Goal: Navigation & Orientation: Find specific page/section

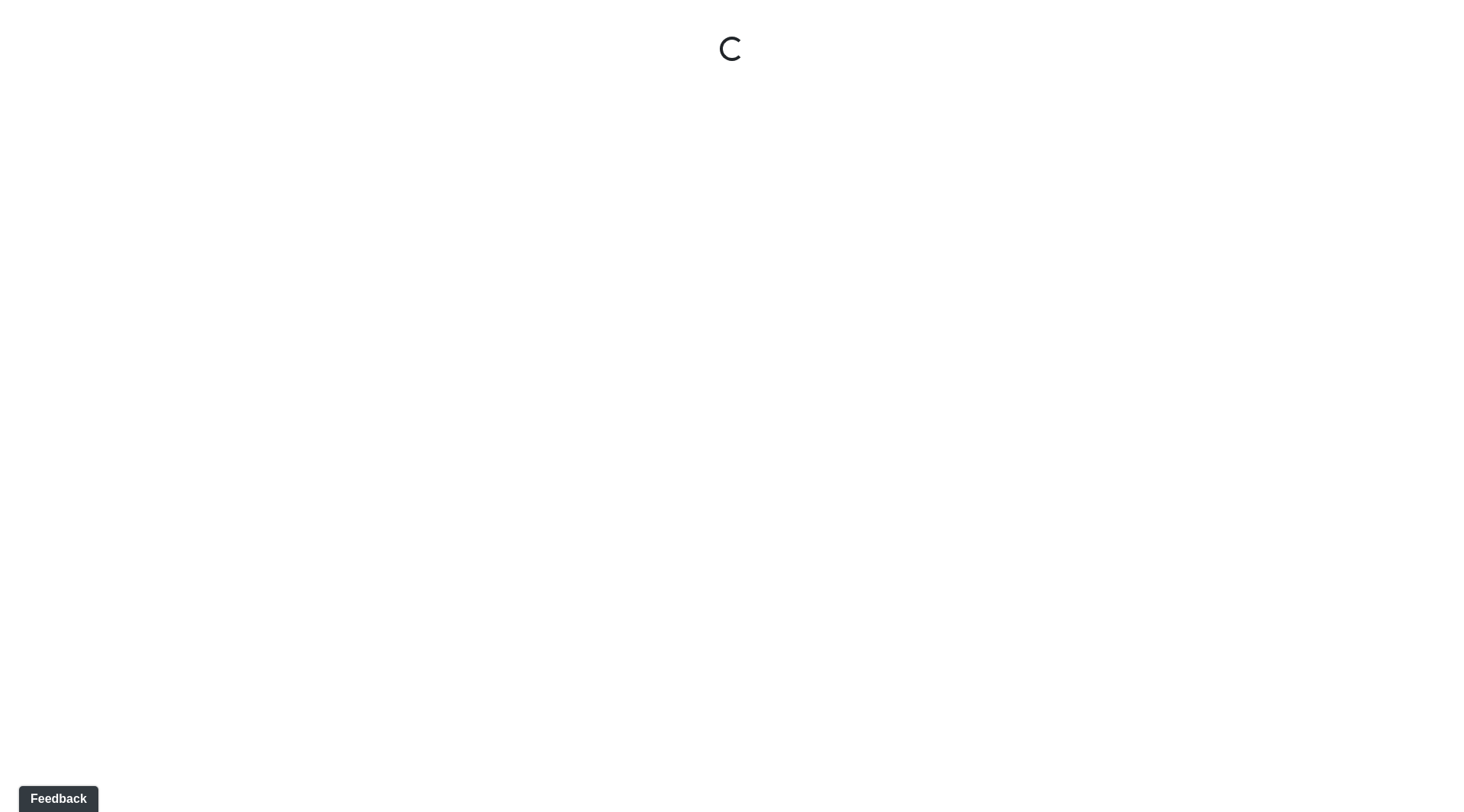
select select "ok5a3DN5DKaykbBBEtg6DG"
select select "wudMmRUKkNcJxyDemVtr2M"
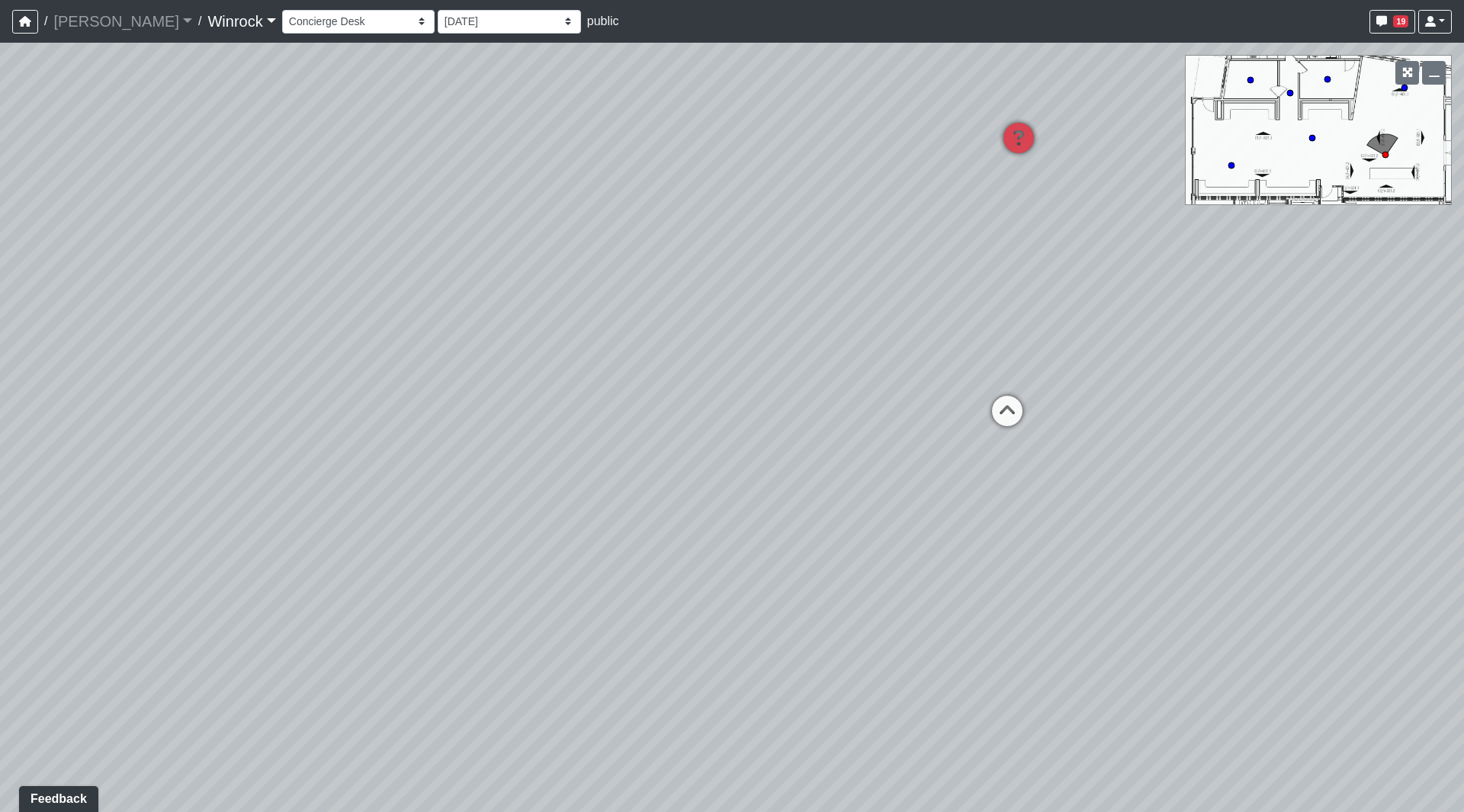
click at [207, 20] on link "Winrock" at bounding box center [241, 21] width 68 height 30
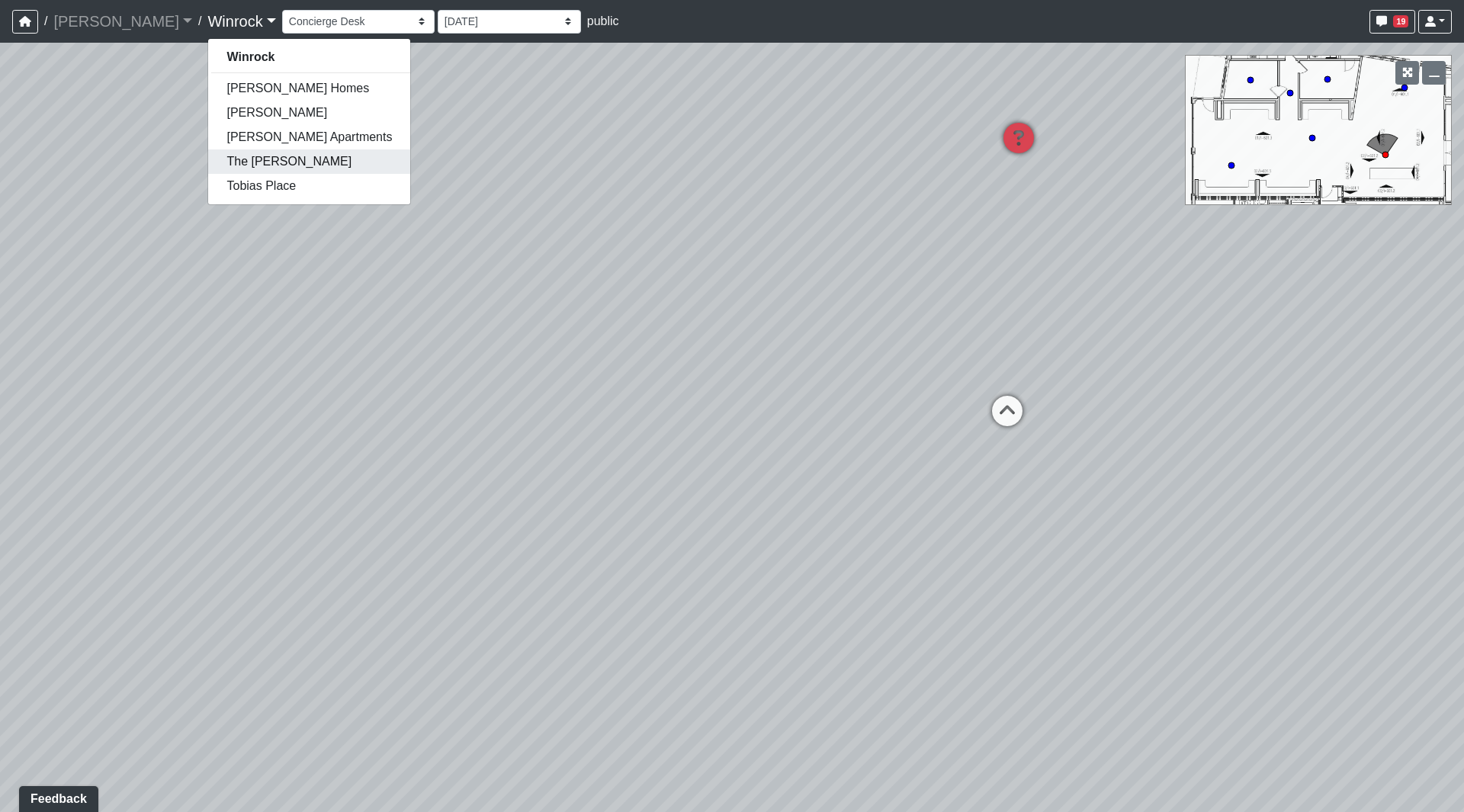
click at [208, 166] on link "The [PERSON_NAME]" at bounding box center [309, 162] width 202 height 25
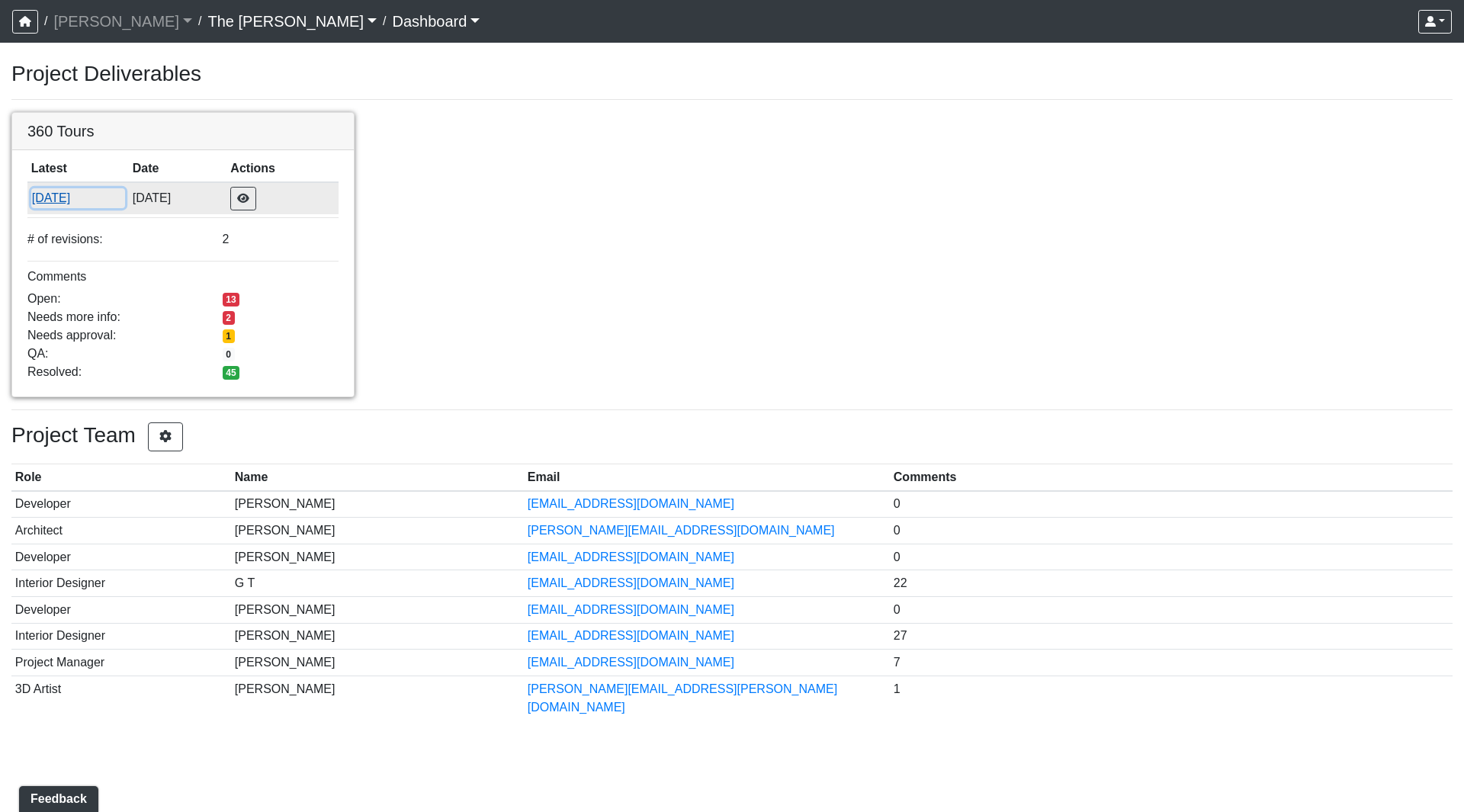
click at [63, 193] on button "[DATE]" at bounding box center [78, 198] width 94 height 19
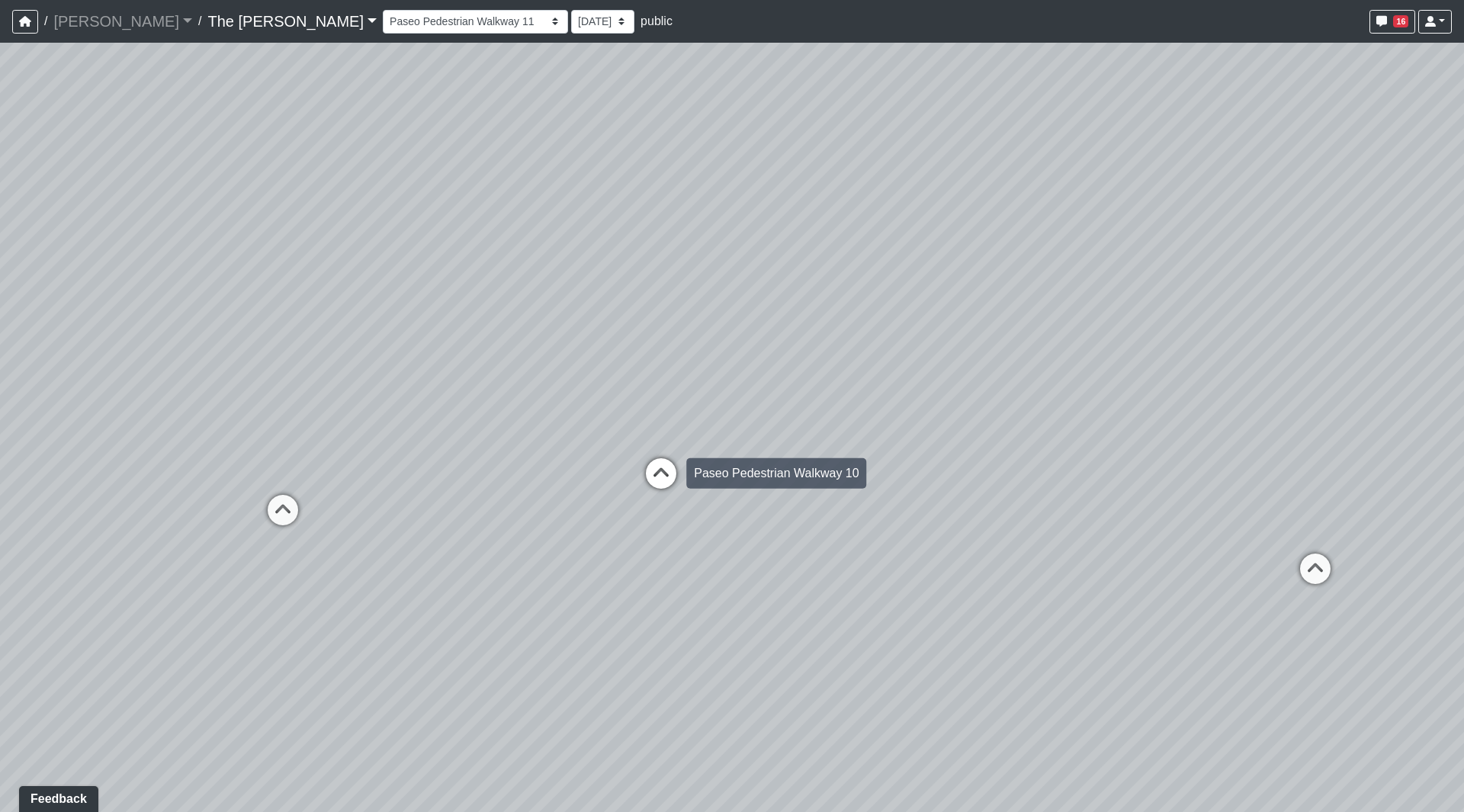
click at [667, 470] on icon at bounding box center [661, 481] width 46 height 46
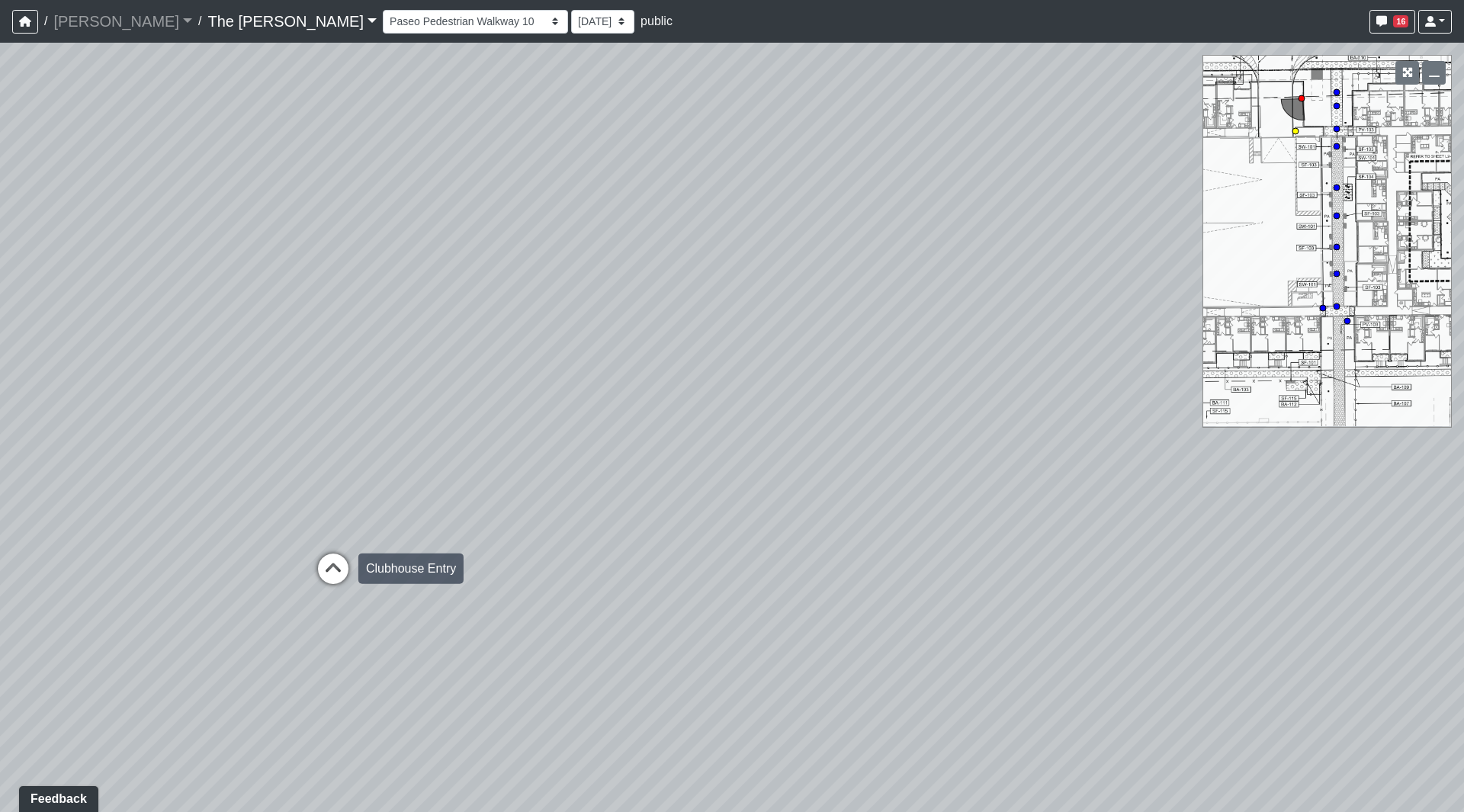
click at [313, 567] on icon at bounding box center [333, 576] width 46 height 46
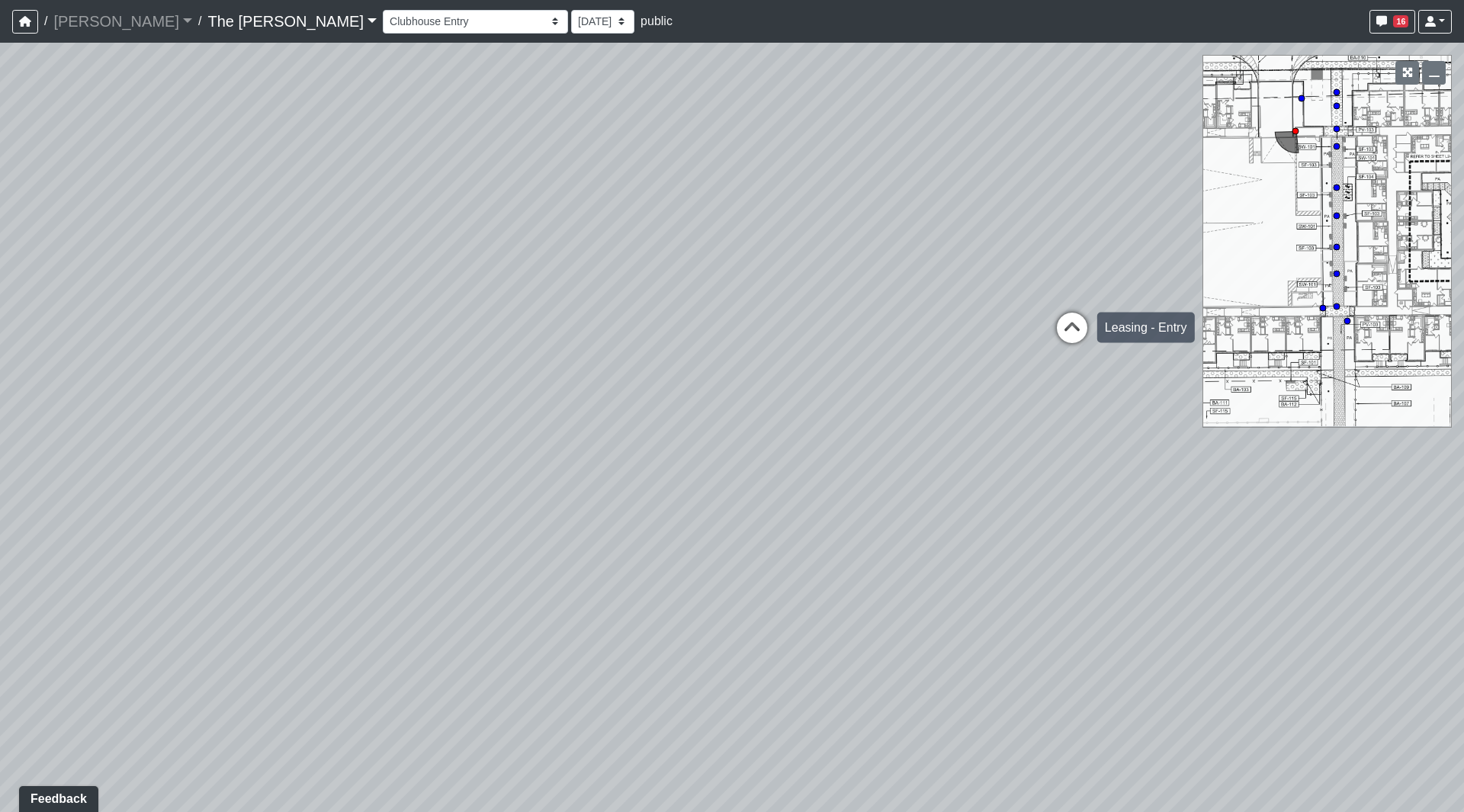
click at [1068, 335] on icon at bounding box center [1072, 336] width 46 height 46
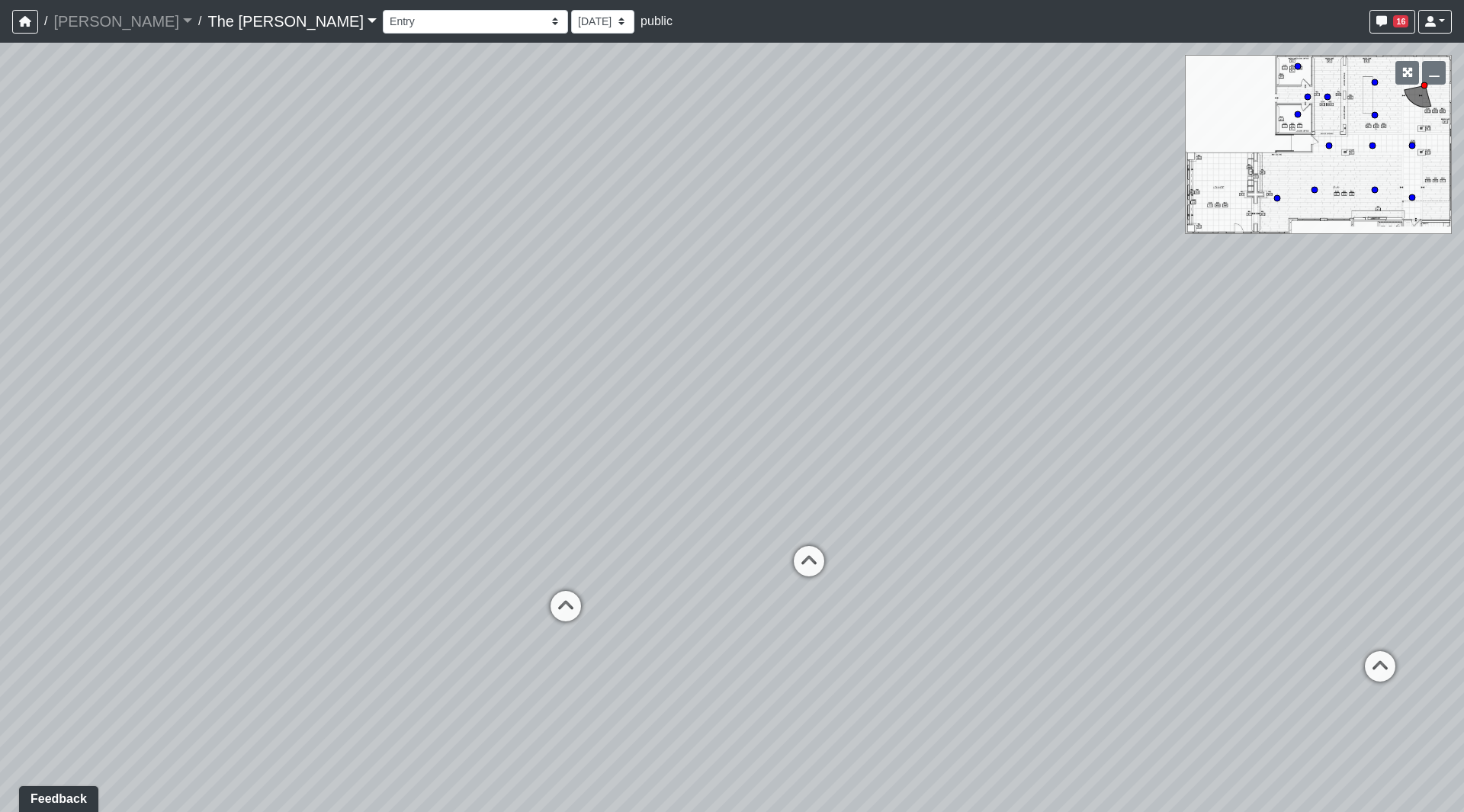
drag, startPoint x: 641, startPoint y: 270, endPoint x: 778, endPoint y: 310, distance: 142.7
click at [773, 297] on div "Loading... Paseo Pedestrian Walkway 9 Loading... Paseo Pedestrian Walkway 10 Lo…" at bounding box center [732, 426] width 1464 height 769
drag, startPoint x: 833, startPoint y: 419, endPoint x: 728, endPoint y: 333, distance: 135.7
click at [729, 333] on div "Loading... Paseo Pedestrian Walkway 9 Loading... Paseo Pedestrian Walkway 10 Lo…" at bounding box center [732, 426] width 1464 height 769
drag, startPoint x: 848, startPoint y: 435, endPoint x: 685, endPoint y: 516, distance: 182.0
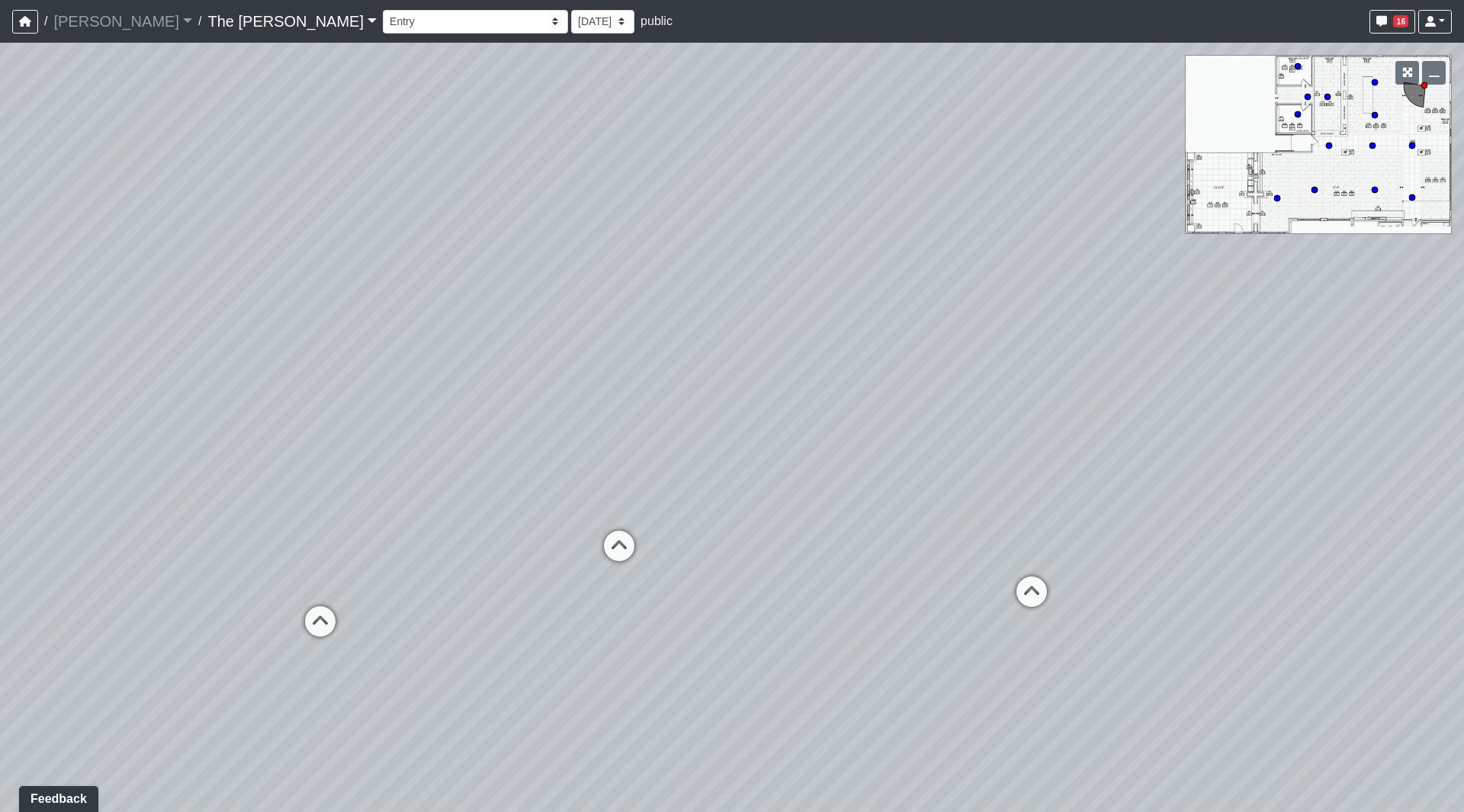
click at [685, 516] on div "Loading... Paseo Pedestrian Walkway 9 Loading... Paseo Pedestrian Walkway 10 Lo…" at bounding box center [732, 426] width 1464 height 769
drag, startPoint x: 546, startPoint y: 442, endPoint x: 1092, endPoint y: 493, distance: 548.4
click at [1092, 493] on div "Loading... Paseo Pedestrian Walkway 9 Loading... Paseo Pedestrian Walkway 10 Lo…" at bounding box center [732, 426] width 1464 height 769
drag, startPoint x: 836, startPoint y: 330, endPoint x: 527, endPoint y: 293, distance: 311.2
click at [527, 293] on div "Loading... Paseo Pedestrian Walkway 9 Loading... Paseo Pedestrian Walkway 10 Lo…" at bounding box center [732, 426] width 1464 height 769
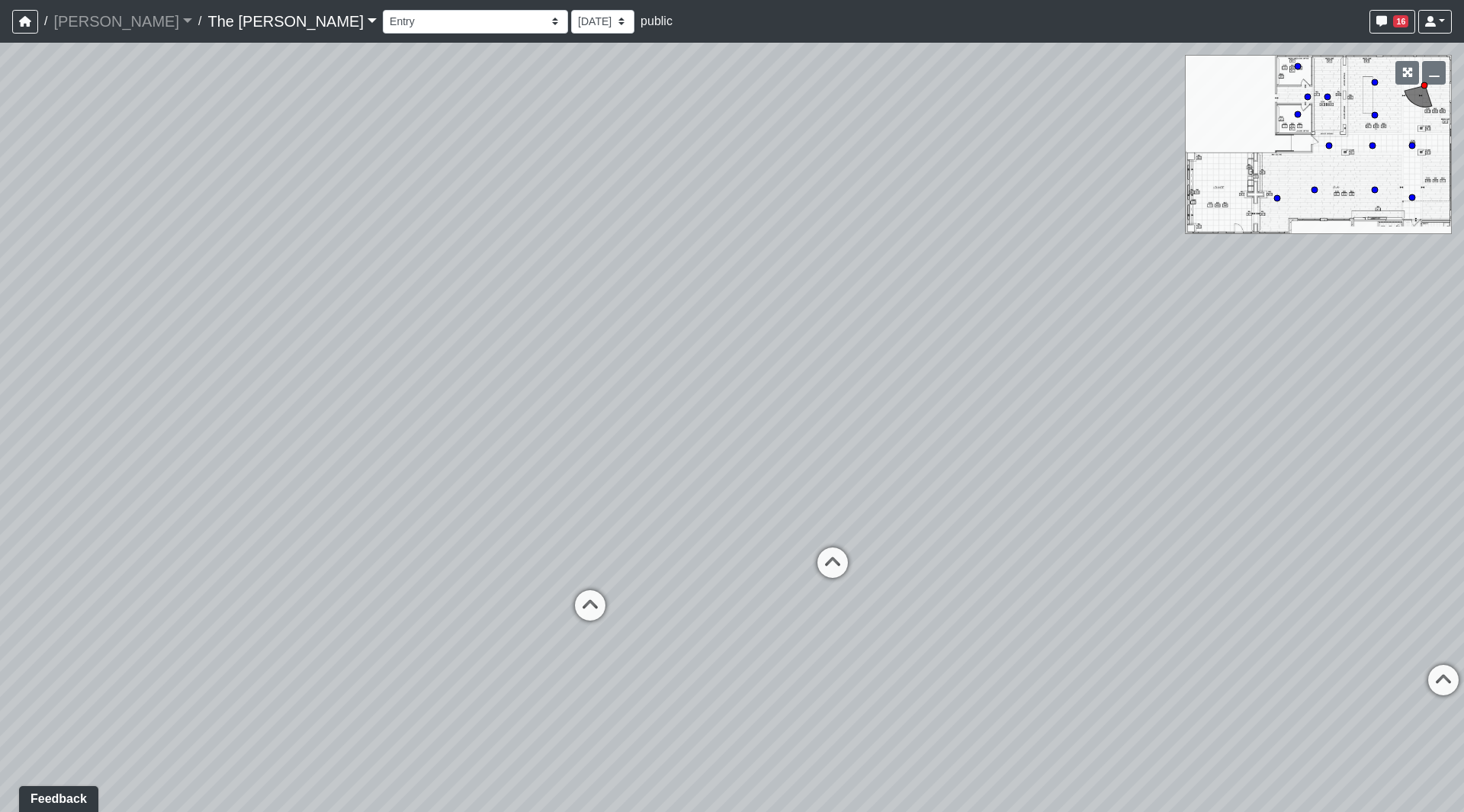
drag, startPoint x: 575, startPoint y: 435, endPoint x: 757, endPoint y: 442, distance: 182.1
click at [762, 436] on div "Loading... Paseo Pedestrian Walkway 9 Loading... Paseo Pedestrian Walkway 10 Lo…" at bounding box center [732, 426] width 1464 height 769
drag, startPoint x: 552, startPoint y: 551, endPoint x: 818, endPoint y: 515, distance: 268.4
click at [821, 514] on div "Loading... Paseo Pedestrian Walkway 9 Loading... Paseo Pedestrian Walkway 10 Lo…" at bounding box center [732, 426] width 1464 height 769
click at [774, 560] on icon at bounding box center [786, 575] width 46 height 46
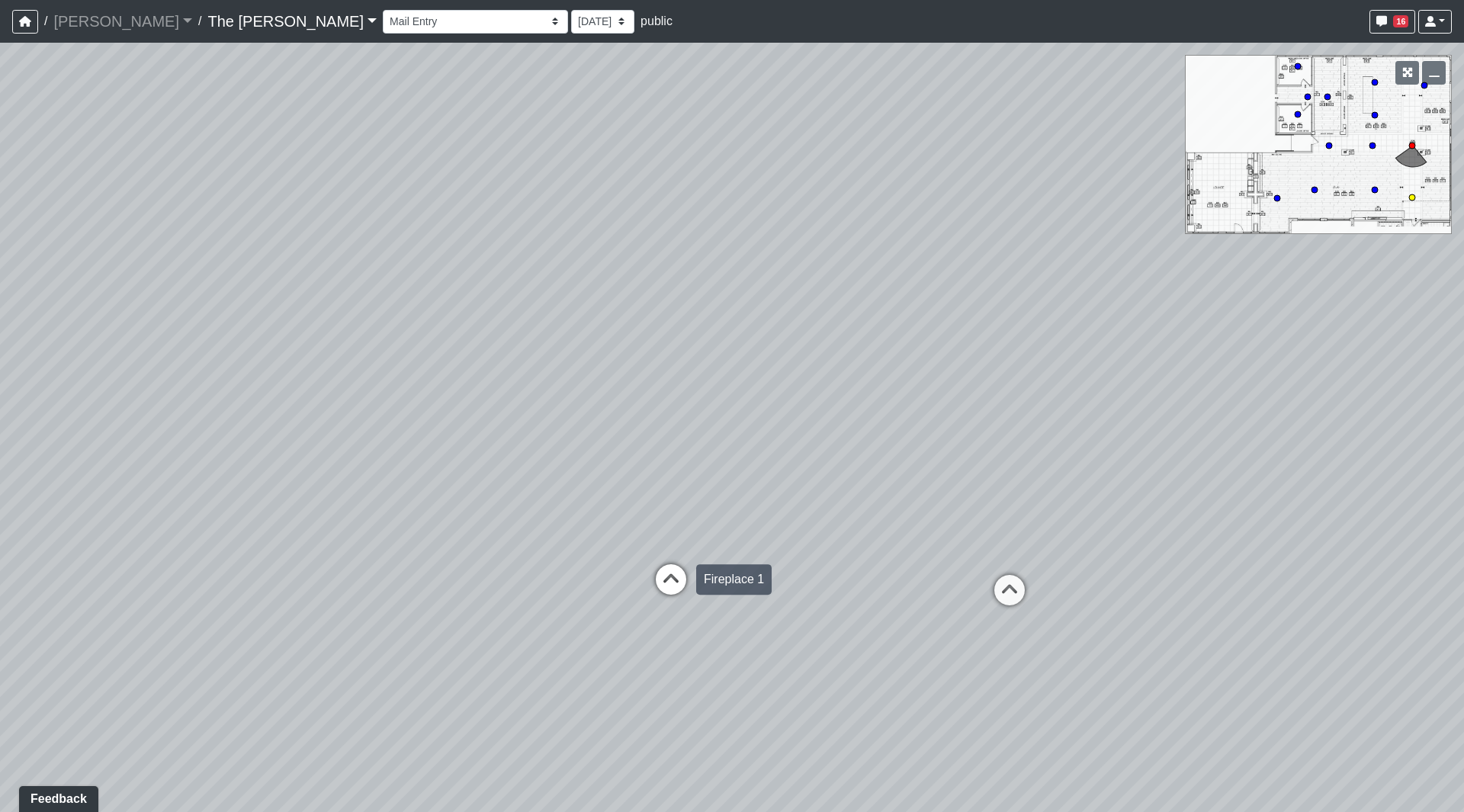
click at [669, 566] on icon at bounding box center [671, 587] width 46 height 46
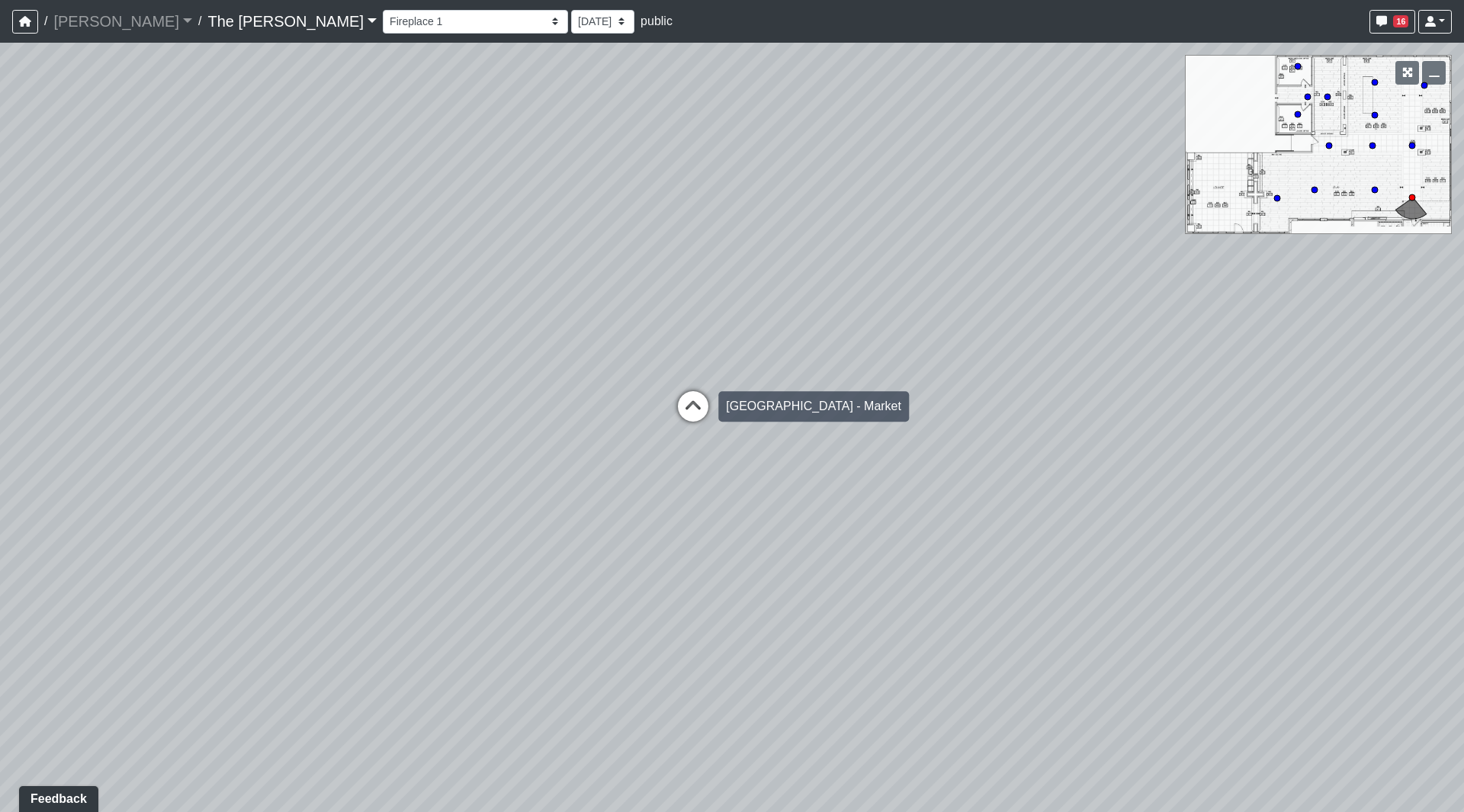
click at [696, 411] on icon at bounding box center [693, 414] width 46 height 46
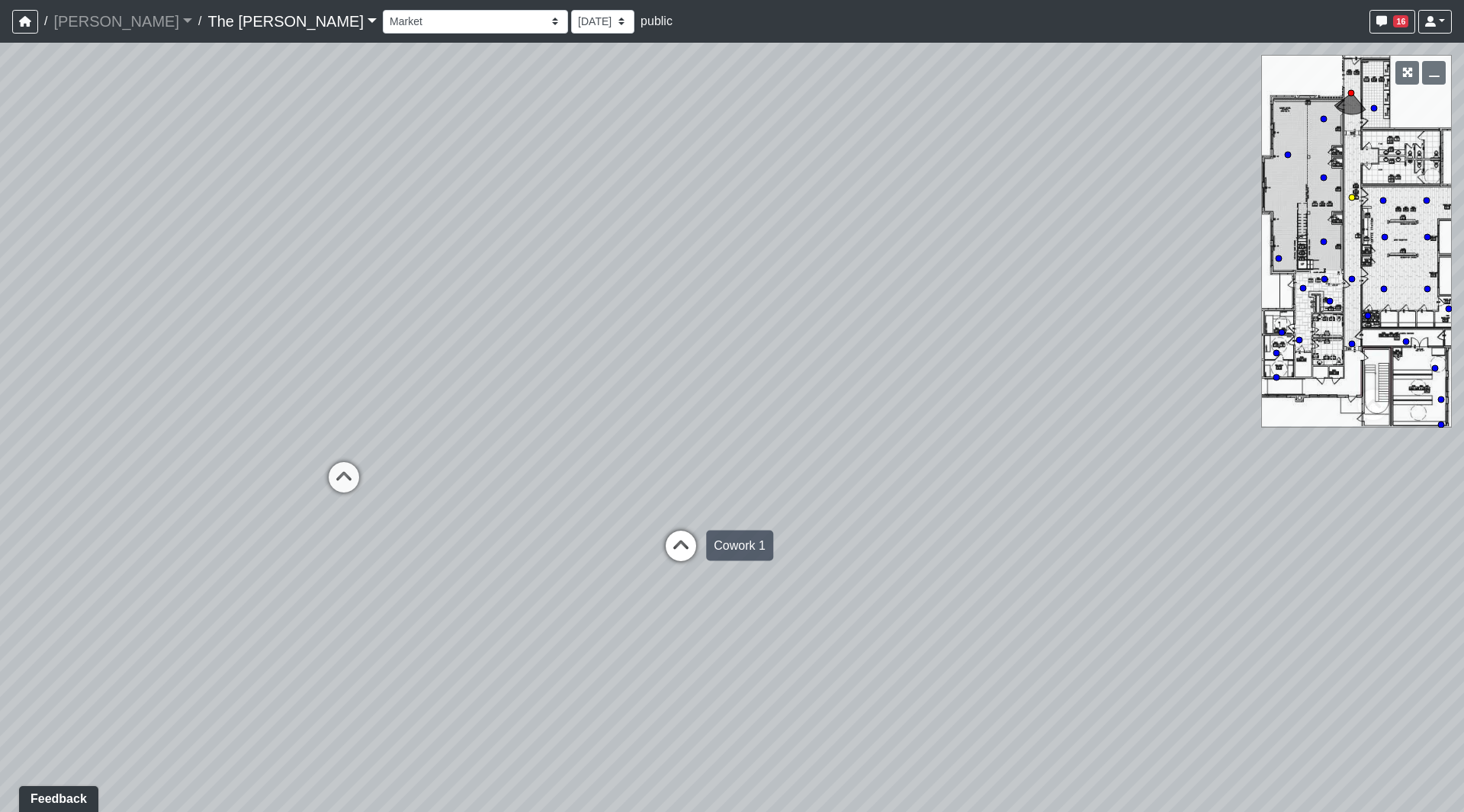
click at [674, 554] on icon at bounding box center [681, 553] width 46 height 46
click at [666, 528] on icon at bounding box center [677, 539] width 46 height 46
click at [684, 545] on icon at bounding box center [686, 562] width 46 height 46
drag, startPoint x: 863, startPoint y: 491, endPoint x: 970, endPoint y: 487, distance: 107.1
click at [959, 484] on div "Loading... Paseo Pedestrian Walkway 9 Loading... Paseo Pedestrian Walkway 10 Lo…" at bounding box center [732, 426] width 1464 height 769
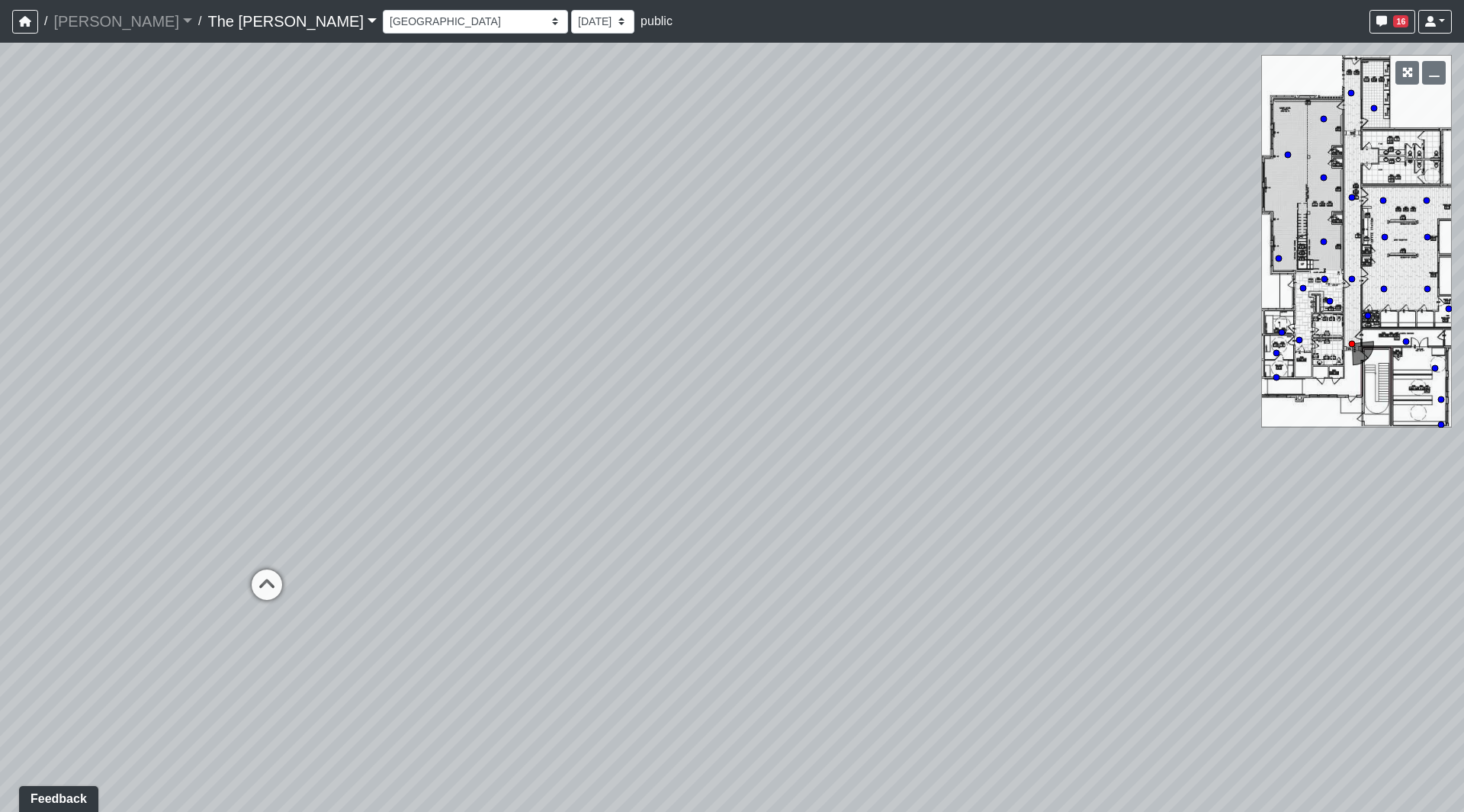
drag, startPoint x: 669, startPoint y: 506, endPoint x: 1043, endPoint y: 535, distance: 375.1
click at [1041, 535] on div "Loading... Paseo Pedestrian Walkway 9 Loading... Paseo Pedestrian Walkway 10 Lo…" at bounding box center [732, 426] width 1464 height 769
drag, startPoint x: 470, startPoint y: 521, endPoint x: 491, endPoint y: 521, distance: 21.0
click at [491, 521] on div "Loading... Paseo Pedestrian Walkway 9 Loading... Paseo Pedestrian Walkway 10 Lo…" at bounding box center [732, 426] width 1464 height 769
click at [381, 570] on icon at bounding box center [370, 580] width 46 height 46
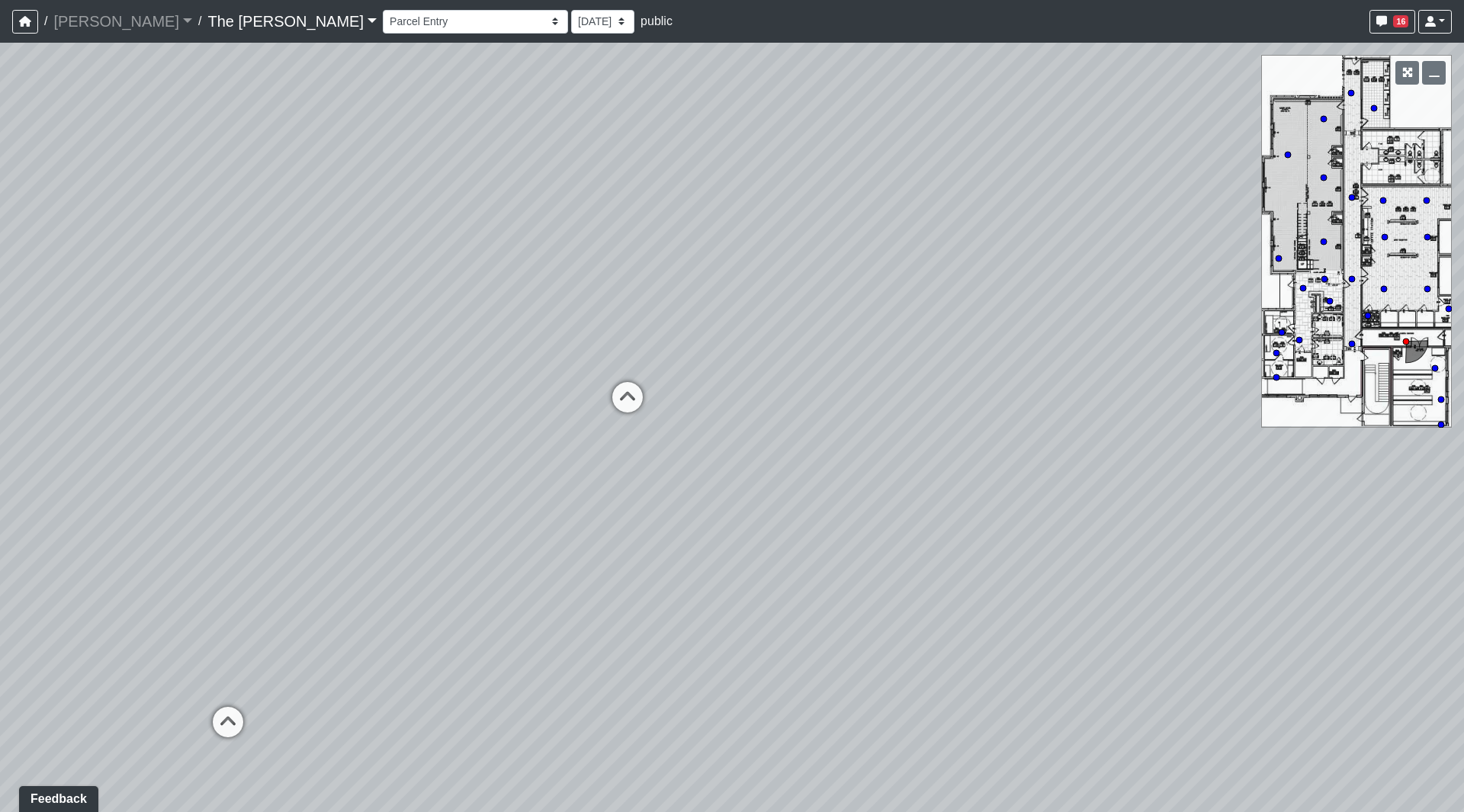
drag, startPoint x: 638, startPoint y: 497, endPoint x: 506, endPoint y: 456, distance: 138.2
click at [449, 490] on div "Loading... Paseo Pedestrian Walkway 9 Loading... Paseo Pedestrian Walkway 10 Lo…" at bounding box center [732, 426] width 1464 height 769
click at [571, 409] on icon at bounding box center [562, 404] width 46 height 46
drag, startPoint x: 907, startPoint y: 462, endPoint x: 0, endPoint y: 397, distance: 909.3
click at [0, 396] on div "Loading... Paseo Pedestrian Walkway 9 Loading... Paseo Pedestrian Walkway 10 Lo…" at bounding box center [732, 426] width 1464 height 769
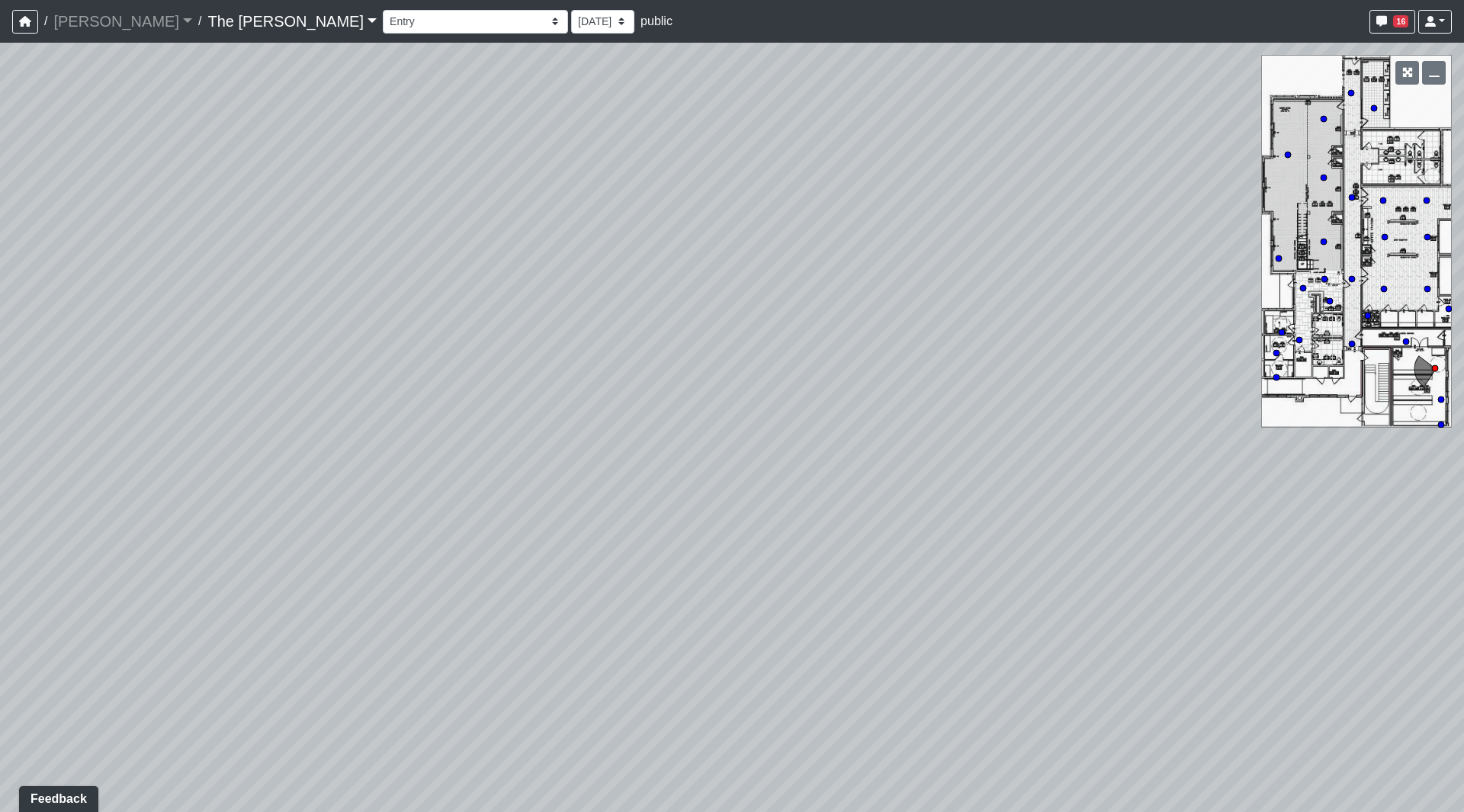
drag, startPoint x: 714, startPoint y: 450, endPoint x: 21, endPoint y: 512, distance: 695.8
click at [30, 509] on div "Loading... Paseo Pedestrian Walkway 9 Loading... Paseo Pedestrian Walkway 10 Lo…" at bounding box center [732, 426] width 1464 height 769
drag, startPoint x: 784, startPoint y: 498, endPoint x: 634, endPoint y: 437, distance: 161.9
click at [228, 443] on div "Loading... Paseo Pedestrian Walkway 9 Loading... Paseo Pedestrian Walkway 10 Lo…" at bounding box center [732, 426] width 1464 height 769
click at [814, 399] on icon at bounding box center [820, 404] width 46 height 46
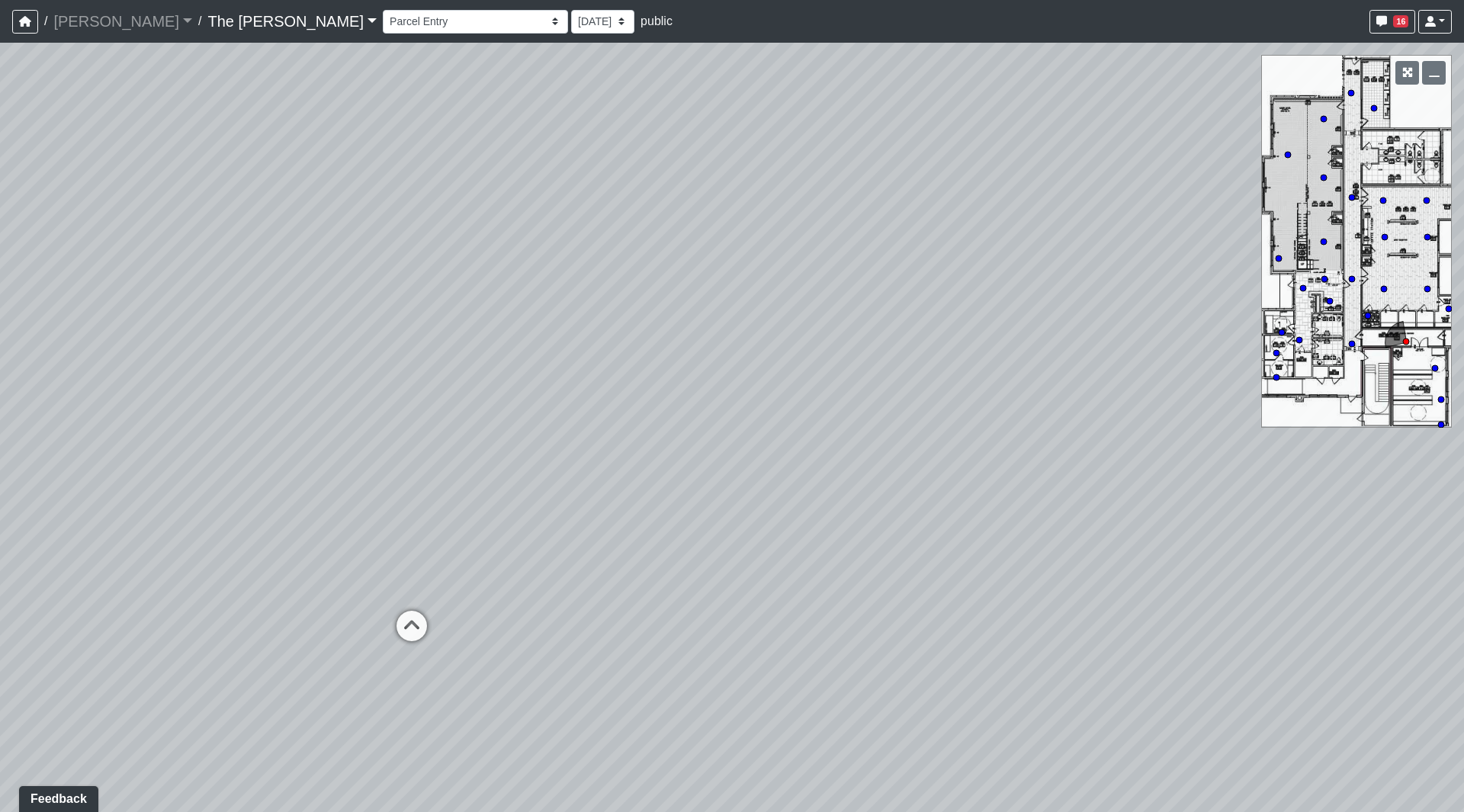
drag, startPoint x: 243, startPoint y: 533, endPoint x: 405, endPoint y: 536, distance: 162.0
click at [405, 513] on div "Loading... Paseo Pedestrian Walkway 9 Loading... Paseo Pedestrian Walkway 10 Lo…" at bounding box center [732, 426] width 1464 height 769
click at [503, 599] on icon at bounding box center [493, 608] width 46 height 46
drag, startPoint x: 105, startPoint y: 413, endPoint x: 311, endPoint y: 431, distance: 206.8
click at [8, 421] on div "Loading... Paseo Pedestrian Walkway 9 Loading... Paseo Pedestrian Walkway 10 Lo…" at bounding box center [732, 426] width 1464 height 769
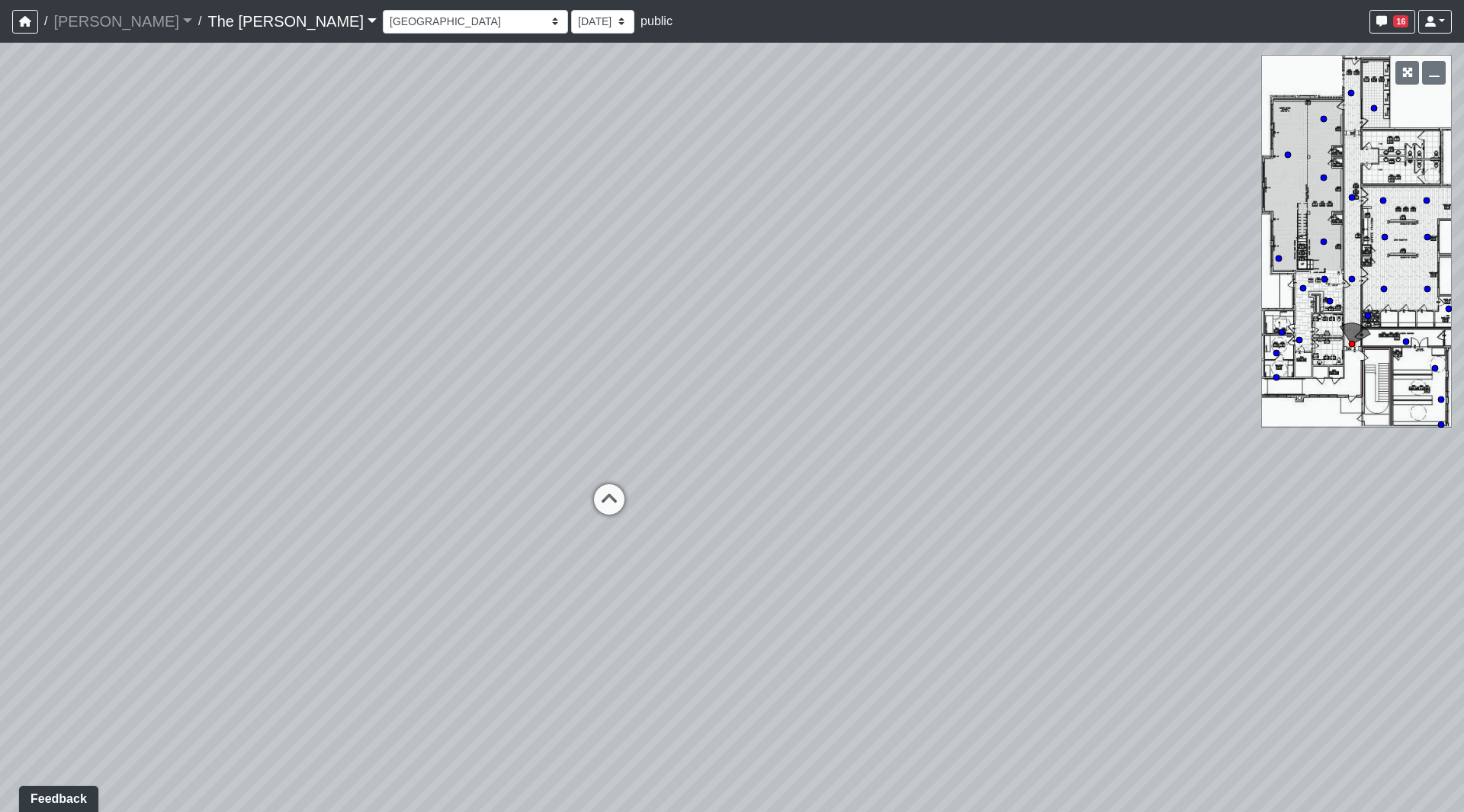
click at [596, 529] on div "Loading... Paseo Pedestrian Walkway 9 Loading... Paseo Pedestrian Walkway 10 Lo…" at bounding box center [732, 426] width 1464 height 769
click at [607, 505] on icon at bounding box center [609, 507] width 46 height 46
click at [597, 481] on icon at bounding box center [601, 490] width 46 height 46
click at [591, 557] on icon at bounding box center [598, 568] width 46 height 46
click at [597, 614] on icon at bounding box center [600, 625] width 46 height 46
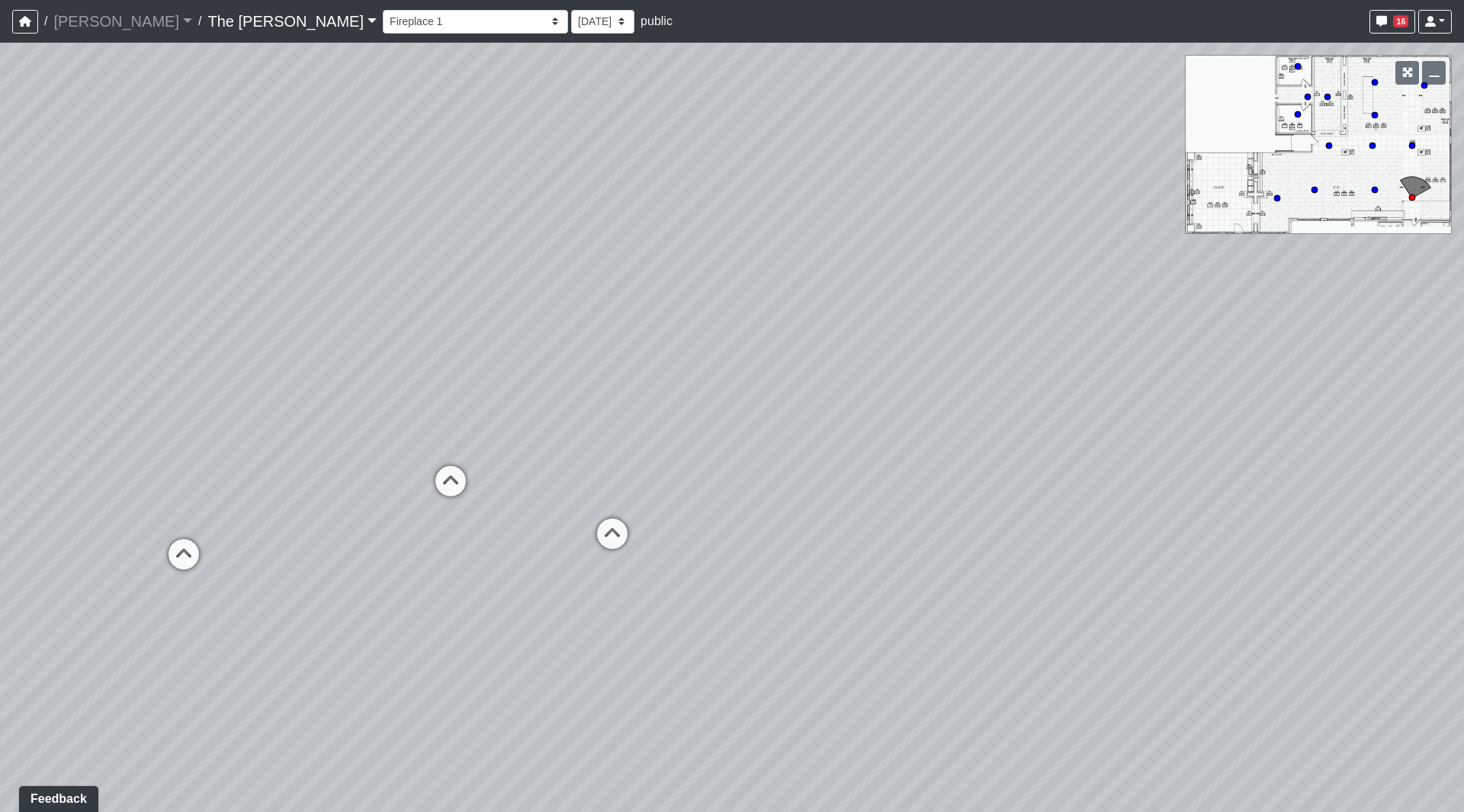
drag, startPoint x: 467, startPoint y: 464, endPoint x: 1070, endPoint y: 498, distance: 604.0
click at [1070, 498] on div "Loading... Paseo Pedestrian Walkway 9 Loading... Paseo Pedestrian Walkway 10 Lo…" at bounding box center [732, 426] width 1464 height 769
drag, startPoint x: 530, startPoint y: 395, endPoint x: 1137, endPoint y: 409, distance: 607.2
click at [1137, 409] on div "Loading... Paseo Pedestrian Walkway 9 Loading... Paseo Pedestrian Walkway 10 Lo…" at bounding box center [732, 426] width 1464 height 769
drag, startPoint x: 560, startPoint y: 407, endPoint x: 830, endPoint y: 458, distance: 274.8
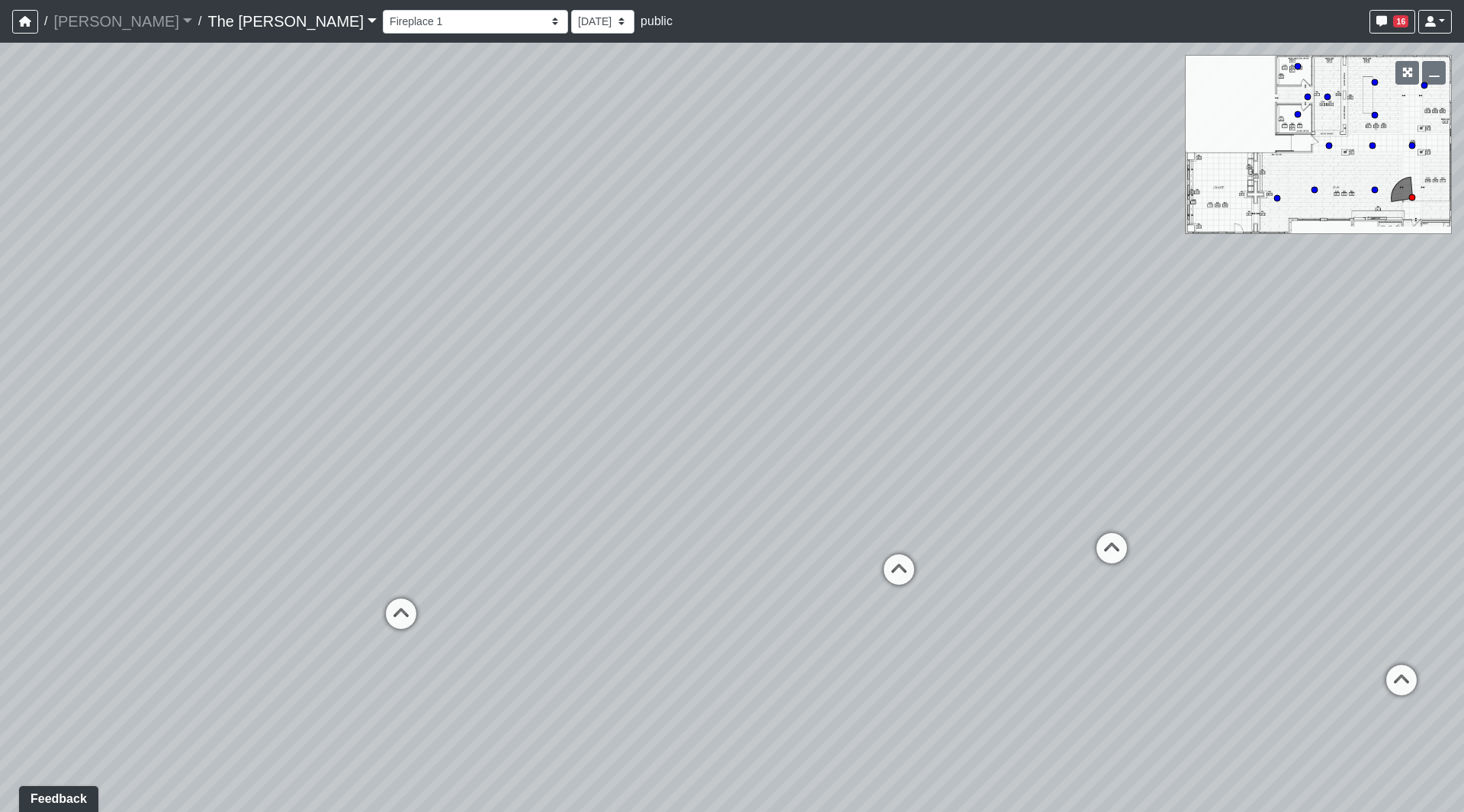
click at [830, 458] on div "Loading... Paseo Pedestrian Walkway 9 Loading... Paseo Pedestrian Walkway 10 Lo…" at bounding box center [732, 426] width 1464 height 769
drag, startPoint x: 663, startPoint y: 370, endPoint x: 407, endPoint y: 363, distance: 256.1
click at [407, 363] on div "Loading... Paseo Pedestrian Walkway 9 Loading... Paseo Pedestrian Walkway 10 Lo…" at bounding box center [732, 426] width 1464 height 769
drag, startPoint x: 427, startPoint y: 360, endPoint x: 250, endPoint y: 334, distance: 178.9
click at [250, 334] on div "Loading... Paseo Pedestrian Walkway 9 Loading... Paseo Pedestrian Walkway 10 Lo…" at bounding box center [732, 426] width 1464 height 769
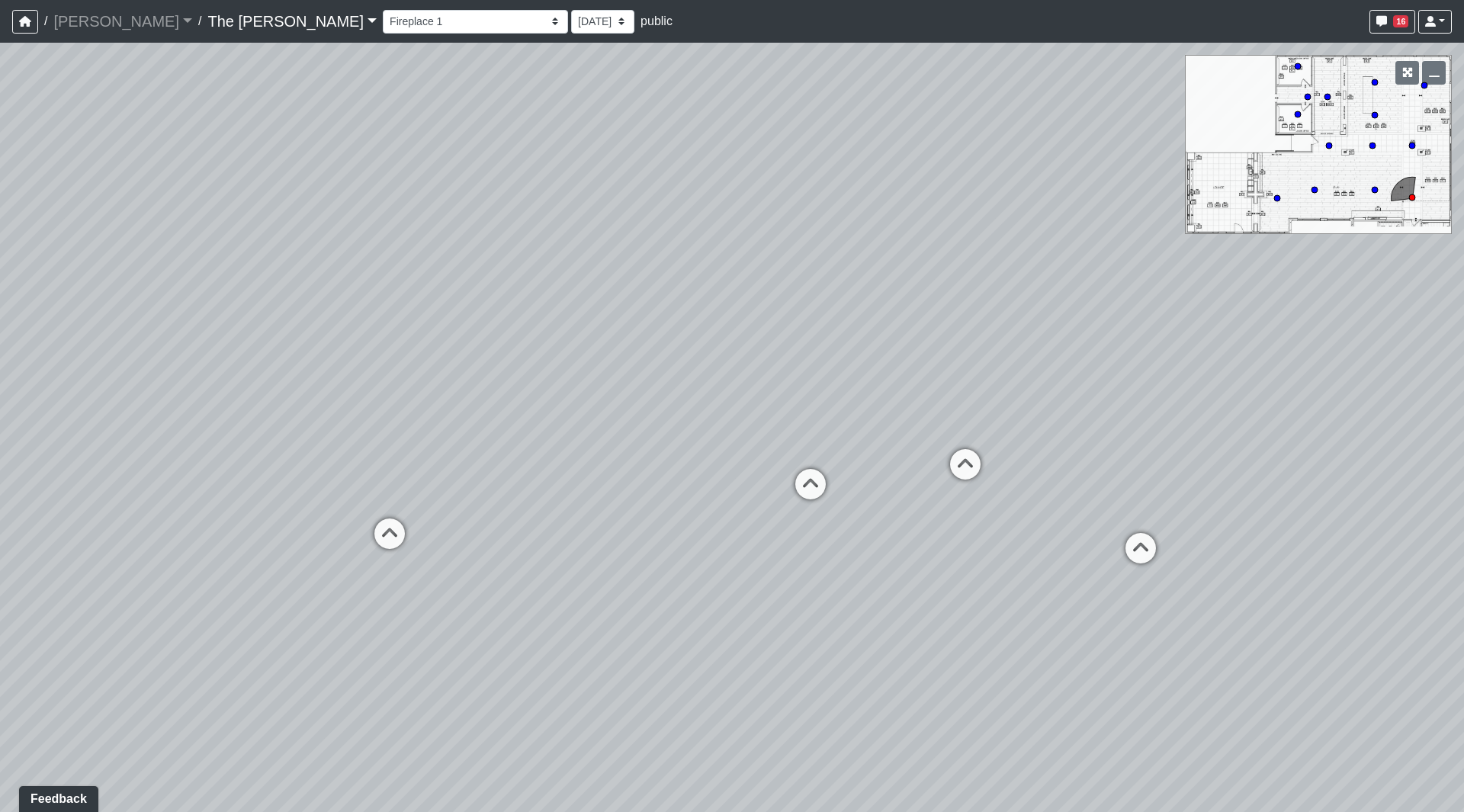
drag, startPoint x: 327, startPoint y: 398, endPoint x: 670, endPoint y: 356, distance: 345.6
click at [684, 361] on div "Loading... Paseo Pedestrian Walkway 9 Loading... Paseo Pedestrian Walkway 10 Lo…" at bounding box center [732, 426] width 1464 height 769
drag, startPoint x: 1043, startPoint y: 355, endPoint x: 625, endPoint y: 314, distance: 420.0
click at [623, 314] on div "Loading... Paseo Pedestrian Walkway 9 Loading... Paseo Pedestrian Walkway 10 Lo…" at bounding box center [732, 426] width 1464 height 769
drag, startPoint x: 850, startPoint y: 367, endPoint x: 898, endPoint y: 391, distance: 53.7
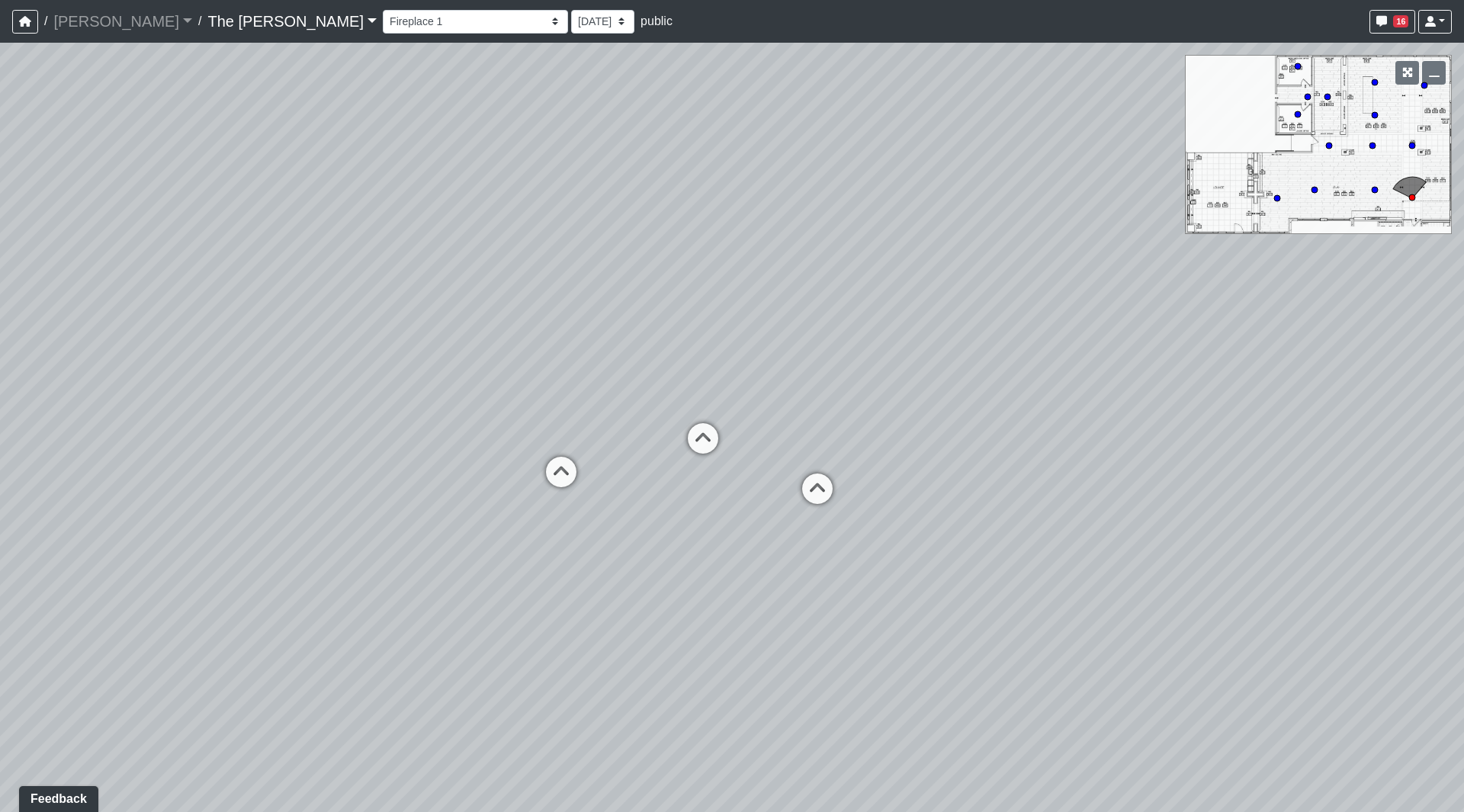
click at [898, 391] on div "Loading... Paseo Pedestrian Walkway 9 Loading... Paseo Pedestrian Walkway 10 Lo…" at bounding box center [732, 426] width 1464 height 769
drag, startPoint x: 453, startPoint y: 313, endPoint x: 822, endPoint y: 337, distance: 369.8
click at [830, 338] on div "Loading... Paseo Pedestrian Walkway 9 Loading... Paseo Pedestrian Walkway 10 Lo…" at bounding box center [732, 426] width 1464 height 769
drag, startPoint x: 834, startPoint y: 364, endPoint x: 692, endPoint y: 314, distance: 150.5
click at [687, 315] on div "Loading... Paseo Pedestrian Walkway 9 Loading... Paseo Pedestrian Walkway 10 Lo…" at bounding box center [732, 426] width 1464 height 769
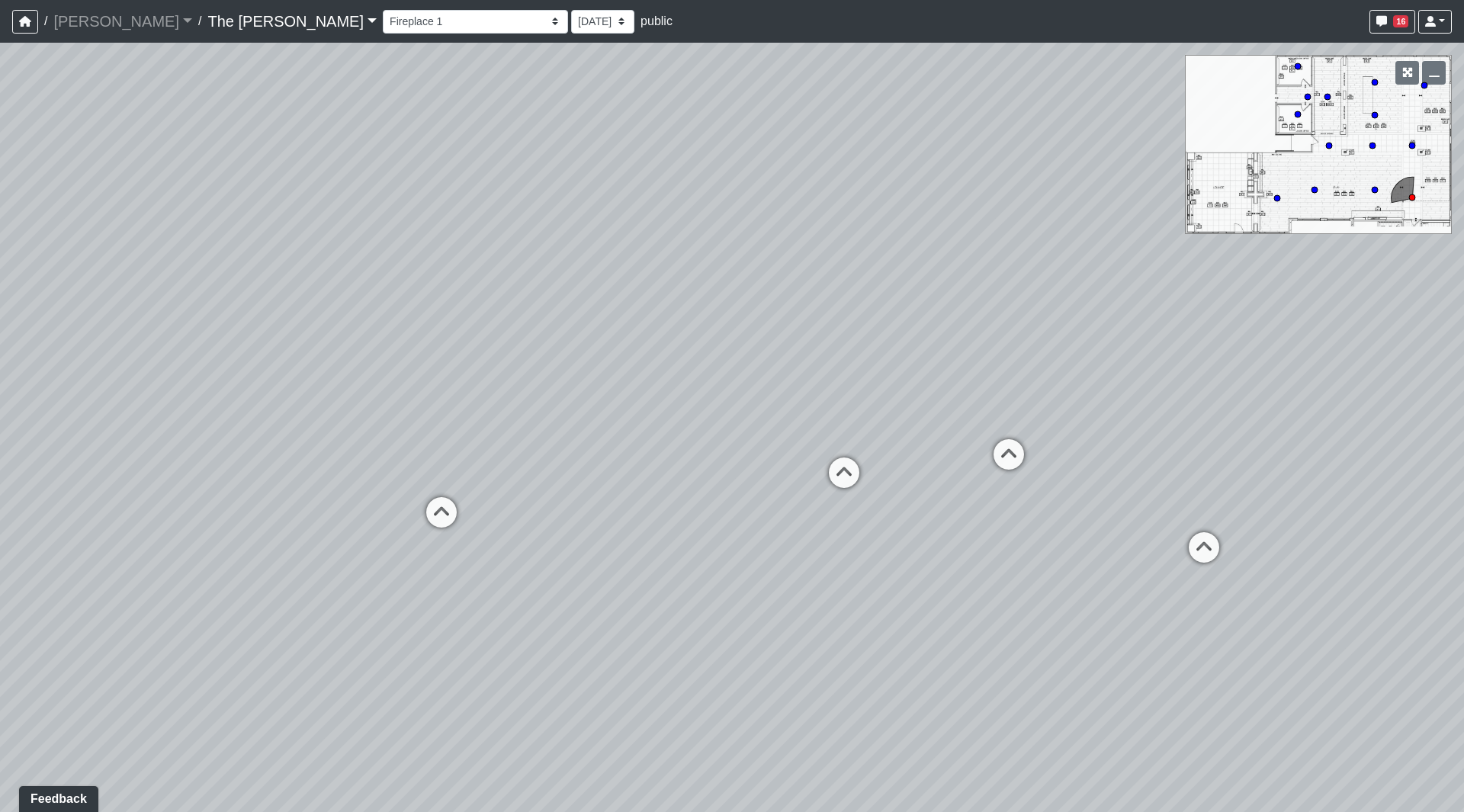
drag, startPoint x: 568, startPoint y: 295, endPoint x: 745, endPoint y: 299, distance: 177.0
click at [745, 299] on div "Loading... Paseo Pedestrian Walkway 9 Loading... Paseo Pedestrian Walkway 10 Lo…" at bounding box center [732, 426] width 1464 height 769
drag, startPoint x: 807, startPoint y: 273, endPoint x: 366, endPoint y: 241, distance: 442.2
click at [366, 241] on div "Loading... Paseo Pedestrian Walkway 9 Loading... Paseo Pedestrian Walkway 10 Lo…" at bounding box center [732, 426] width 1464 height 769
drag, startPoint x: 571, startPoint y: 288, endPoint x: 962, endPoint y: 321, distance: 392.4
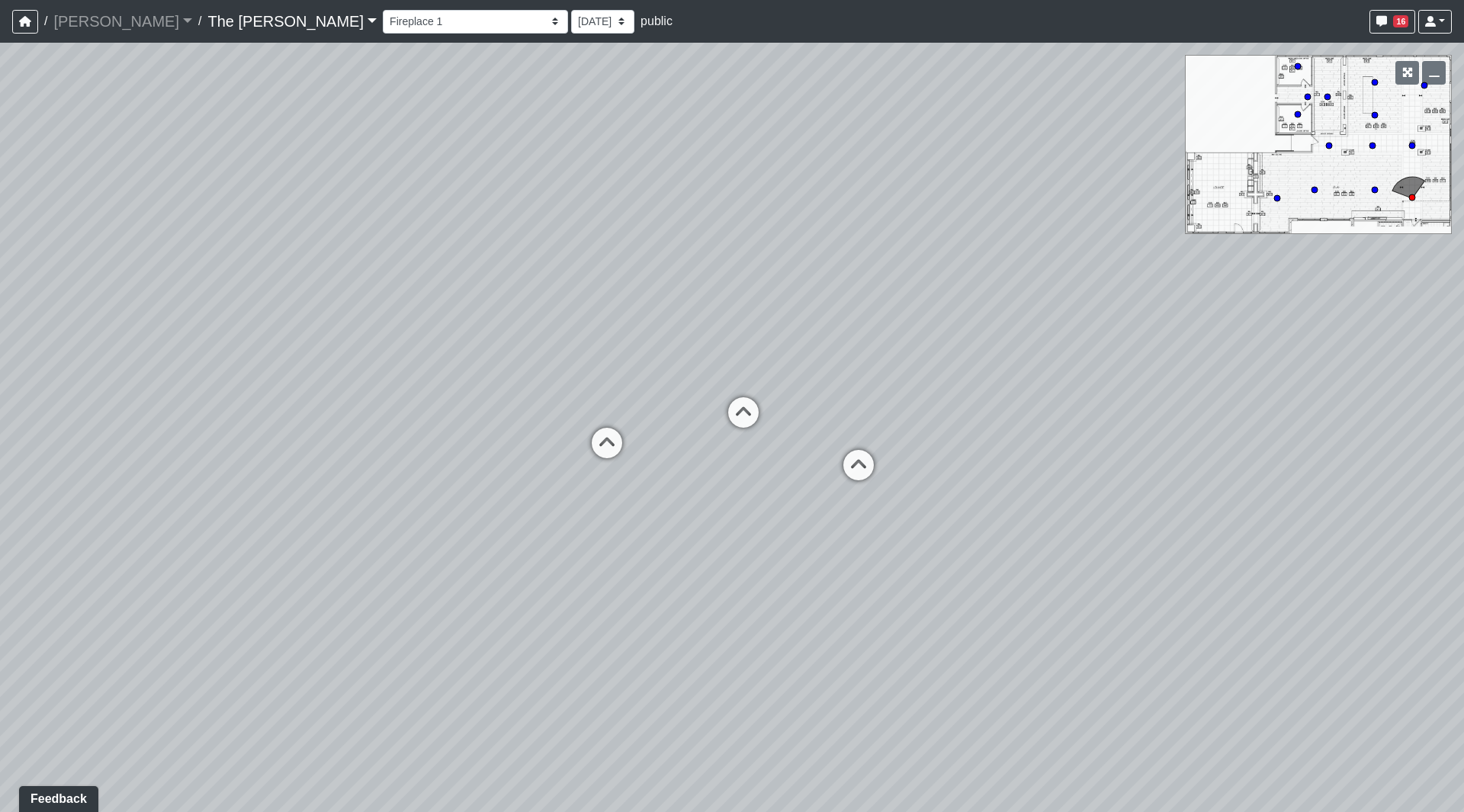
click at [957, 321] on div "Loading... Paseo Pedestrian Walkway 9 Loading... Paseo Pedestrian Walkway 10 Lo…" at bounding box center [732, 426] width 1464 height 769
drag, startPoint x: 526, startPoint y: 341, endPoint x: 563, endPoint y: 321, distance: 42.1
click at [563, 321] on div "Loading... Paseo Pedestrian Walkway 9 Loading... Paseo Pedestrian Walkway 10 Lo…" at bounding box center [732, 426] width 1464 height 769
drag, startPoint x: 623, startPoint y: 450, endPoint x: 450, endPoint y: 383, distance: 185.5
click at [450, 383] on div "Loading... Paseo Pedestrian Walkway 9 Loading... Paseo Pedestrian Walkway 10 Lo…" at bounding box center [732, 426] width 1464 height 769
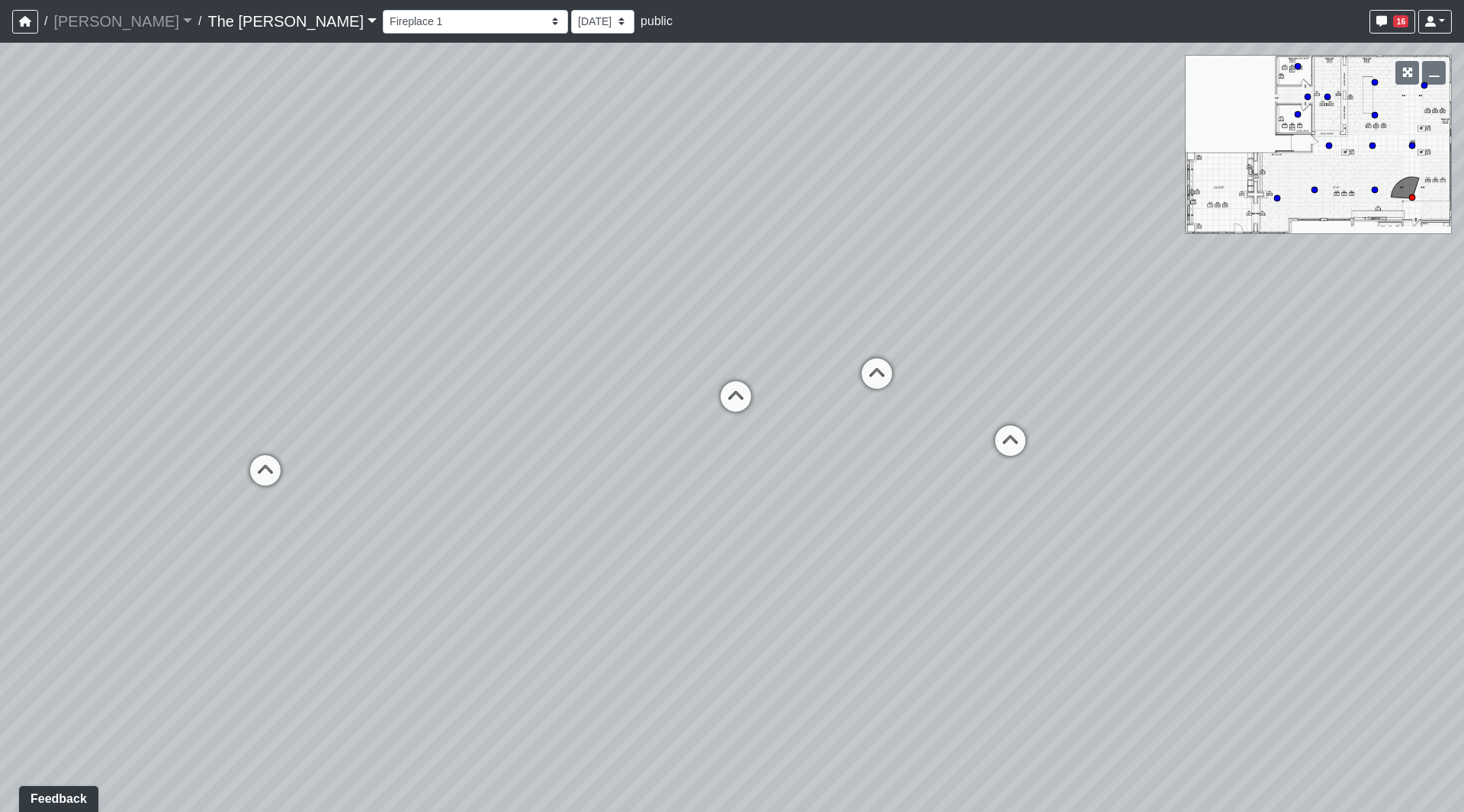
drag, startPoint x: 488, startPoint y: 405, endPoint x: 1264, endPoint y: 424, distance: 776.2
click at [1254, 424] on div "Loading... Paseo Pedestrian Walkway 9 Loading... Paseo Pedestrian Walkway 10 Lo…" at bounding box center [732, 426] width 1464 height 769
drag, startPoint x: 1155, startPoint y: 431, endPoint x: 548, endPoint y: 431, distance: 607.0
click at [548, 431] on div "Loading... Paseo Pedestrian Walkway 9 Loading... Paseo Pedestrian Walkway 10 Lo…" at bounding box center [732, 426] width 1464 height 769
drag, startPoint x: 784, startPoint y: 357, endPoint x: 564, endPoint y: 348, distance: 220.2
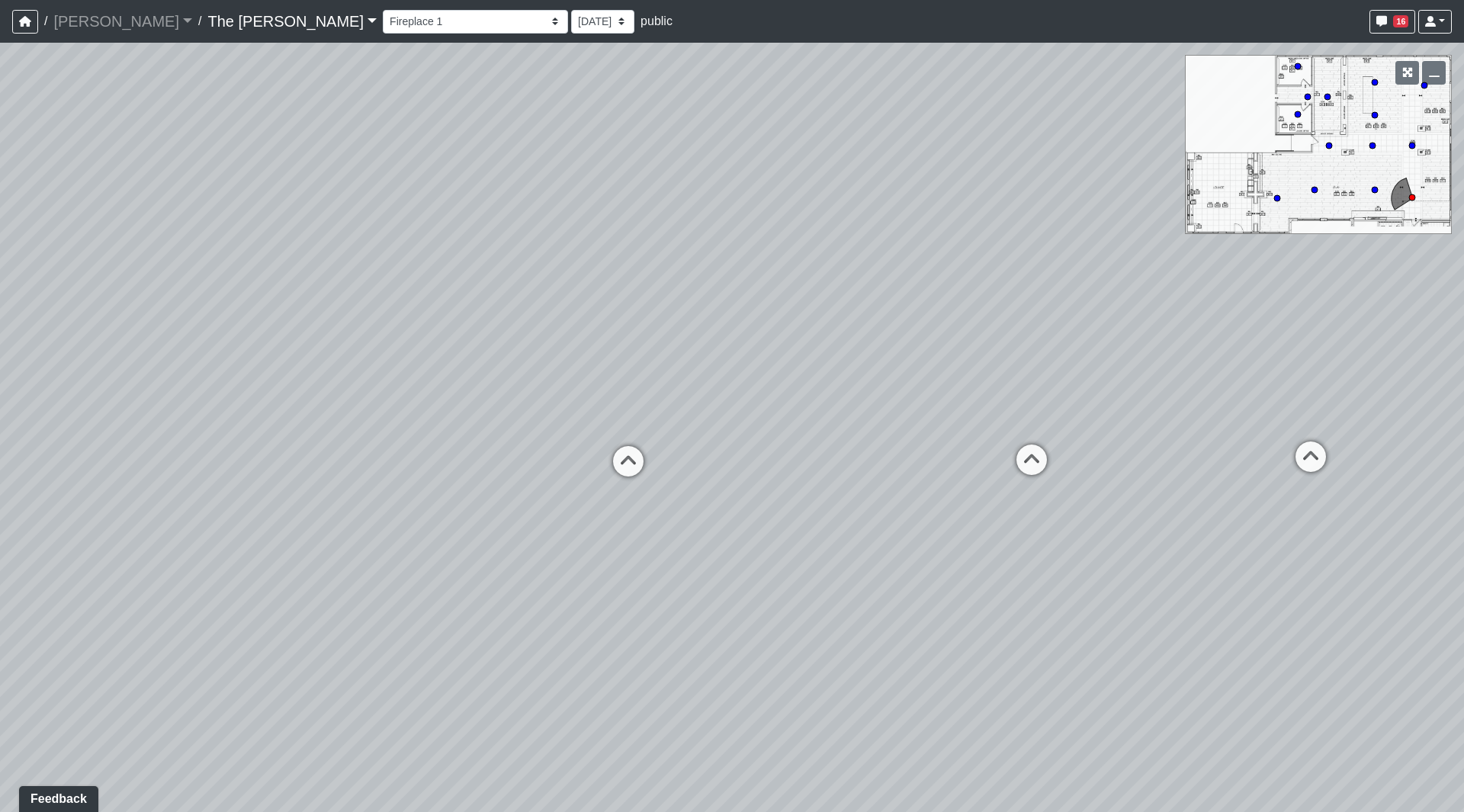
click at [564, 348] on div "Loading... Paseo Pedestrian Walkway 9 Loading... Paseo Pedestrian Walkway 10 Lo…" at bounding box center [732, 426] width 1464 height 769
drag, startPoint x: 761, startPoint y: 320, endPoint x: 500, endPoint y: 369, distance: 265.6
click at [500, 369] on div "Loading... Paseo Pedestrian Walkway 9 Loading... Paseo Pedestrian Walkway 10 Lo…" at bounding box center [732, 426] width 1464 height 769
drag, startPoint x: 1115, startPoint y: 321, endPoint x: 413, endPoint y: 207, distance: 711.2
click at [413, 207] on div "Loading... Paseo Pedestrian Walkway 9 Loading... Paseo Pedestrian Walkway 10 Lo…" at bounding box center [732, 426] width 1464 height 769
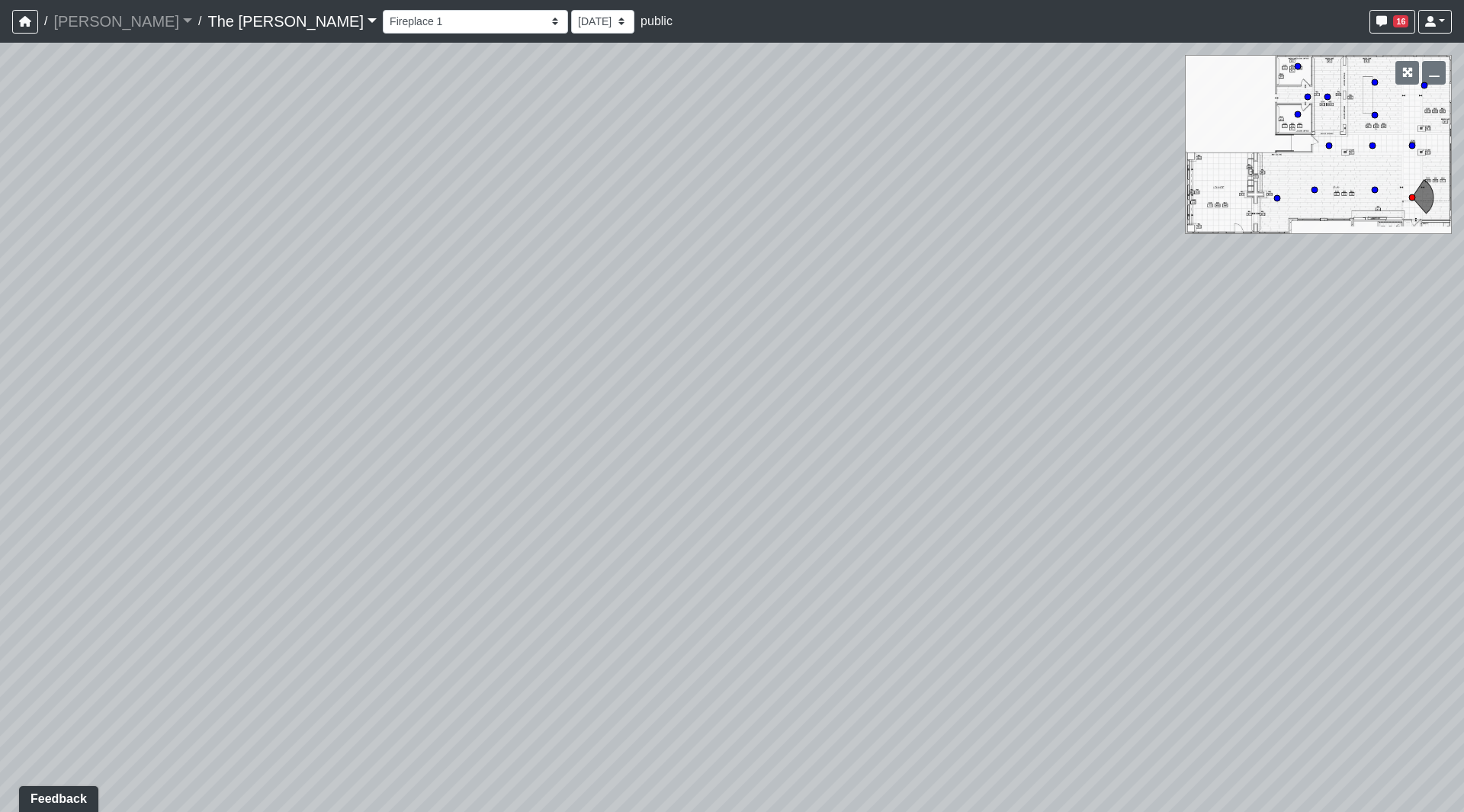
drag, startPoint x: 1012, startPoint y: 284, endPoint x: 124, endPoint y: 230, distance: 889.6
click at [141, 233] on div "Loading... Paseo Pedestrian Walkway 9 Loading... Paseo Pedestrian Walkway 10 Lo…" at bounding box center [732, 426] width 1464 height 769
drag, startPoint x: 872, startPoint y: 294, endPoint x: 557, endPoint y: 389, distance: 329.0
click at [382, 403] on div "Loading... Paseo Pedestrian Walkway 9 Loading... Paseo Pedestrian Walkway 10 Lo…" at bounding box center [732, 426] width 1464 height 769
click at [980, 302] on icon at bounding box center [984, 295] width 46 height 46
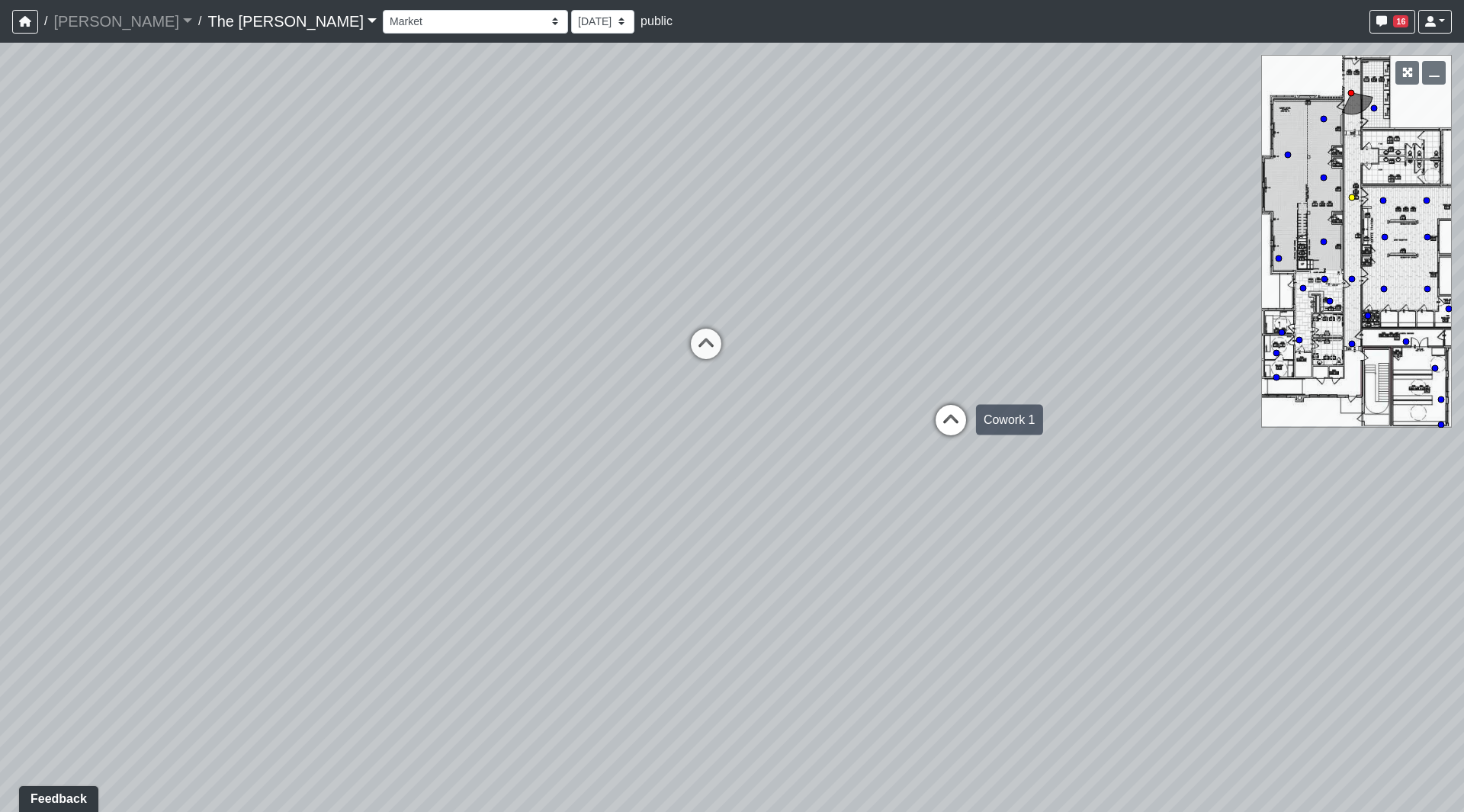
click at [952, 423] on icon at bounding box center [951, 428] width 46 height 46
drag, startPoint x: 762, startPoint y: 310, endPoint x: 1123, endPoint y: 328, distance: 361.4
click at [1120, 327] on div "Loading... Paseo Pedestrian Walkway 9 Loading... Paseo Pedestrian Walkway 10 Lo…" at bounding box center [732, 426] width 1464 height 769
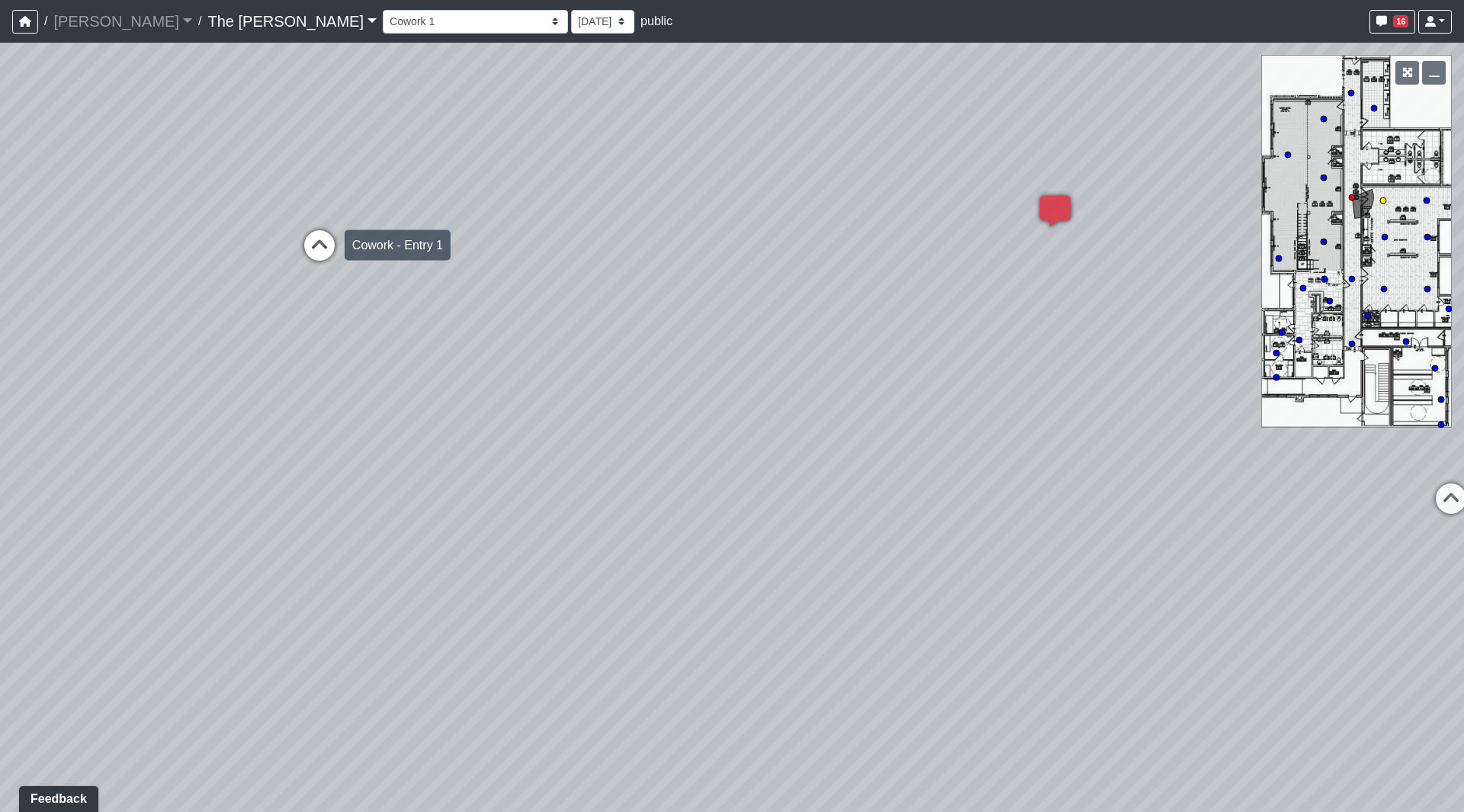
drag, startPoint x: 301, startPoint y: 244, endPoint x: 309, endPoint y: 247, distance: 8.5
click at [303, 244] on icon at bounding box center [320, 253] width 46 height 46
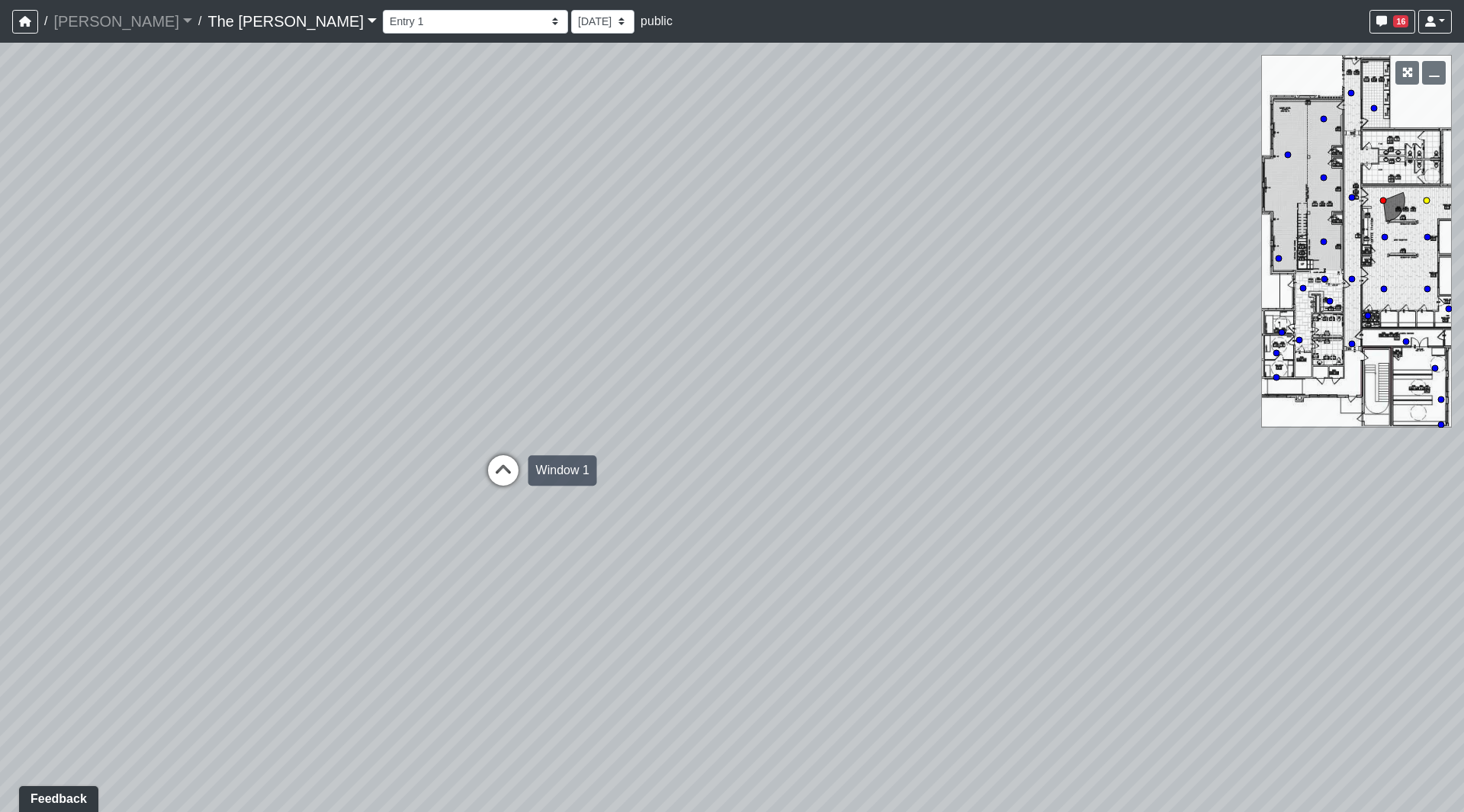
click at [507, 460] on icon at bounding box center [504, 478] width 46 height 46
drag, startPoint x: 856, startPoint y: 369, endPoint x: 61, endPoint y: 428, distance: 797.2
click at [74, 428] on div "Loading... Paseo Pedestrian Walkway 9 Loading... Paseo Pedestrian Walkway 10 Lo…" at bounding box center [732, 426] width 1464 height 769
drag, startPoint x: 604, startPoint y: 404, endPoint x: 222, endPoint y: 425, distance: 382.6
click at [222, 425] on div "Loading... Paseo Pedestrian Walkway 9 Loading... Paseo Pedestrian Walkway 10 Lo…" at bounding box center [732, 426] width 1464 height 769
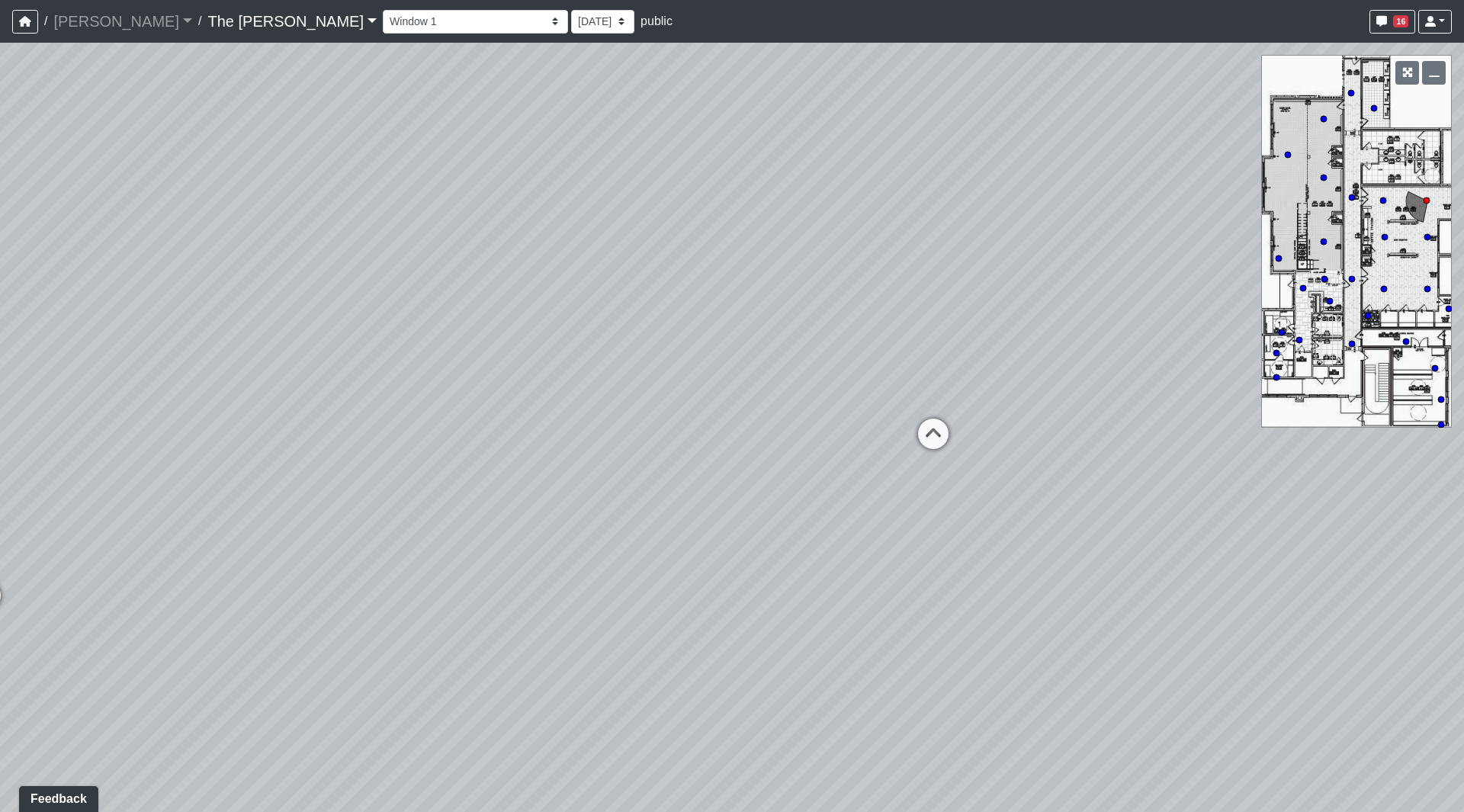
drag, startPoint x: 1038, startPoint y: 385, endPoint x: 757, endPoint y: 235, distance: 318.5
click at [757, 235] on div "Loading... Paseo Pedestrian Walkway 9 Loading... Paseo Pedestrian Walkway 10 Lo…" at bounding box center [732, 426] width 1464 height 769
click at [925, 436] on icon at bounding box center [929, 440] width 46 height 46
click at [1083, 270] on icon at bounding box center [1084, 277] width 46 height 46
drag, startPoint x: 1152, startPoint y: 248, endPoint x: 235, endPoint y: 262, distance: 917.1
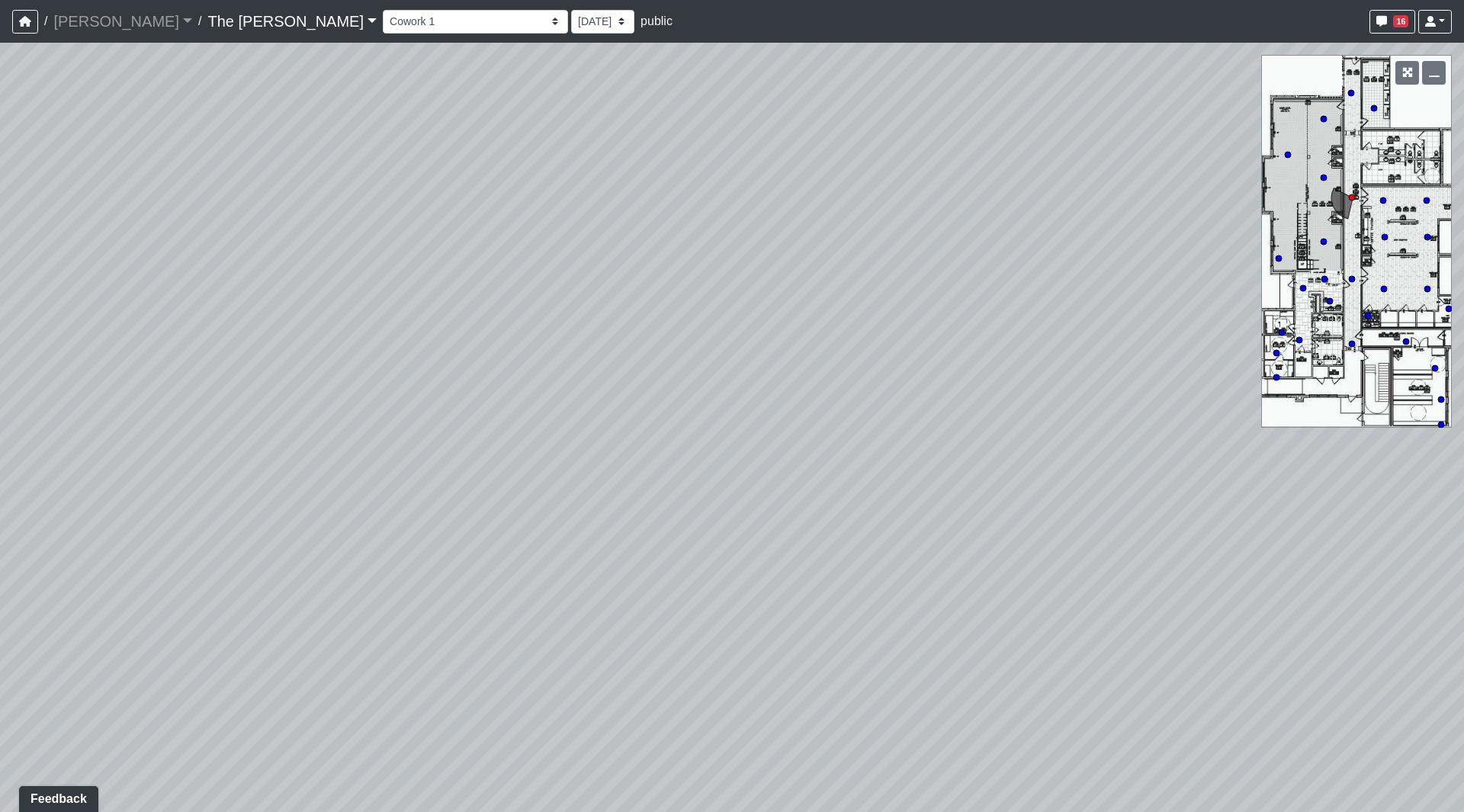
click at [242, 246] on div "Loading... Paseo Pedestrian Walkway 9 Loading... Paseo Pedestrian Walkway 10 Lo…" at bounding box center [732, 426] width 1464 height 769
click at [984, 462] on icon at bounding box center [988, 463] width 46 height 46
click at [989, 498] on icon at bounding box center [979, 510] width 46 height 46
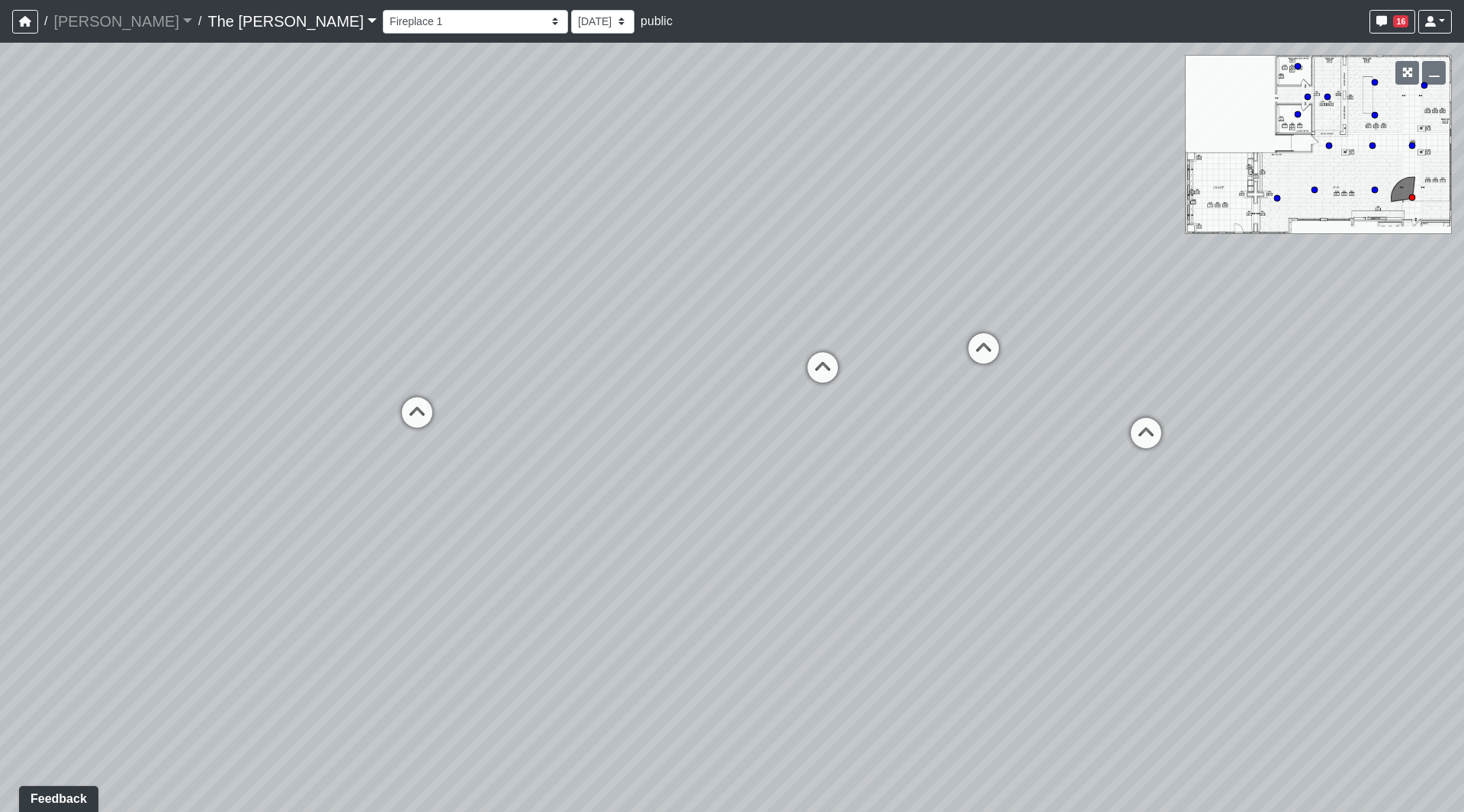
drag, startPoint x: 856, startPoint y: 434, endPoint x: 908, endPoint y: 342, distance: 105.7
click at [1039, 390] on div "Loading... Paseo Pedestrian Walkway 9 Loading... Paseo Pedestrian Walkway 10 Lo…" at bounding box center [732, 426] width 1464 height 769
drag, startPoint x: 778, startPoint y: 292, endPoint x: 314, endPoint y: 261, distance: 465.0
click at [314, 261] on div "Loading... Paseo Pedestrian Walkway 9 Loading... Paseo Pedestrian Walkway 10 Lo…" at bounding box center [732, 426] width 1464 height 769
drag, startPoint x: 614, startPoint y: 166, endPoint x: 966, endPoint y: 444, distance: 448.5
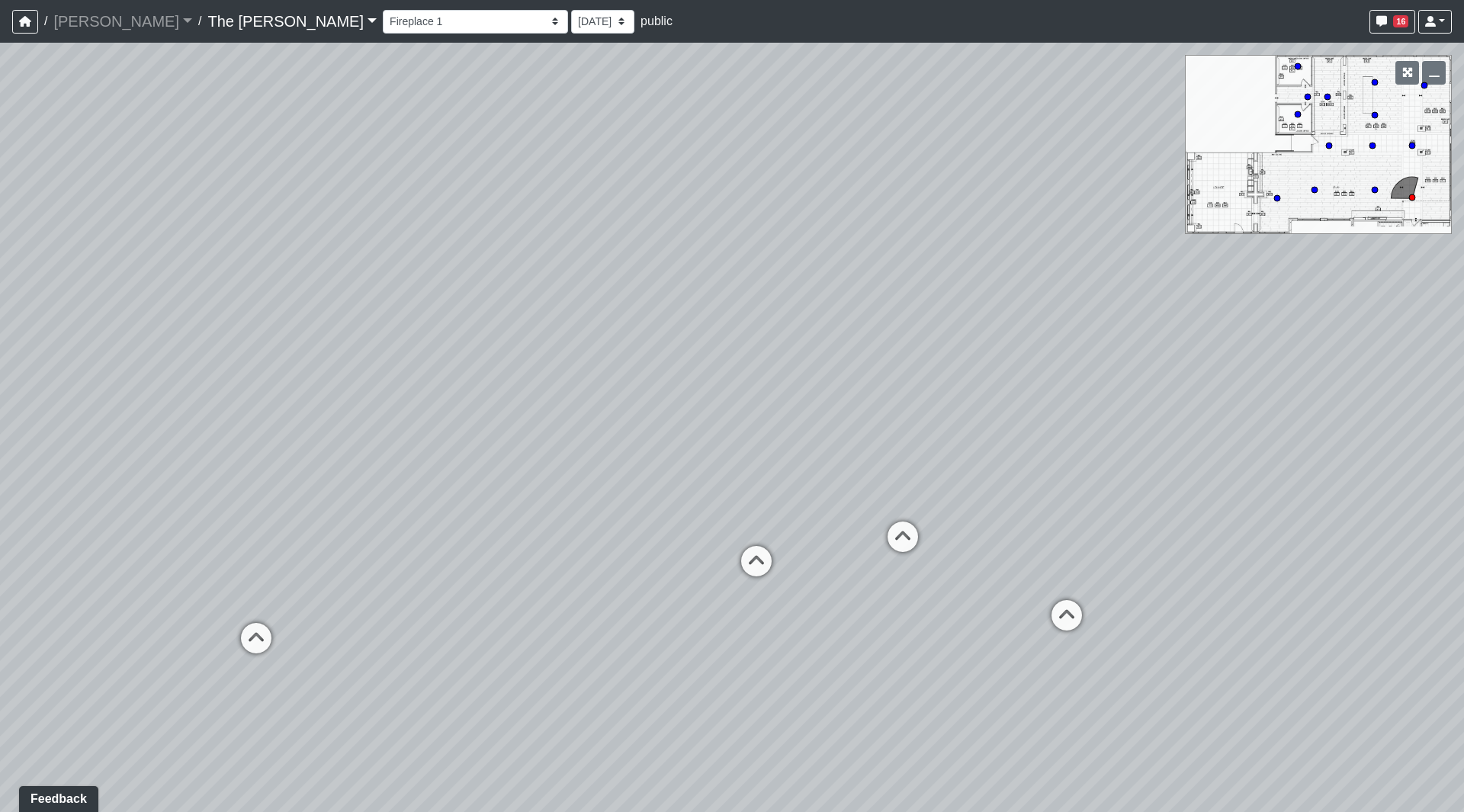
click at [966, 444] on div "Loading... Paseo Pedestrian Walkway 9 Loading... Paseo Pedestrian Walkway 10 Lo…" at bounding box center [732, 426] width 1464 height 769
drag, startPoint x: 829, startPoint y: 453, endPoint x: 767, endPoint y: 330, distance: 137.7
click at [768, 330] on div "Loading... Paseo Pedestrian Walkway 9 Loading... Paseo Pedestrian Walkway 10 Lo…" at bounding box center [732, 426] width 1464 height 769
drag, startPoint x: 878, startPoint y: 289, endPoint x: 602, endPoint y: 175, distance: 298.6
click at [604, 176] on div "Loading... Paseo Pedestrian Walkway 9 Loading... Paseo Pedestrian Walkway 10 Lo…" at bounding box center [732, 426] width 1464 height 769
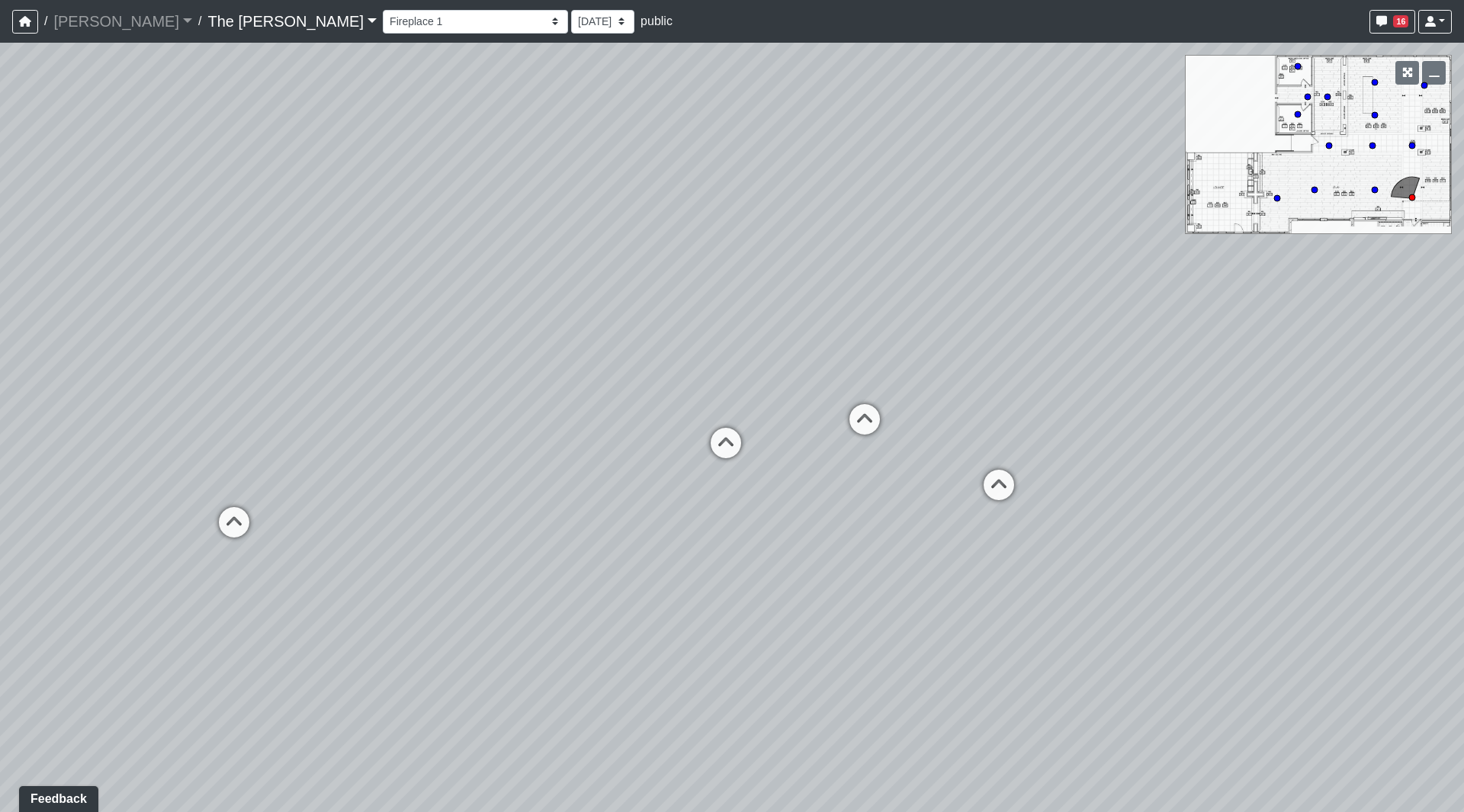
drag, startPoint x: 707, startPoint y: 177, endPoint x: 917, endPoint y: 261, distance: 226.2
click at [908, 258] on div "Loading... Paseo Pedestrian Walkway 9 Loading... Paseo Pedestrian Walkway 10 Lo…" at bounding box center [732, 426] width 1464 height 769
drag, startPoint x: 593, startPoint y: 198, endPoint x: 663, endPoint y: 326, distance: 145.9
click at [664, 329] on div "Loading... Paseo Pedestrian Walkway 9 Loading... Paseo Pedestrian Walkway 10 Lo…" at bounding box center [732, 426] width 1464 height 769
drag, startPoint x: 905, startPoint y: 365, endPoint x: 388, endPoint y: 254, distance: 528.8
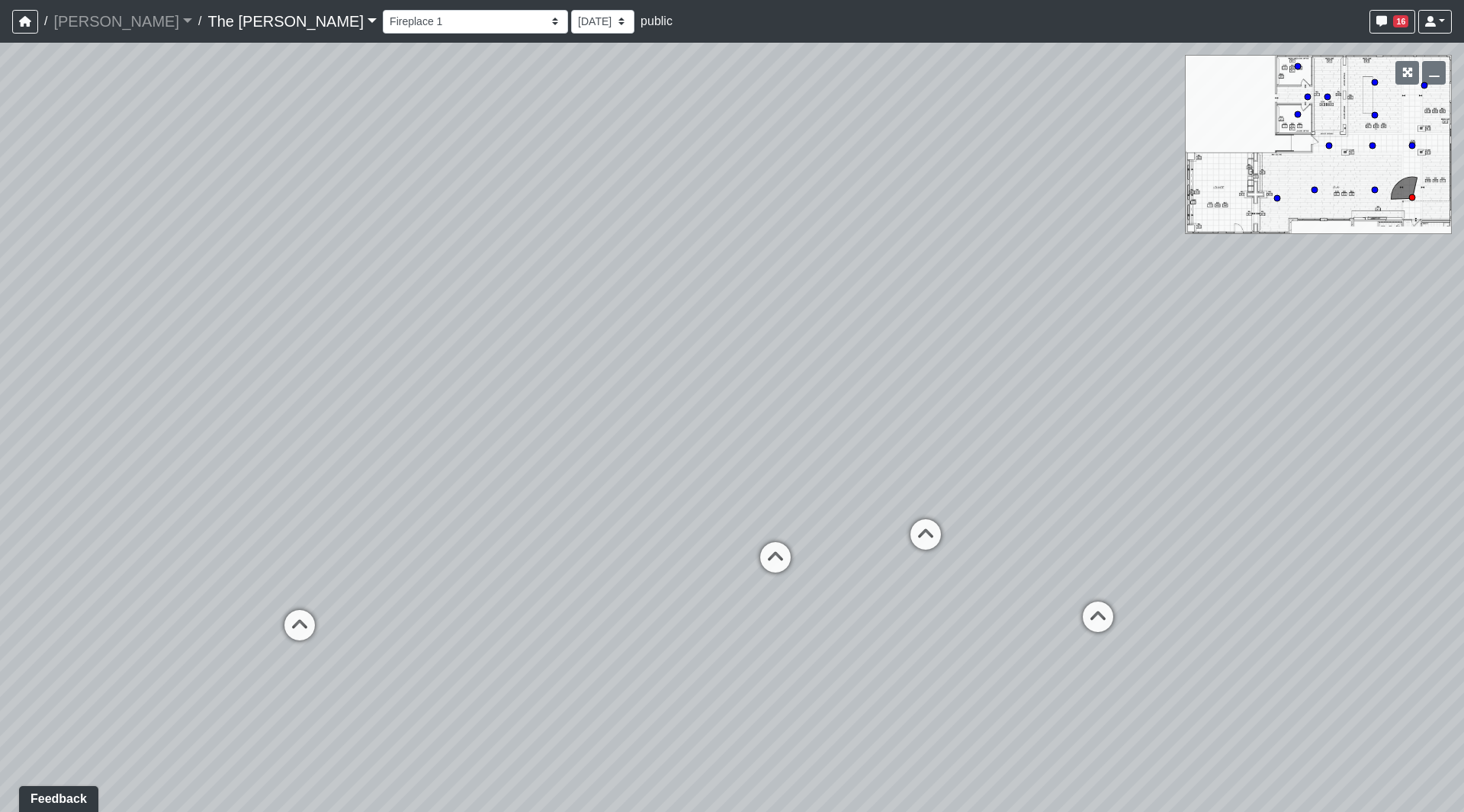
click at [387, 255] on div "Loading... Paseo Pedestrian Walkway 9 Loading... Paseo Pedestrian Walkway 10 Lo…" at bounding box center [732, 426] width 1464 height 769
drag, startPoint x: 447, startPoint y: 326, endPoint x: 1462, endPoint y: 339, distance: 1015.1
click at [1464, 338] on div "Loading... Paseo Pedestrian Walkway 9 Loading... Paseo Pedestrian Walkway 10 Lo…" at bounding box center [732, 426] width 1464 height 769
drag, startPoint x: 554, startPoint y: 359, endPoint x: 1288, endPoint y: 359, distance: 734.0
click at [1293, 359] on div "Loading... Paseo Pedestrian Walkway 9 Loading... Paseo Pedestrian Walkway 10 Lo…" at bounding box center [732, 426] width 1464 height 769
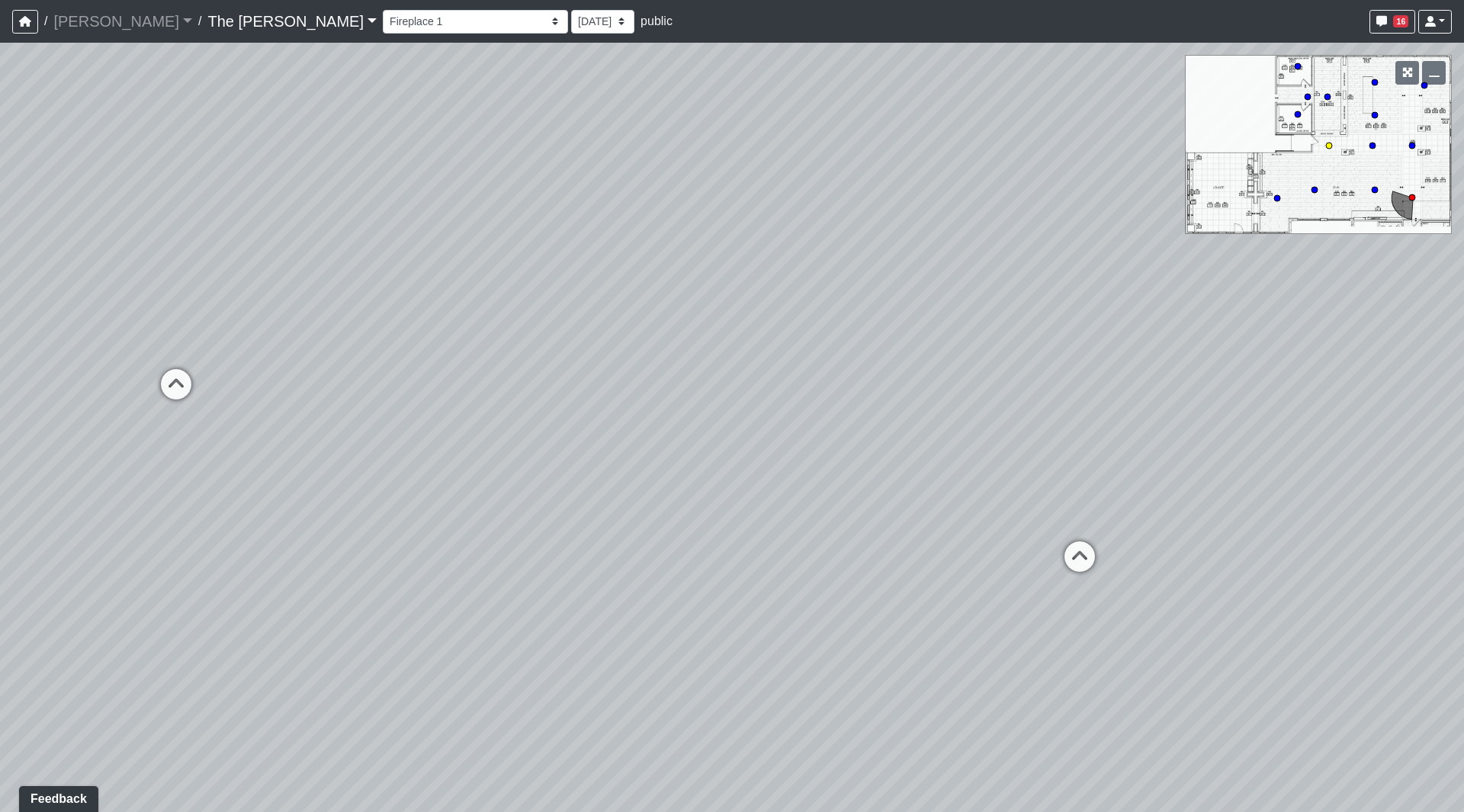
click at [1328, 145] on circle at bounding box center [1329, 145] width 6 height 6
click at [544, 299] on div "Loading... Paseo Pedestrian Walkway 9 Loading... Paseo Pedestrian Walkway 10 Lo…" at bounding box center [732, 426] width 1464 height 769
click at [1411, 73] on icon "button" at bounding box center [1407, 72] width 11 height 11
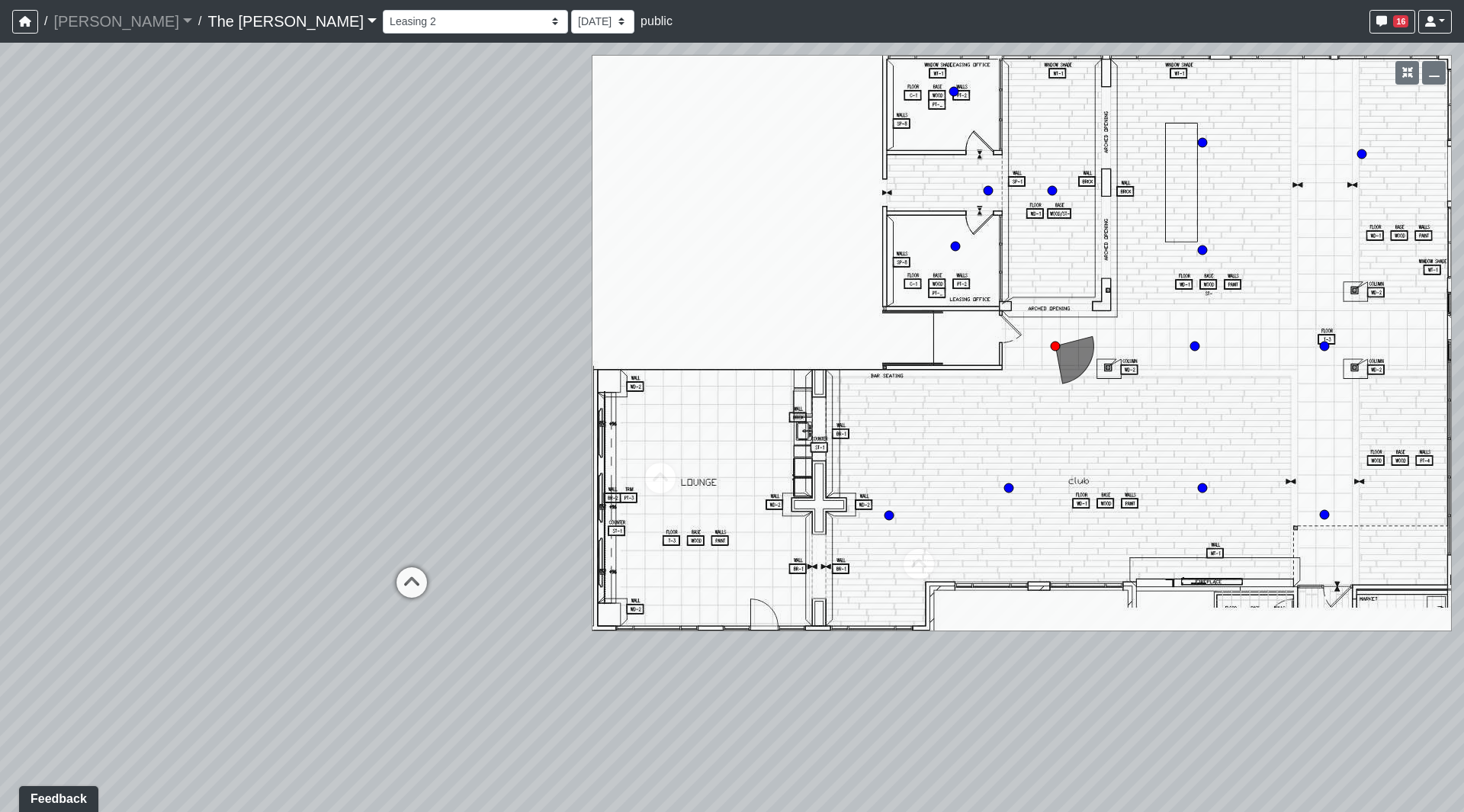
drag, startPoint x: 902, startPoint y: 497, endPoint x: 746, endPoint y: 215, distance: 322.3
click at [746, 215] on div "Loading... Paseo Pedestrian Walkway 9 Loading... Paseo Pedestrian Walkway 10 Lo…" at bounding box center [732, 426] width 1464 height 769
drag, startPoint x: 1231, startPoint y: 385, endPoint x: 1169, endPoint y: 233, distance: 164.2
click at [1170, 233] on div "Loading... Paseo Pedestrian Walkway 9 Loading... Paseo Pedestrian Walkway 10 Lo…" at bounding box center [732, 426] width 1464 height 769
click at [1409, 77] on icon "button" at bounding box center [1407, 72] width 11 height 11
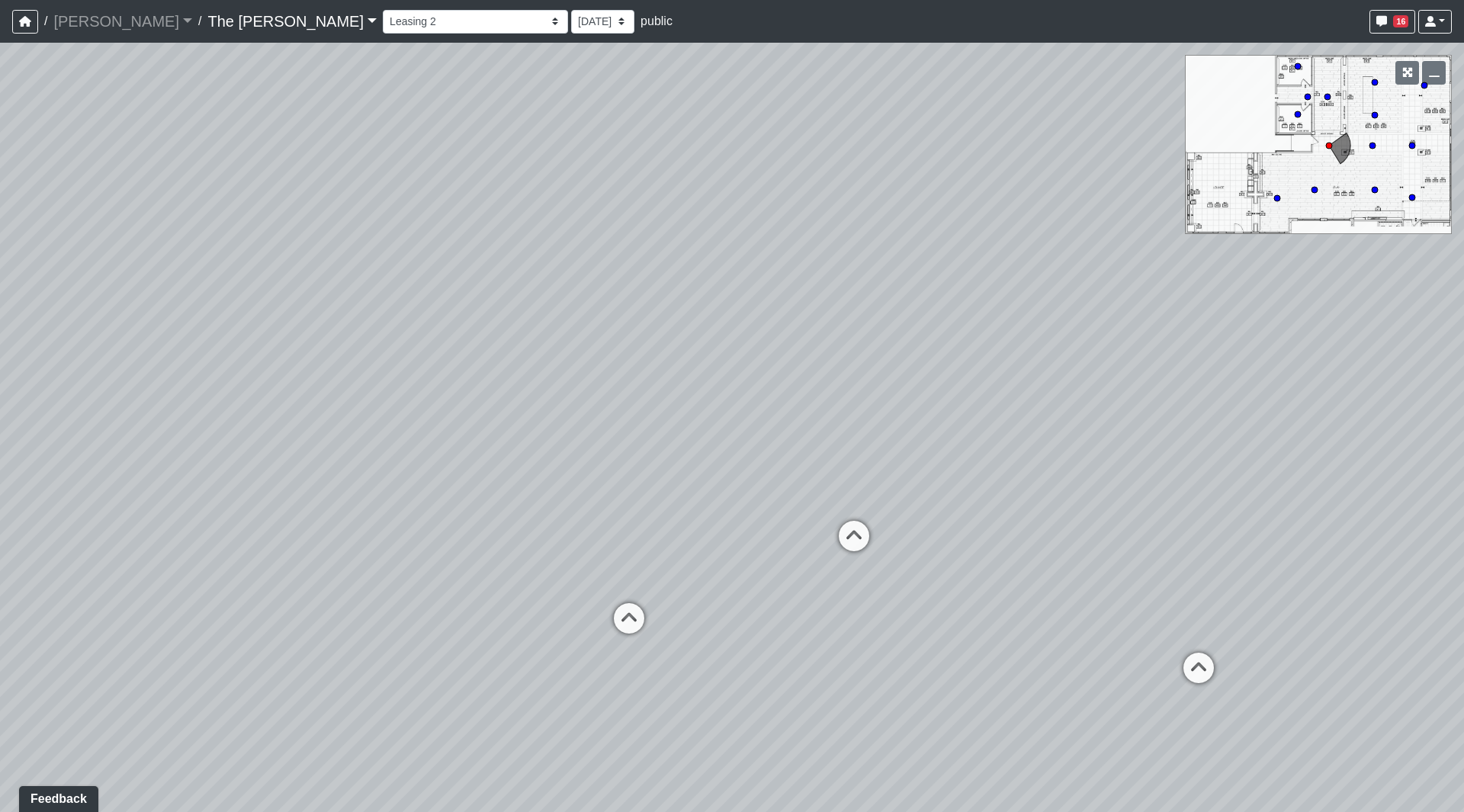
drag, startPoint x: 861, startPoint y: 277, endPoint x: 1386, endPoint y: 809, distance: 747.4
click at [1386, 809] on div "Loading... Paseo Pedestrian Walkway 9 Loading... Paseo Pedestrian Walkway 10 Lo…" at bounding box center [732, 426] width 1464 height 769
drag, startPoint x: 571, startPoint y: 400, endPoint x: 369, endPoint y: 405, distance: 202.1
click at [370, 405] on div "Loading... Paseo Pedestrian Walkway 9 Loading... Paseo Pedestrian Walkway 10 Lo…" at bounding box center [732, 426] width 1464 height 769
drag, startPoint x: 1024, startPoint y: 472, endPoint x: 746, endPoint y: 468, distance: 278.0
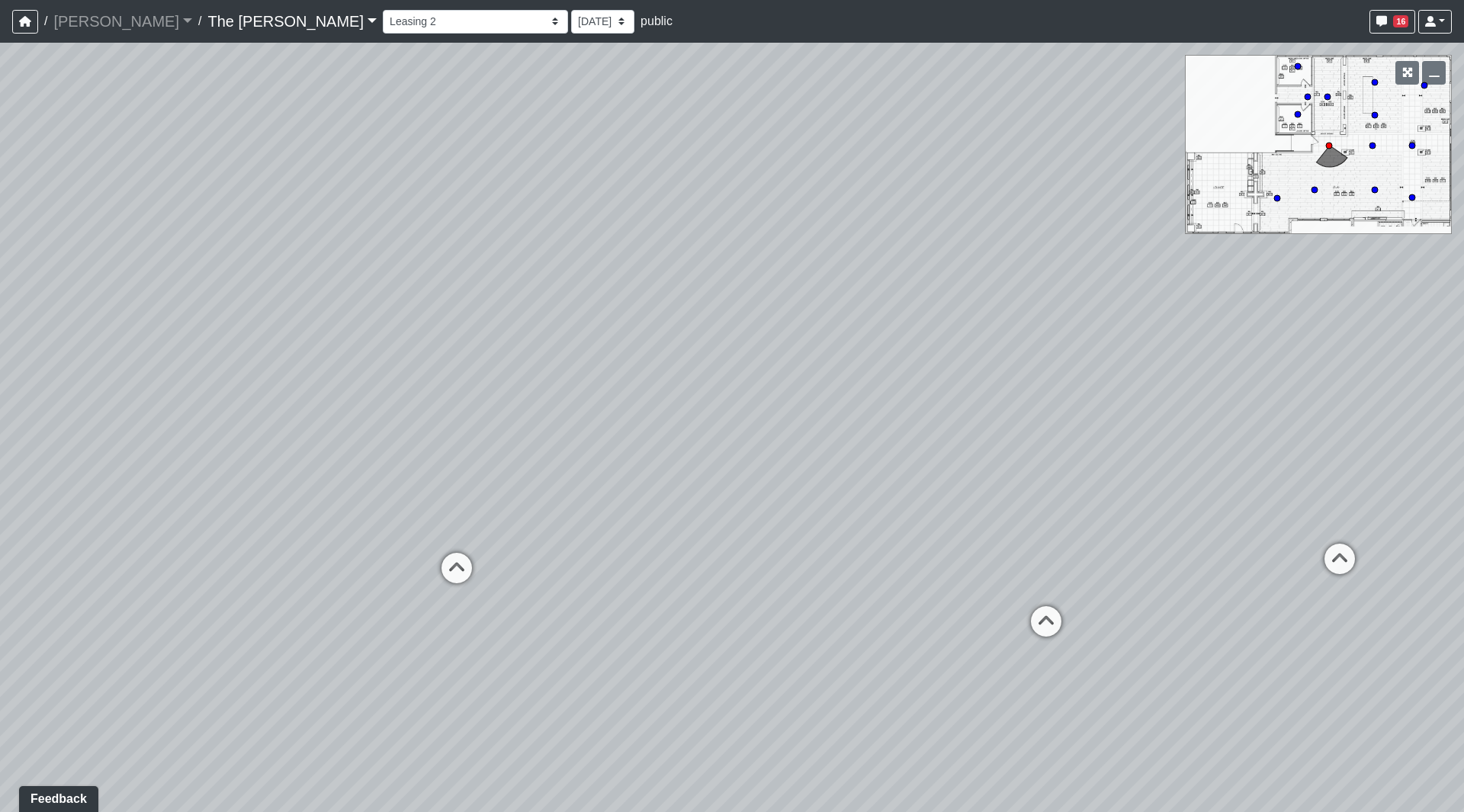
click at [746, 468] on div "Loading... Paseo Pedestrian Walkway 9 Loading... Paseo Pedestrian Walkway 10 Lo…" at bounding box center [732, 426] width 1464 height 769
drag, startPoint x: 1104, startPoint y: 440, endPoint x: 957, endPoint y: 442, distance: 147.0
click at [957, 442] on div "Loading... Paseo Pedestrian Walkway 9 Loading... Paseo Pedestrian Walkway 10 Lo…" at bounding box center [732, 426] width 1464 height 769
drag, startPoint x: 658, startPoint y: 386, endPoint x: 1255, endPoint y: 343, distance: 598.5
click at [1212, 340] on div "Loading... Paseo Pedestrian Walkway 9 Loading... Paseo Pedestrian Walkway 10 Lo…" at bounding box center [732, 426] width 1464 height 769
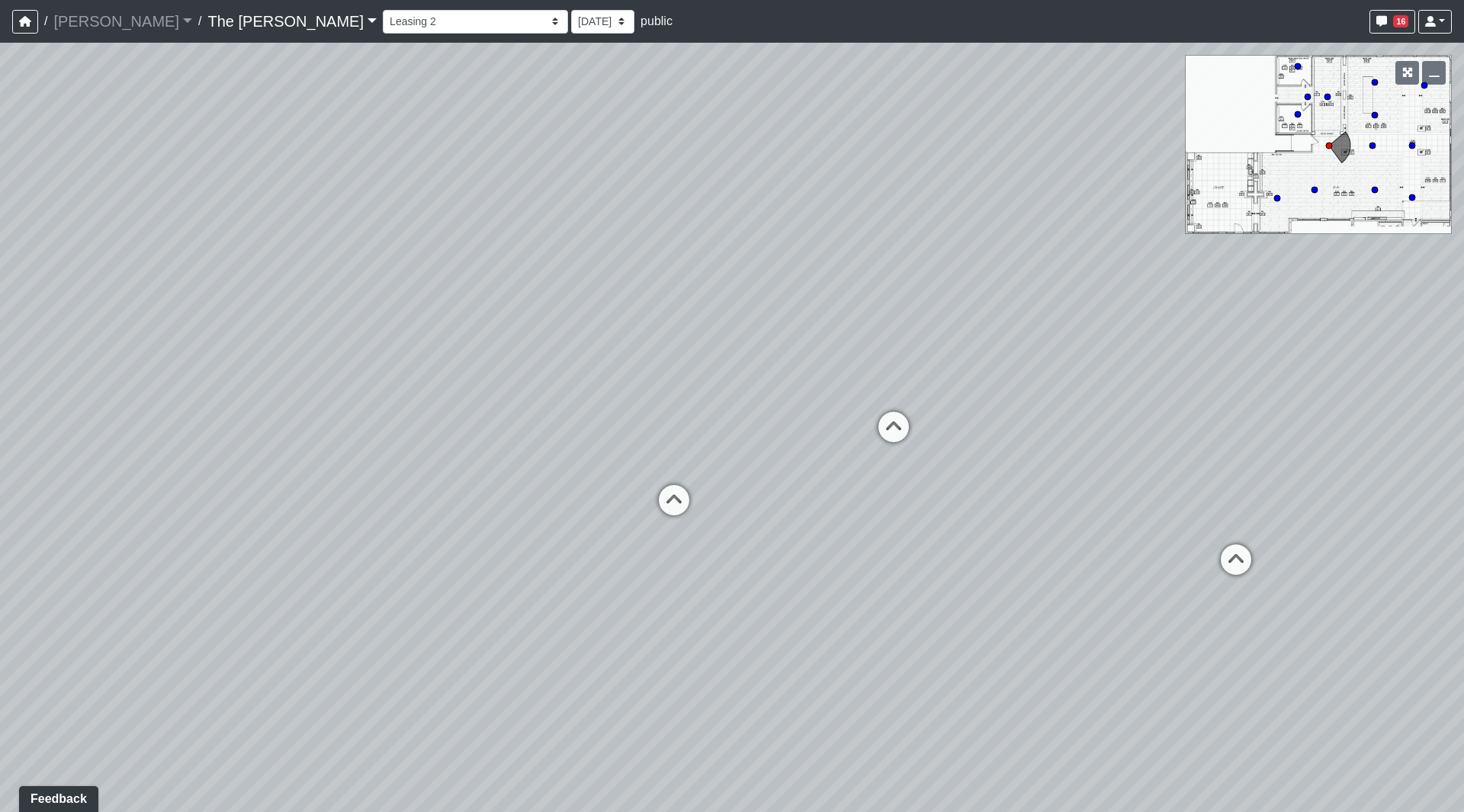
drag, startPoint x: 591, startPoint y: 390, endPoint x: 769, endPoint y: 388, distance: 178.0
click at [769, 388] on div "Loading... Paseo Pedestrian Walkway 9 Loading... Paseo Pedestrian Walkway 10 Lo…" at bounding box center [732, 426] width 1464 height 769
click at [682, 490] on icon at bounding box center [674, 508] width 46 height 46
drag, startPoint x: 479, startPoint y: 430, endPoint x: 644, endPoint y: 414, distance: 165.8
click at [685, 409] on div "Loading... Paseo Pedestrian Walkway 9 Loading... Paseo Pedestrian Walkway 10 Lo…" at bounding box center [732, 426] width 1464 height 769
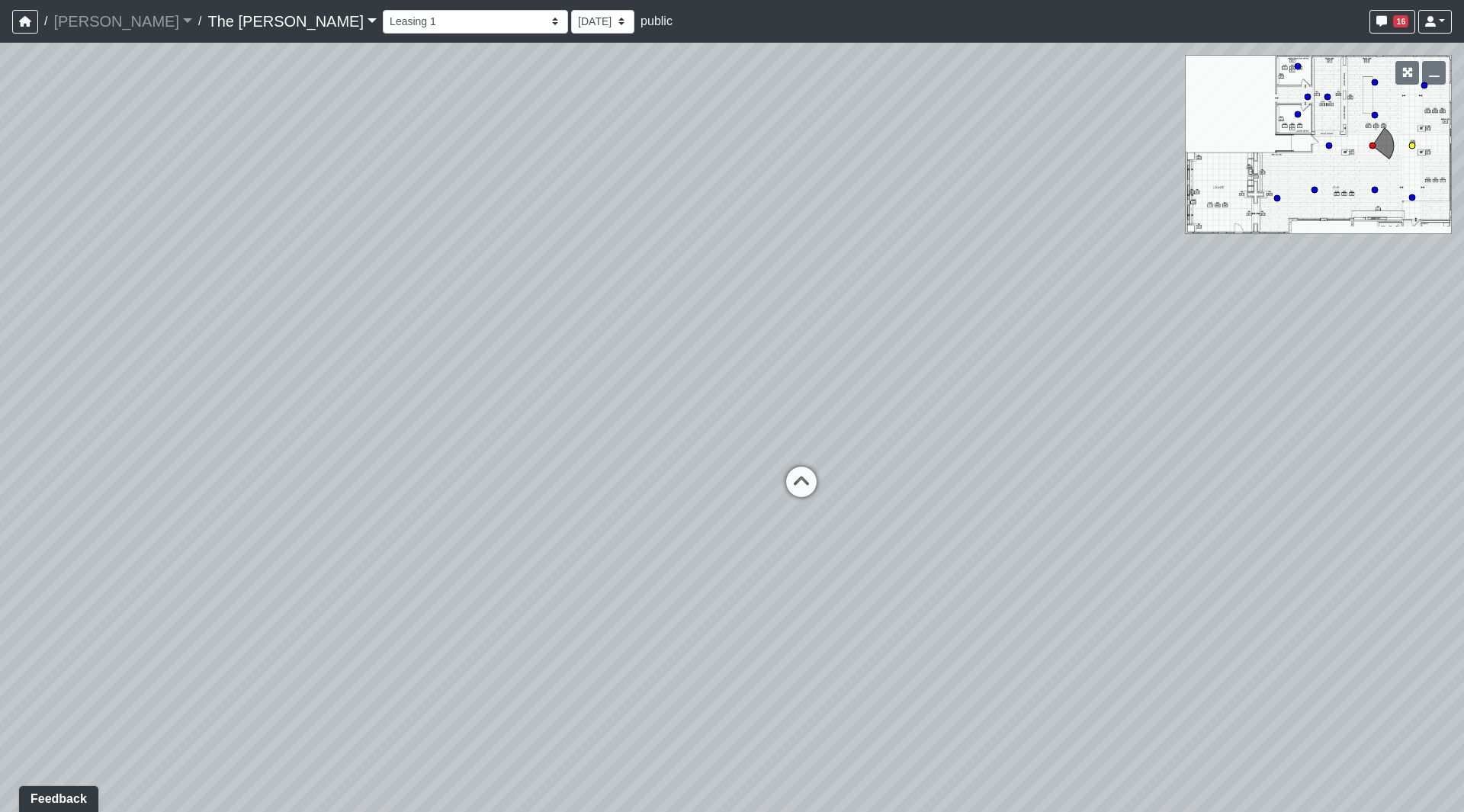
click at [797, 475] on icon at bounding box center [801, 490] width 46 height 46
drag, startPoint x: 491, startPoint y: 430, endPoint x: 911, endPoint y: 432, distance: 420.0
click at [911, 432] on div "Loading... Paseo Pedestrian Walkway 9 Loading... Paseo Pedestrian Walkway 10 Lo…" at bounding box center [732, 426] width 1464 height 769
drag, startPoint x: 1153, startPoint y: 305, endPoint x: 1043, endPoint y: 351, distance: 119.2
click at [1045, 348] on div "Loading... Paseo Pedestrian Walkway 9 Loading... Paseo Pedestrian Walkway 10 Lo…" at bounding box center [732, 426] width 1464 height 769
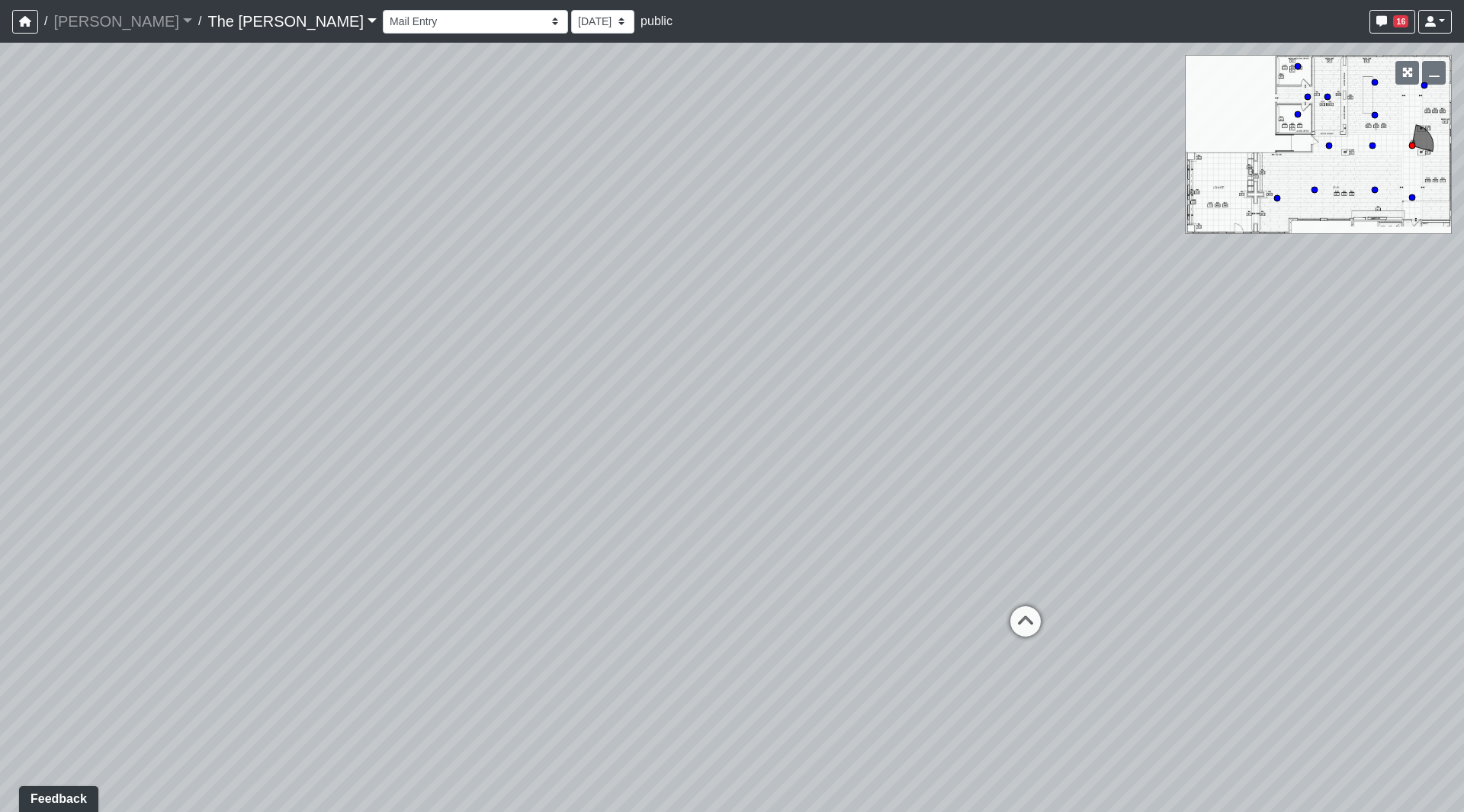
drag, startPoint x: 1031, startPoint y: 519, endPoint x: 1032, endPoint y: 557, distance: 38.0
click at [1032, 556] on div "Loading... Paseo Pedestrian Walkway 9 Loading... Paseo Pedestrian Walkway 10 Lo…" at bounding box center [732, 426] width 1464 height 769
click at [1049, 671] on icon at bounding box center [1039, 675] width 46 height 46
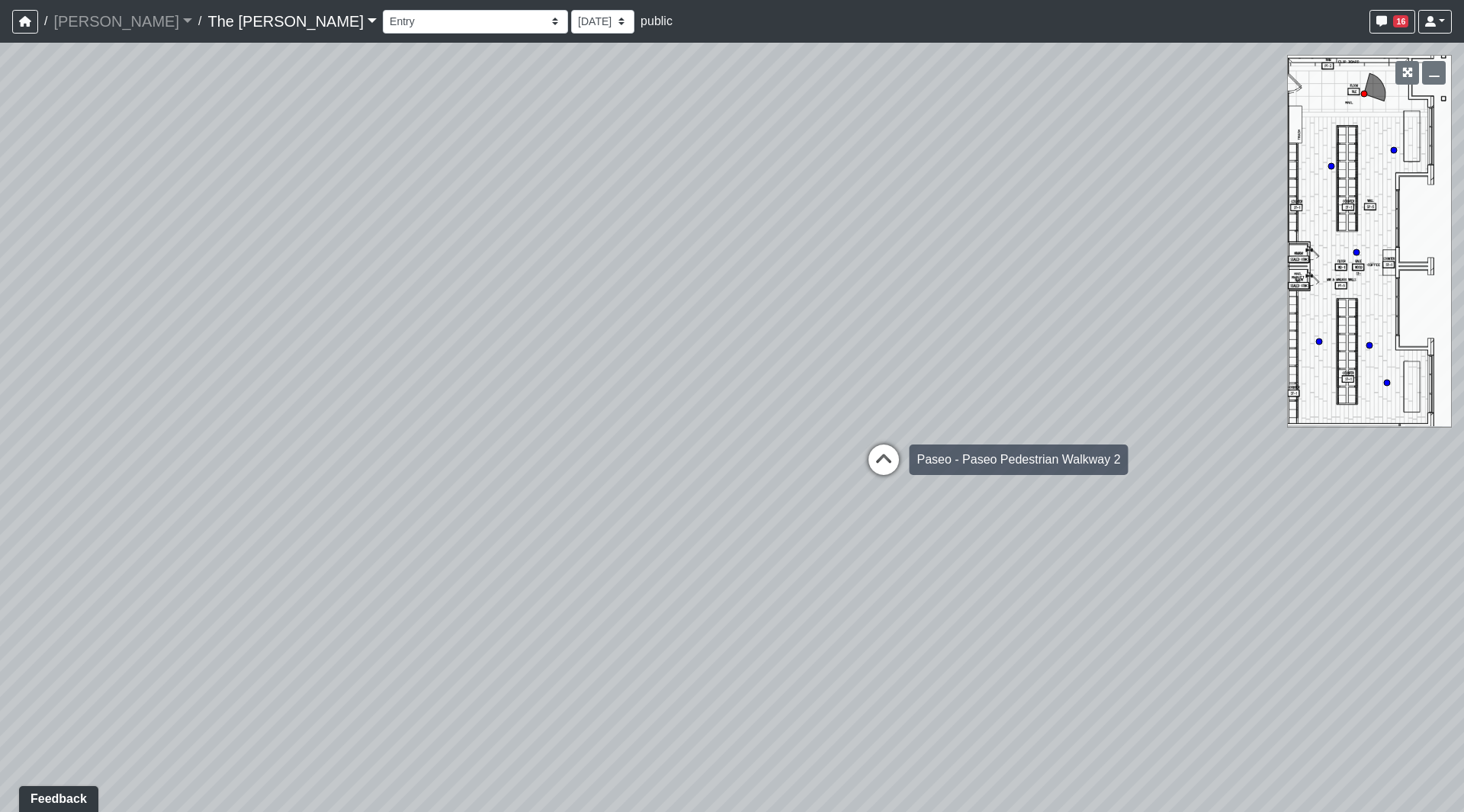
click at [884, 469] on icon at bounding box center [884, 467] width 46 height 46
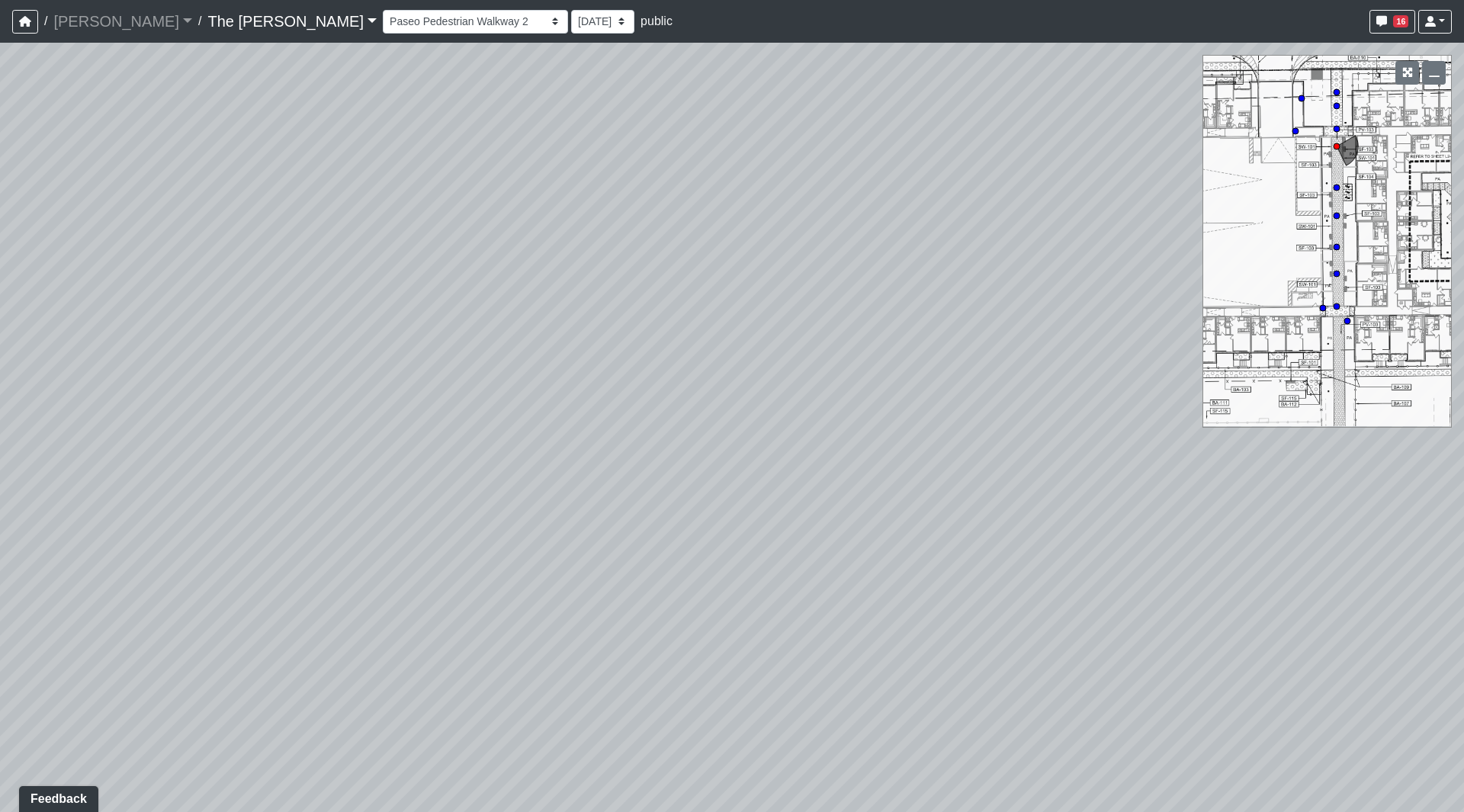
drag, startPoint x: 1124, startPoint y: 392, endPoint x: 244, endPoint y: 439, distance: 881.3
click at [389, 411] on div "Loading... Paseo Pedestrian Walkway 9 Loading... Paseo Pedestrian Walkway 10 Lo…" at bounding box center [732, 426] width 1464 height 769
drag, startPoint x: 863, startPoint y: 416, endPoint x: 726, endPoint y: 423, distance: 137.2
click at [726, 423] on div "Loading... Paseo Pedestrian Walkway 9 Loading... Paseo Pedestrian Walkway 10 Lo…" at bounding box center [732, 426] width 1464 height 769
click at [882, 544] on icon at bounding box center [898, 551] width 46 height 46
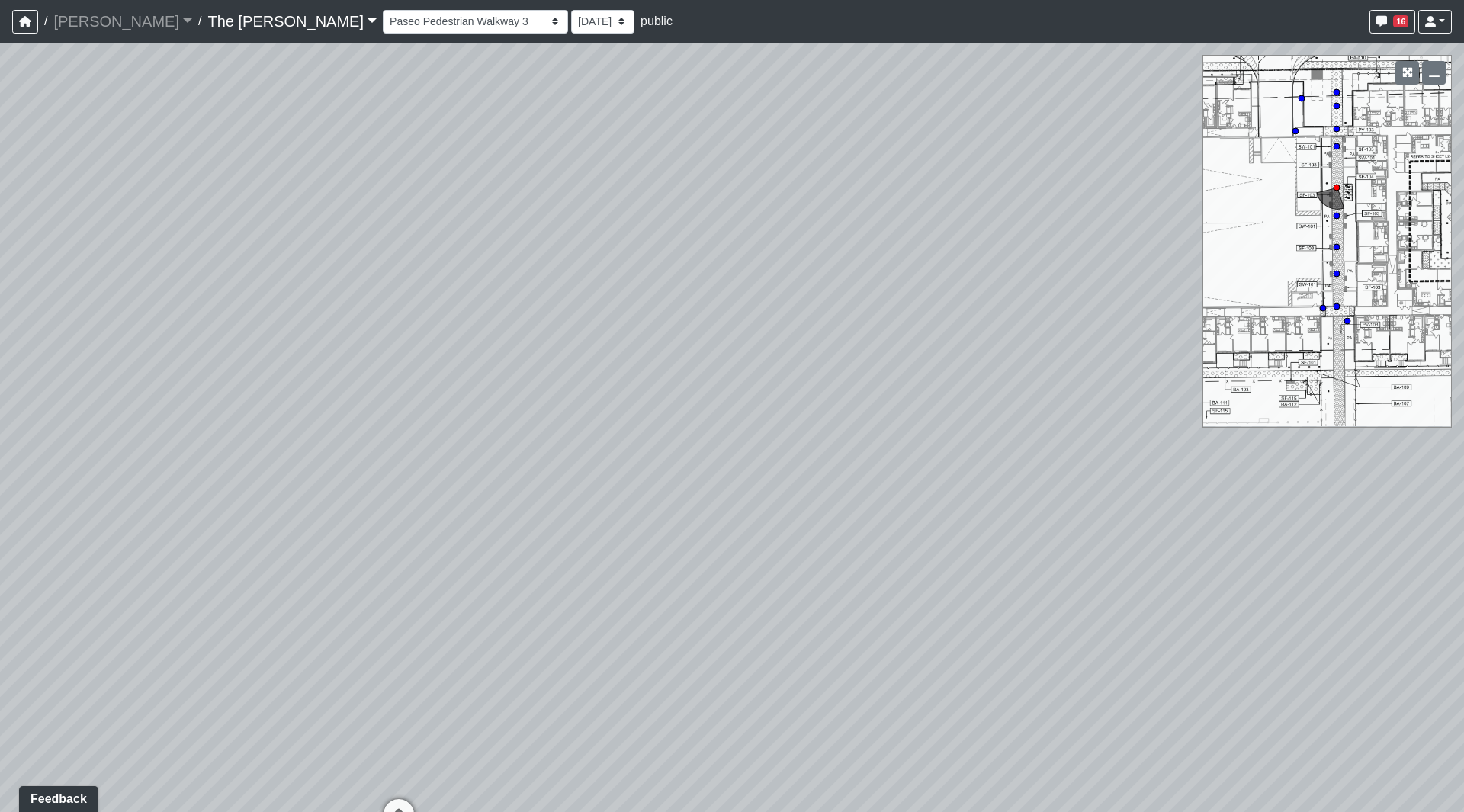
drag, startPoint x: 953, startPoint y: 365, endPoint x: 341, endPoint y: 637, distance: 669.7
click at [341, 637] on div "Loading... Paseo Pedestrian Walkway 9 Loading... Paseo Pedestrian Walkway 10 Lo…" at bounding box center [732, 426] width 1464 height 769
drag, startPoint x: 630, startPoint y: 521, endPoint x: 1013, endPoint y: 223, distance: 485.3
click at [1010, 223] on div "Loading... Paseo Pedestrian Walkway 9 Loading... Paseo Pedestrian Walkway 10 Lo…" at bounding box center [732, 426] width 1464 height 769
click at [744, 510] on icon at bounding box center [744, 503] width 46 height 46
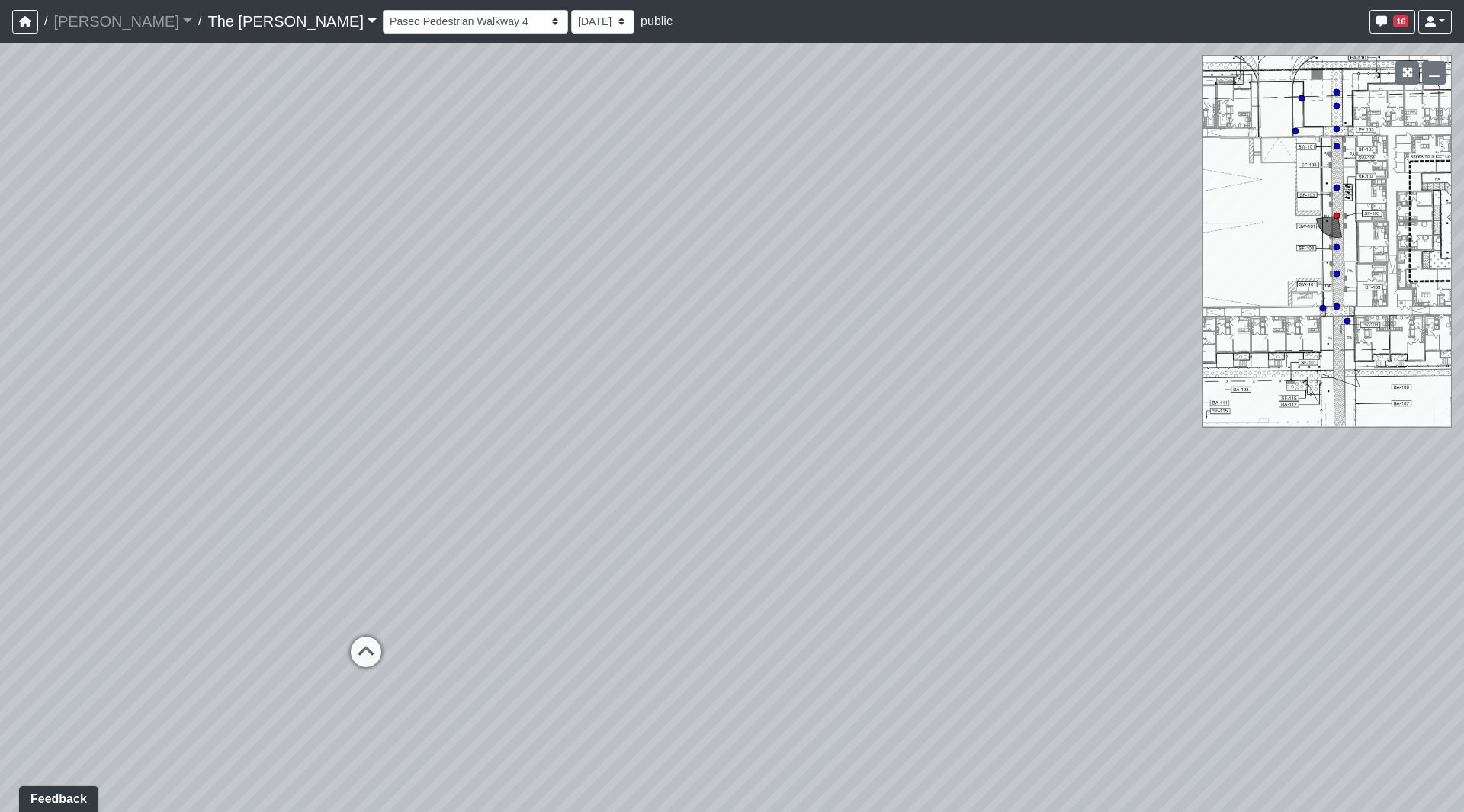
drag, startPoint x: 951, startPoint y: 371, endPoint x: 421, endPoint y: 508, distance: 547.4
click at [452, 513] on div "Loading... Paseo Pedestrian Walkway 9 Loading... Paseo Pedestrian Walkway 10 Lo…" at bounding box center [732, 426] width 1464 height 769
drag, startPoint x: 982, startPoint y: 230, endPoint x: 459, endPoint y: 91, distance: 541.2
click at [468, 91] on div "Loading... Paseo Pedestrian Walkway 9 Loading... Paseo Pedestrian Walkway 10 Lo…" at bounding box center [732, 426] width 1464 height 769
drag, startPoint x: 874, startPoint y: 167, endPoint x: 583, endPoint y: 381, distance: 361.2
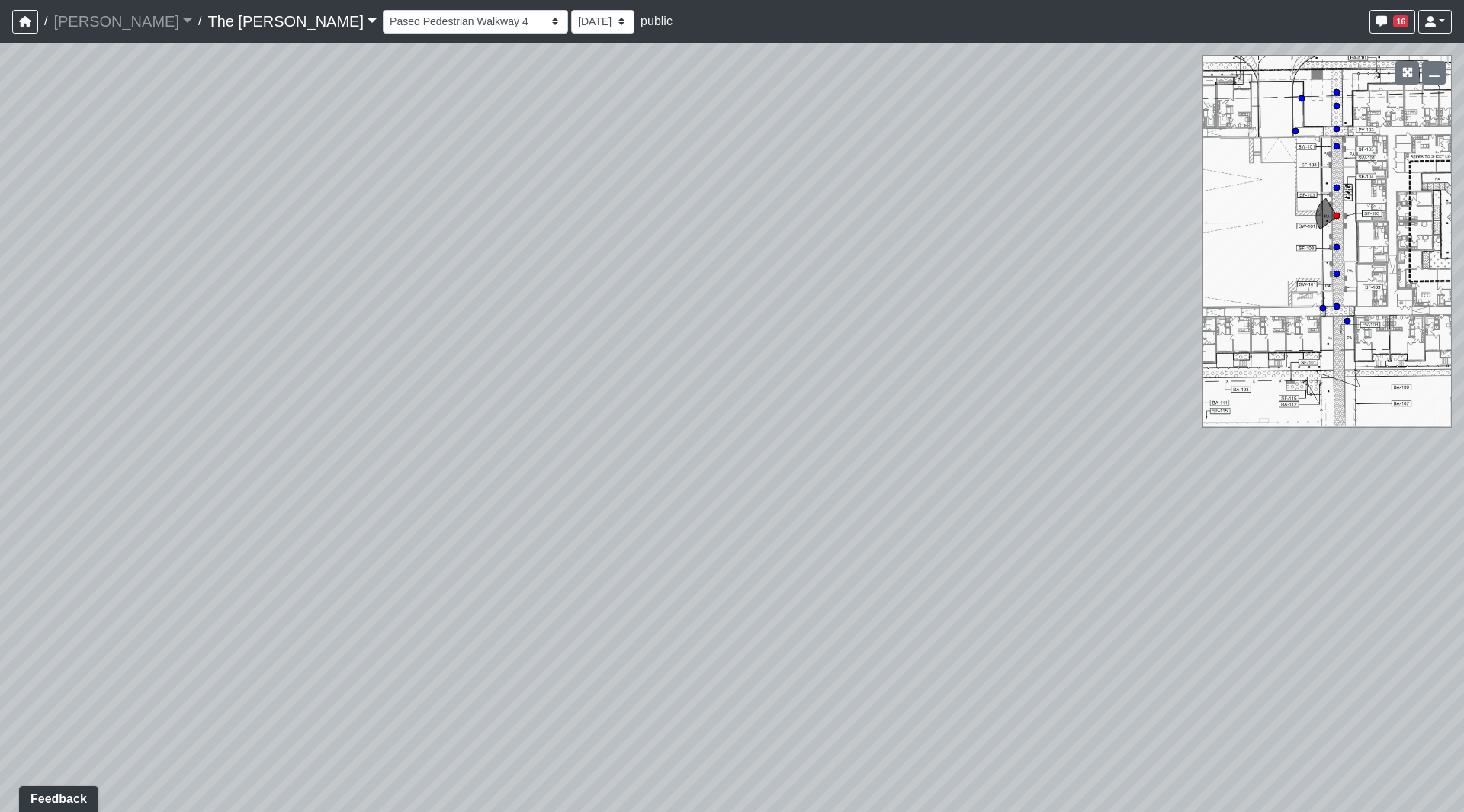
click at [583, 381] on div "Loading... Paseo Pedestrian Walkway 9 Loading... Paseo Pedestrian Walkway 10 Lo…" at bounding box center [732, 426] width 1464 height 769
drag, startPoint x: 675, startPoint y: 244, endPoint x: 323, endPoint y: 152, distance: 363.8
click at [323, 152] on div "Loading... Paseo Pedestrian Walkway 9 Loading... Paseo Pedestrian Walkway 10 Lo…" at bounding box center [732, 426] width 1464 height 769
drag, startPoint x: 551, startPoint y: 232, endPoint x: 977, endPoint y: 322, distance: 435.4
click at [977, 322] on div "Loading... Paseo Pedestrian Walkway 9 Loading... Paseo Pedestrian Walkway 10 Lo…" at bounding box center [732, 426] width 1464 height 769
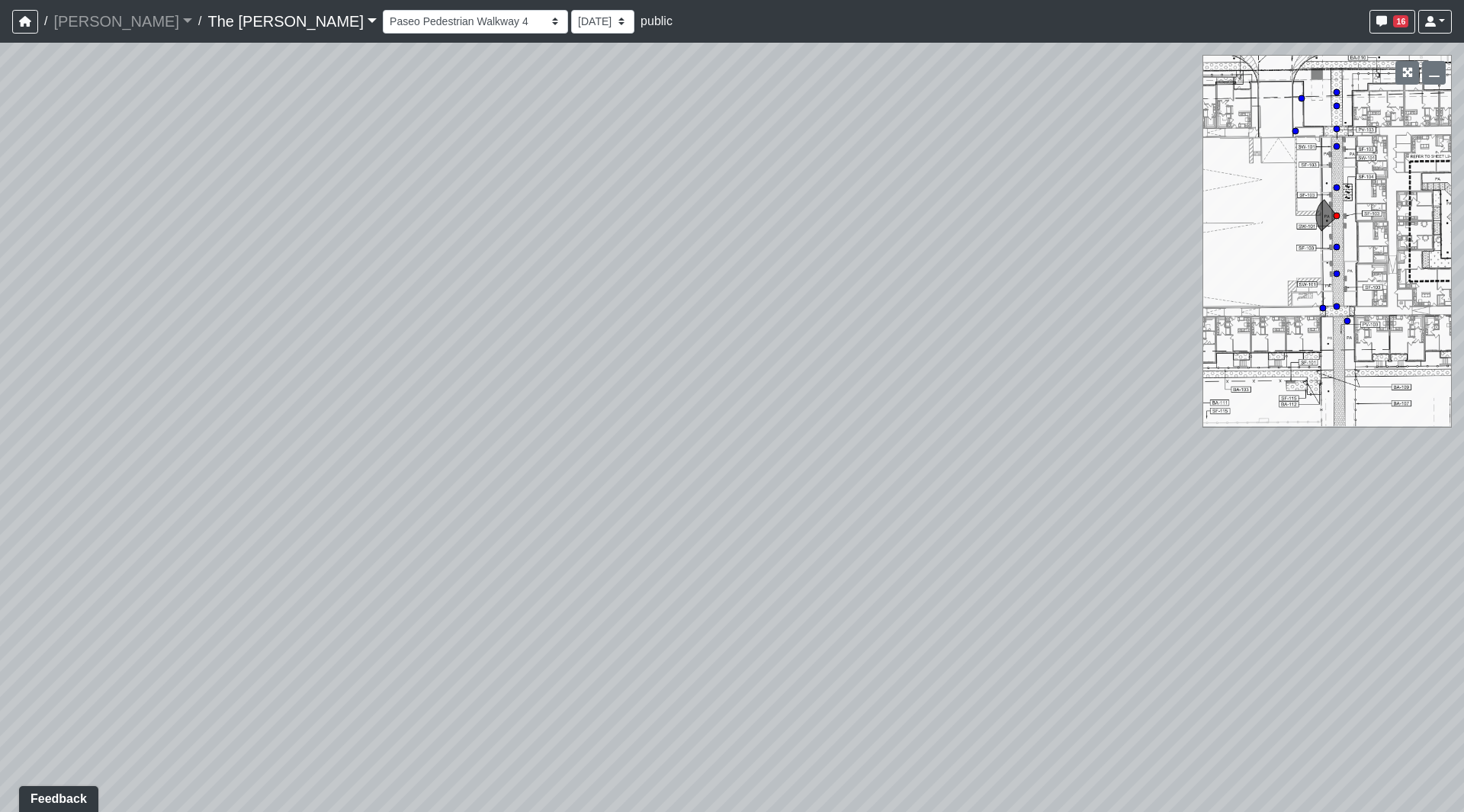
drag, startPoint x: 982, startPoint y: 300, endPoint x: 1124, endPoint y: 283, distance: 143.0
click at [1124, 283] on div "Loading... Paseo Pedestrian Walkway 9 Loading... Paseo Pedestrian Walkway 10 Lo…" at bounding box center [732, 426] width 1464 height 769
drag, startPoint x: 651, startPoint y: 403, endPoint x: 1104, endPoint y: 146, distance: 520.8
click at [1104, 146] on div "Loading... Paseo Pedestrian Walkway 9 Loading... Paseo Pedestrian Walkway 10 Lo…" at bounding box center [732, 426] width 1464 height 769
drag, startPoint x: 648, startPoint y: 513, endPoint x: 1140, endPoint y: 234, distance: 565.6
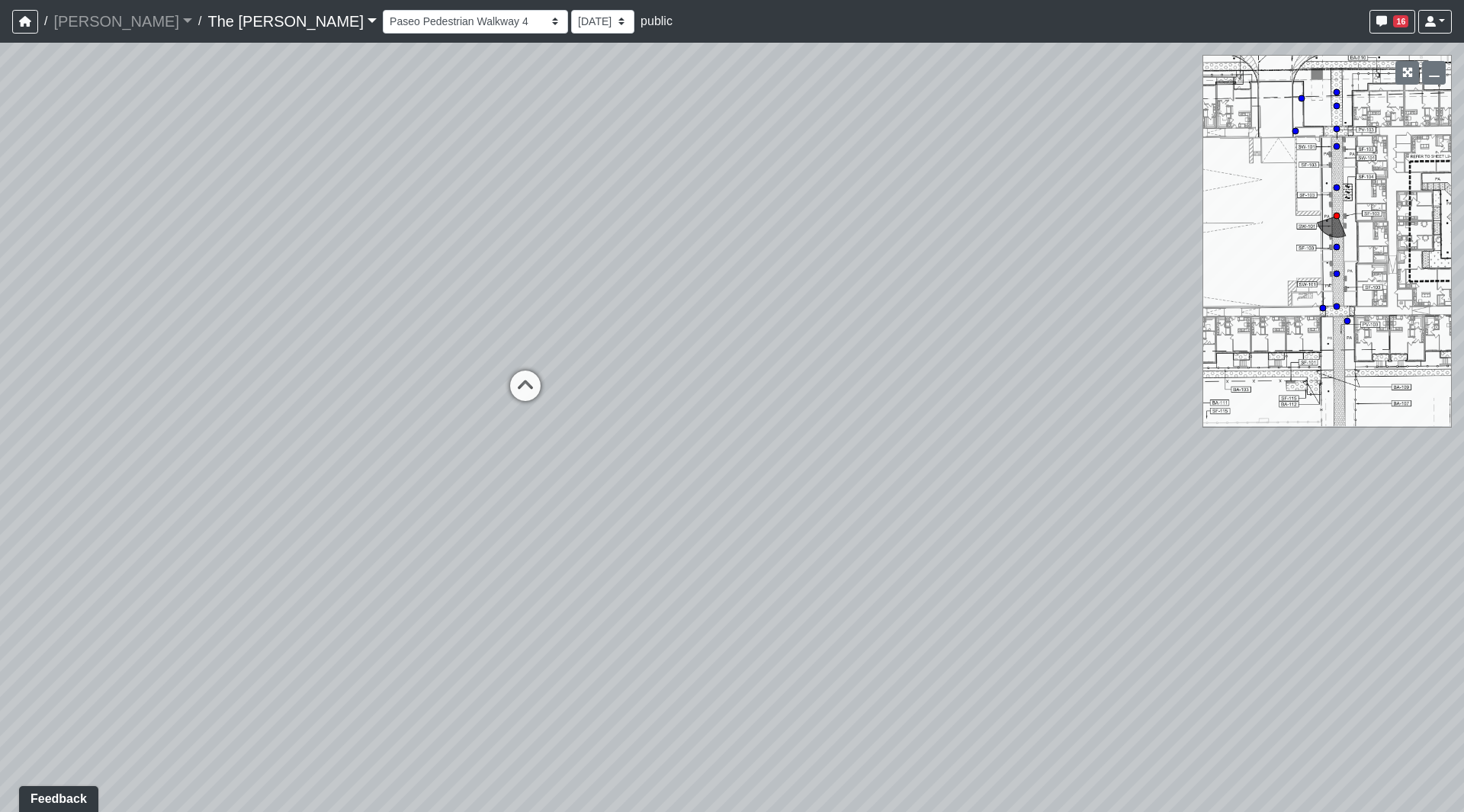
click at [1140, 234] on div "Loading... Paseo Pedestrian Walkway 9 Loading... Paseo Pedestrian Walkway 10 Lo…" at bounding box center [732, 426] width 1464 height 769
drag, startPoint x: 797, startPoint y: 423, endPoint x: 784, endPoint y: 376, distance: 48.8
click at [784, 376] on div "Loading... Paseo Pedestrian Walkway 9 Loading... Paseo Pedestrian Walkway 10 Lo…" at bounding box center [732, 426] width 1464 height 769
drag, startPoint x: 733, startPoint y: 375, endPoint x: 930, endPoint y: 691, distance: 372.4
click at [930, 691] on div "Loading... Paseo Pedestrian Walkway 9 Loading... Paseo Pedestrian Walkway 10 Lo…" at bounding box center [732, 426] width 1464 height 769
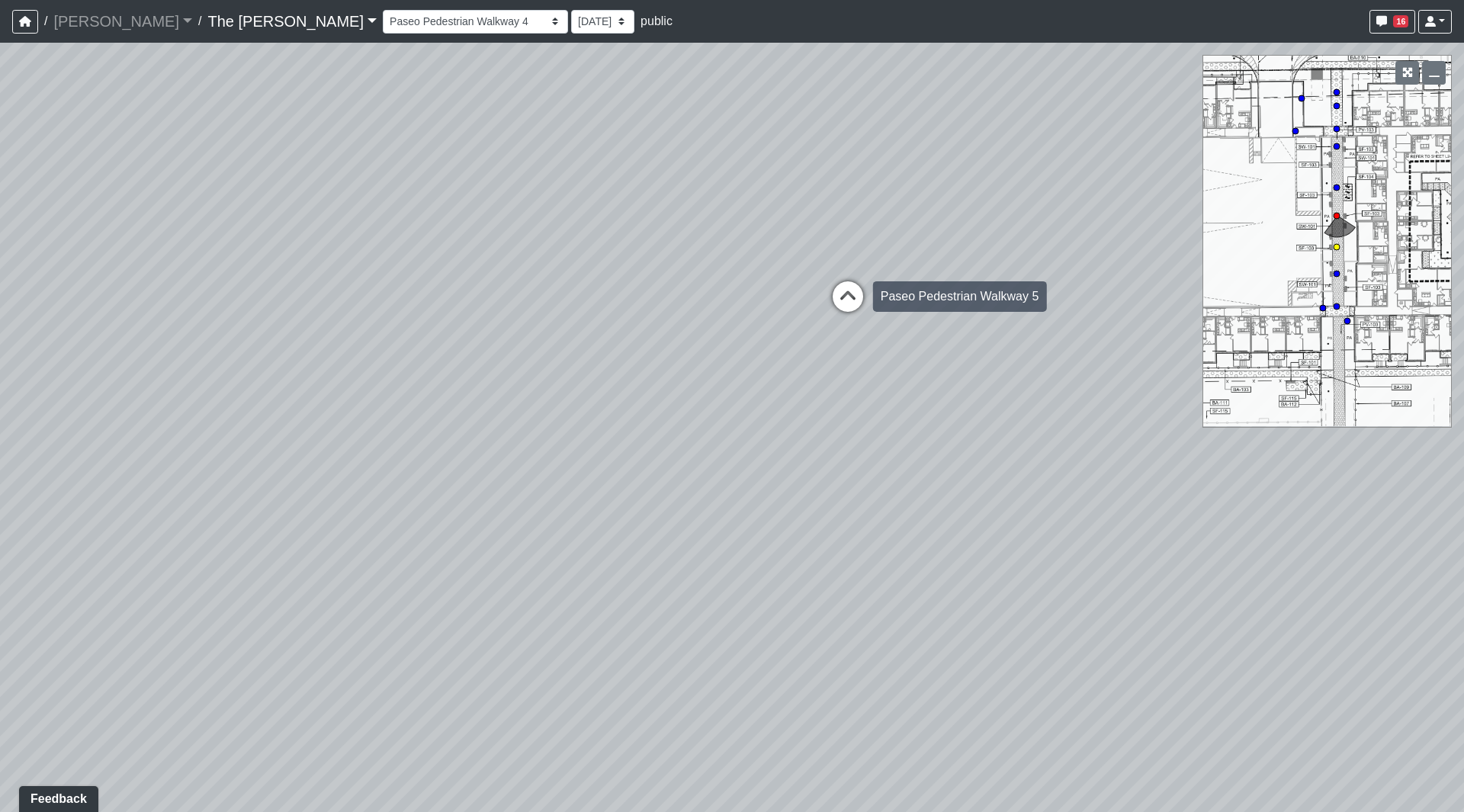
click at [853, 313] on icon at bounding box center [848, 304] width 46 height 46
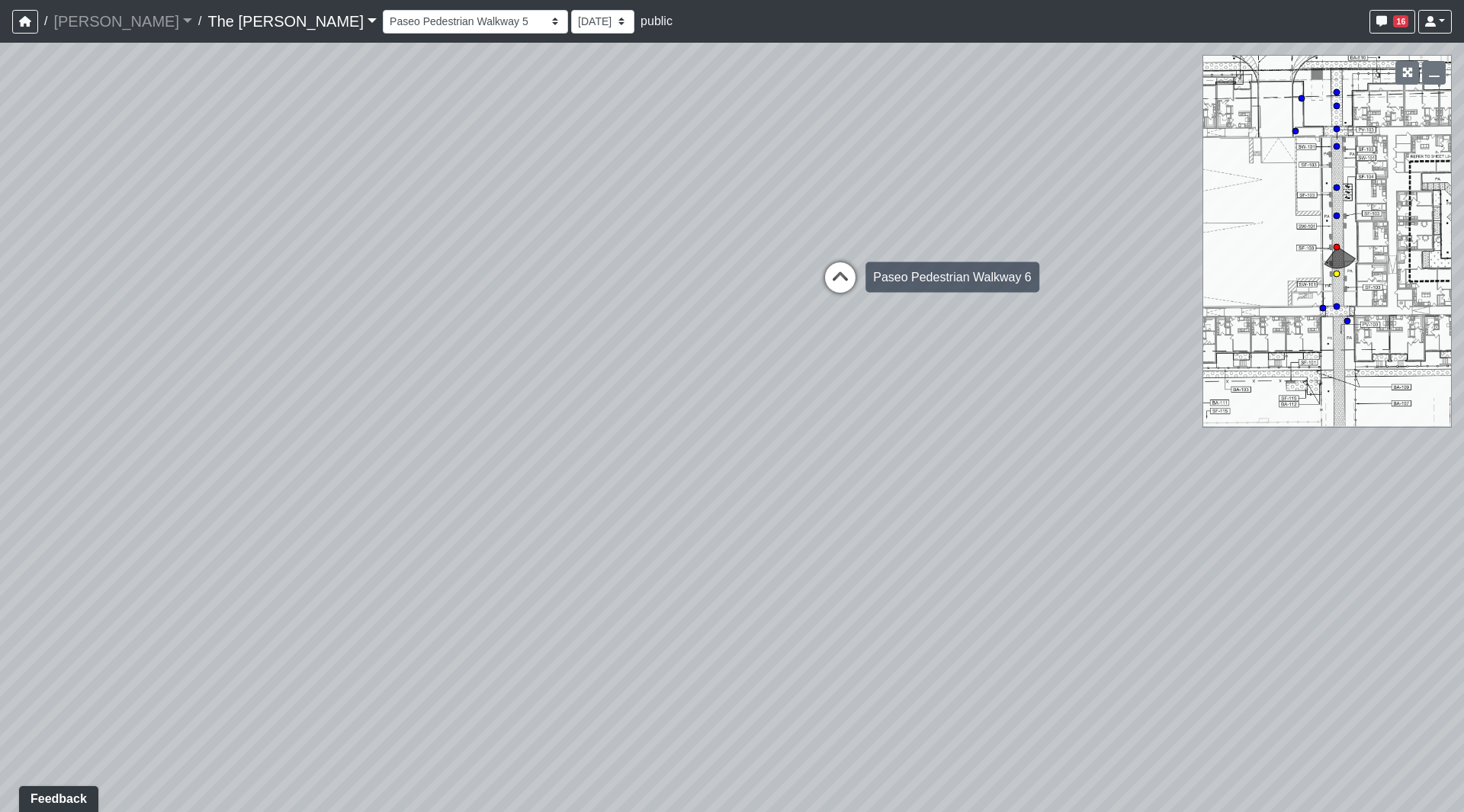
click at [850, 277] on icon at bounding box center [840, 285] width 46 height 46
drag, startPoint x: 840, startPoint y: 314, endPoint x: 355, endPoint y: 491, distance: 516.3
click at [355, 491] on div "Loading... Paseo Pedestrian Walkway 9 Loading... Paseo Pedestrian Walkway 10 Lo…" at bounding box center [732, 426] width 1464 height 769
drag, startPoint x: 1020, startPoint y: 280, endPoint x: 551, endPoint y: 497, distance: 516.8
click at [526, 502] on div "Loading... Paseo Pedestrian Walkway 9 Loading... Paseo Pedestrian Walkway 10 Lo…" at bounding box center [732, 426] width 1464 height 769
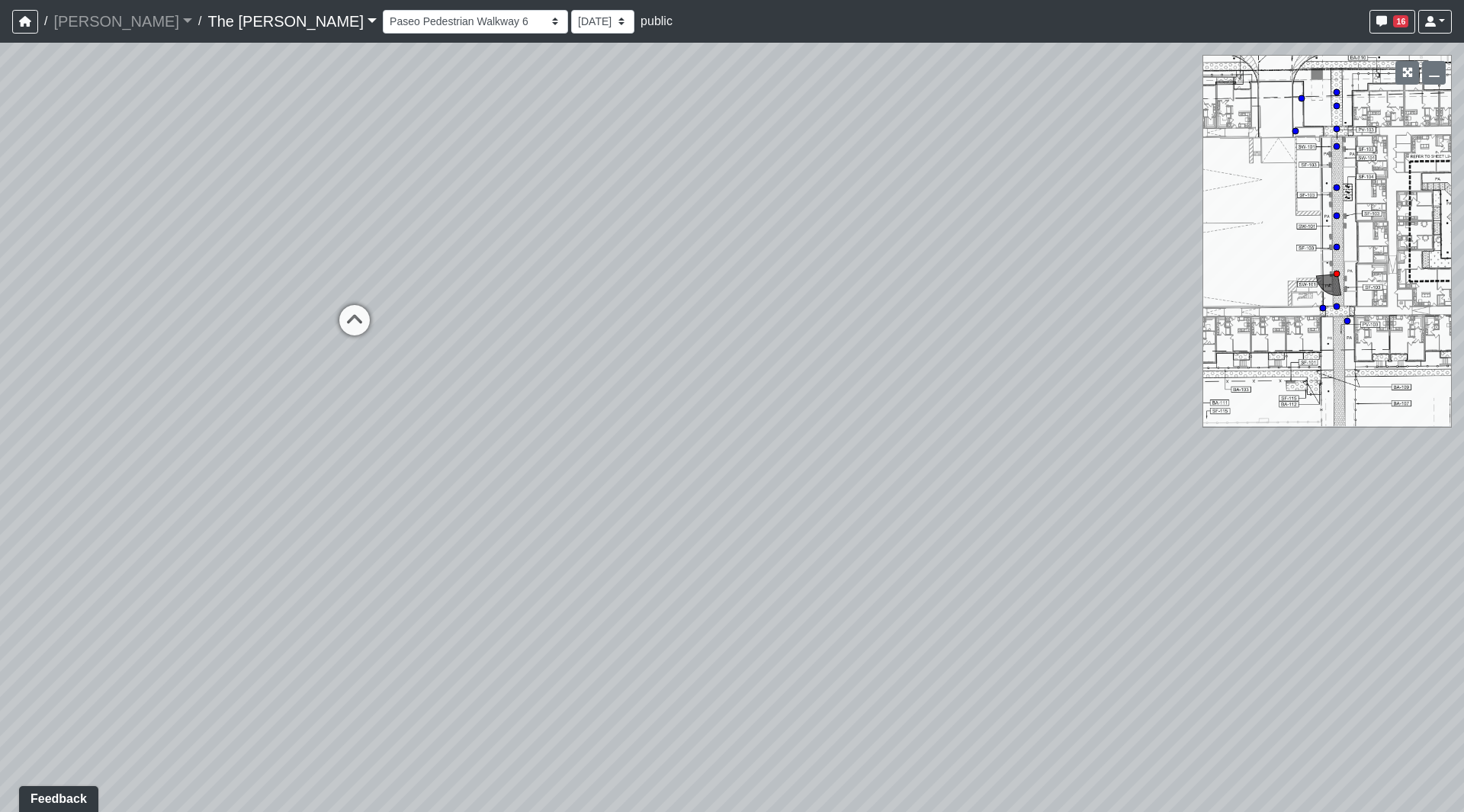
drag
click at [268, 682] on div "Loading... Paseo Pedestrian Walkway 9 Loading... Paseo Pedestrian Walkway 10 Lo…" at bounding box center [732, 426] width 1464 height 769
click at [284, 672] on div "Loading... Paseo Pedestrian Walkway 9 Loading... Paseo Pedestrian Walkway 10 Lo…" at bounding box center [732, 426] width 1464 height 769
click at [272, 353] on div "Loading... Paseo Pedestrian Walkway 9 Loading... Paseo Pedestrian Walkway 10 Lo…" at bounding box center [732, 426] width 1464 height 769
drag, startPoint x: 1031, startPoint y: 514, endPoint x: 509, endPoint y: 629, distance: 534.5
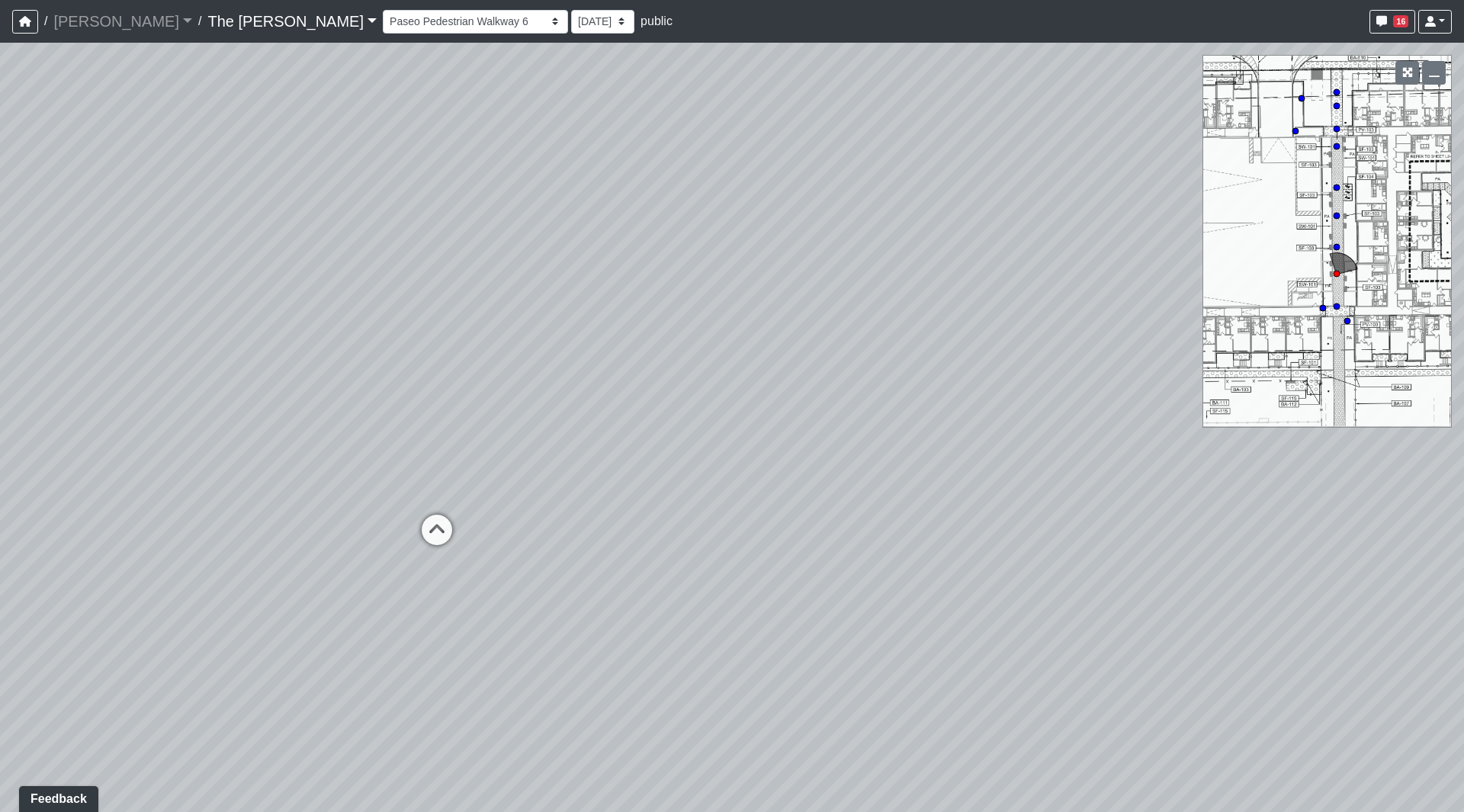
click at [509, 629] on div "Loading... Paseo Pedestrian Walkway 9 Loading... Paseo Pedestrian Walkway 10 Lo…" at bounding box center [732, 426] width 1464 height 769
drag, startPoint x: 849, startPoint y: 383, endPoint x: 896, endPoint y: 464, distance: 93.6
click at [632, 596] on div "Loading... Paseo Pedestrian Walkway 9 Loading... Paseo Pedestrian Walkway 10 Lo…" at bounding box center [732, 426] width 1464 height 769
click at [1255, 233] on div "Loading... Paseo Pedestrian Walkway 9 Loading... Paseo Pedestrian Walkway 10 Lo…" at bounding box center [732, 426] width 1464 height 769
drag, startPoint x: 826, startPoint y: 367, endPoint x: 679, endPoint y: 391, distance: 148.9
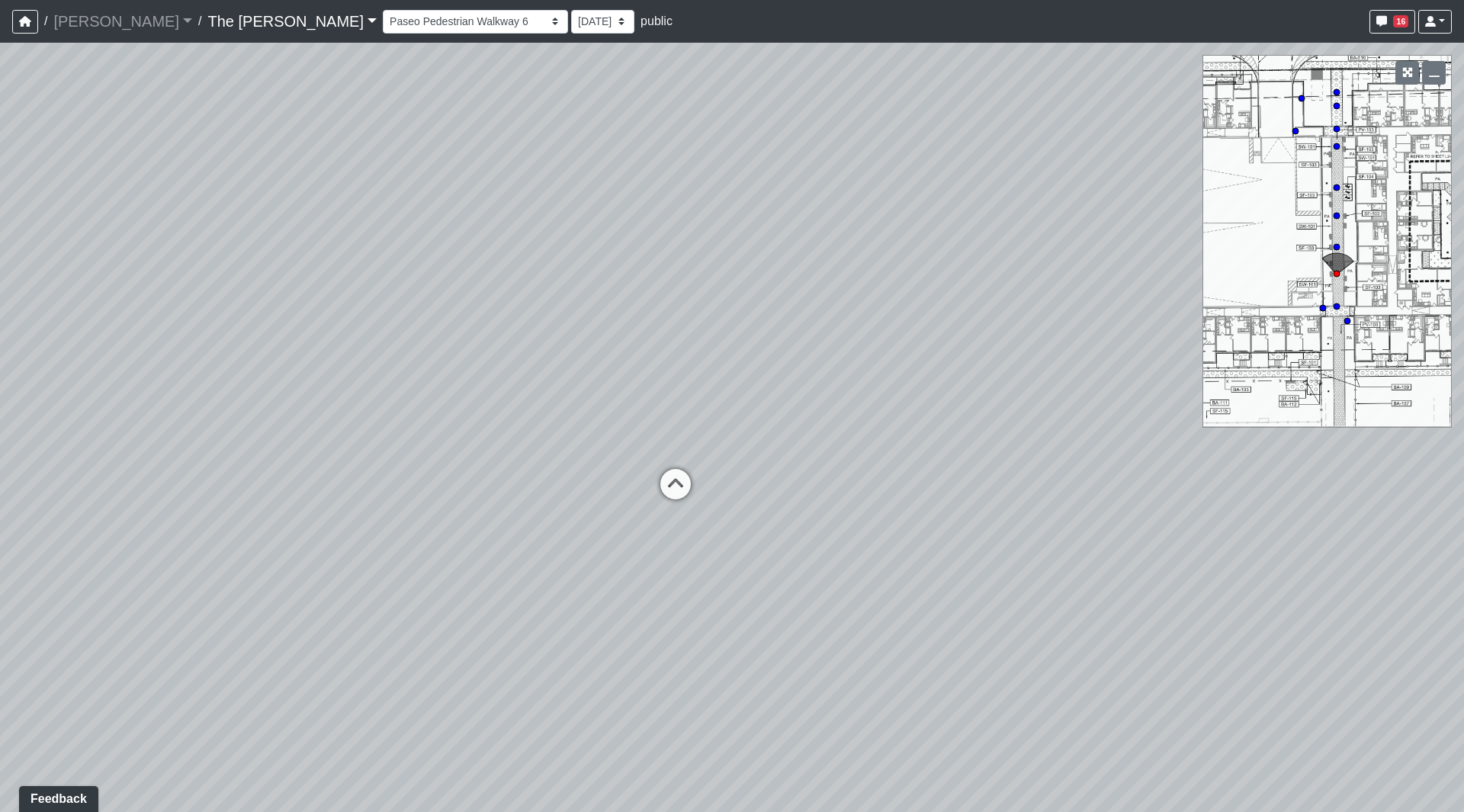
click at [679, 391] on div "Loading... Paseo Pedestrian Walkway 9 Loading... Paseo Pedestrian Walkway 10 Lo…" at bounding box center [732, 426] width 1464 height 769
drag, startPoint x: 780, startPoint y: 312, endPoint x: 775, endPoint y: 255, distance: 57.2
click at [528, 390] on div "Loading... Paseo Pedestrian Walkway 9 Loading... Paseo Pedestrian Walkway 10 Lo…" at bounding box center [732, 426] width 1464 height 769
drag, startPoint x: 912, startPoint y: 331, endPoint x: 586, endPoint y: 390, distance: 331.3
click at [586, 390] on div "Loading... Paseo Pedestrian Walkway 9 Loading... Paseo Pedestrian Walkway 10 Lo…" at bounding box center [732, 426] width 1464 height 769
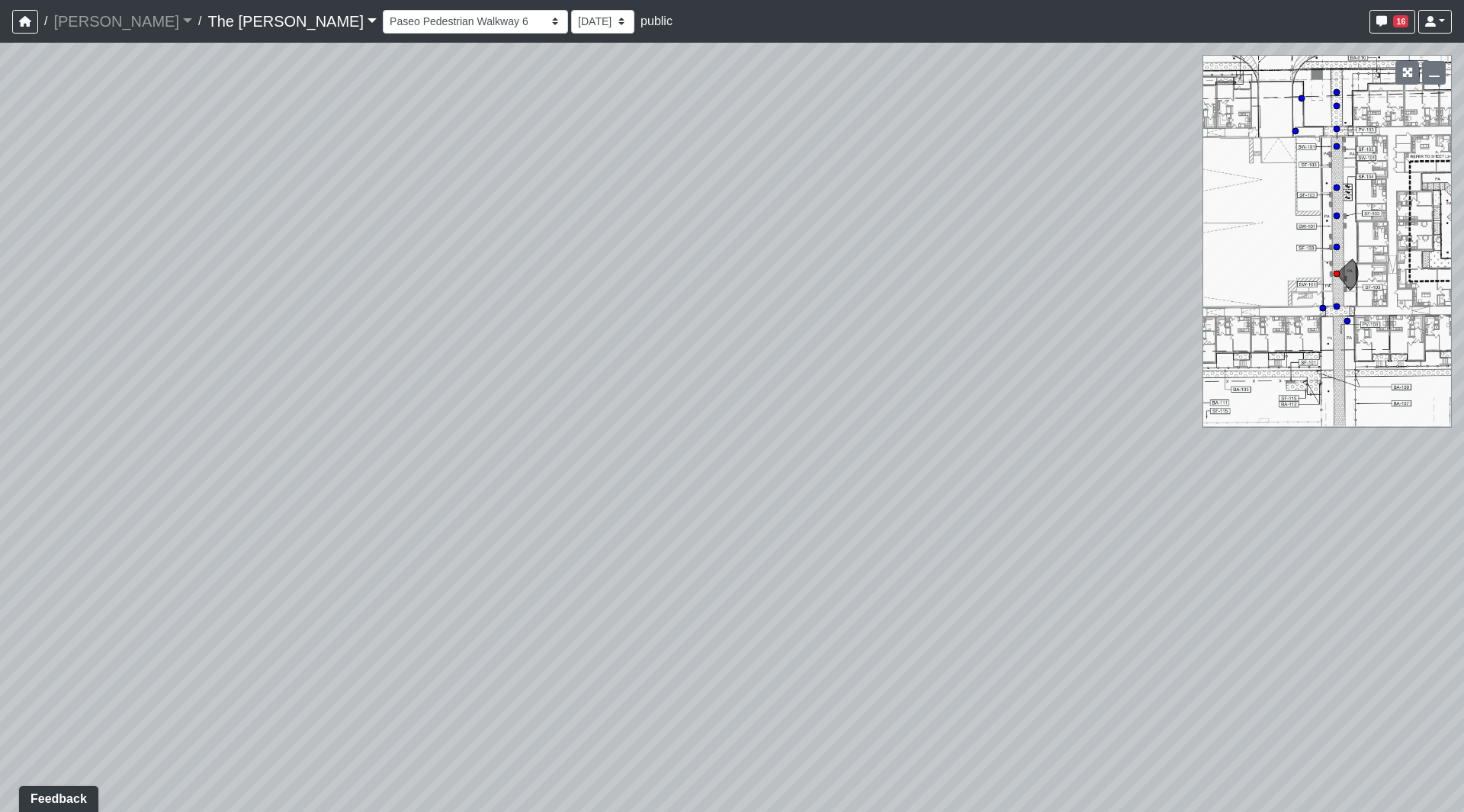
drag, startPoint x: 1040, startPoint y: 297, endPoint x: 1016, endPoint y: 244, distance: 58.2
click at [1102, 252] on div "Loading... Paseo Pedestrian Walkway 9 Loading... Paseo Pedestrian Walkway 10 Lo…" at bounding box center [732, 426] width 1464 height 769
drag, startPoint x: 651, startPoint y: 387, endPoint x: 1118, endPoint y: 222, distance: 495.3
click at [1098, 230] on div "Loading... Paseo Pedestrian Walkway 9 Loading... Paseo Pedestrian Walkway 10 Lo…" at bounding box center [732, 426] width 1464 height 769
click at [1171, 230] on div "Loading... Paseo Pedestrian Walkway 9 Loading... Paseo Pedestrian Walkway 10 Lo…" at bounding box center [732, 426] width 1464 height 769
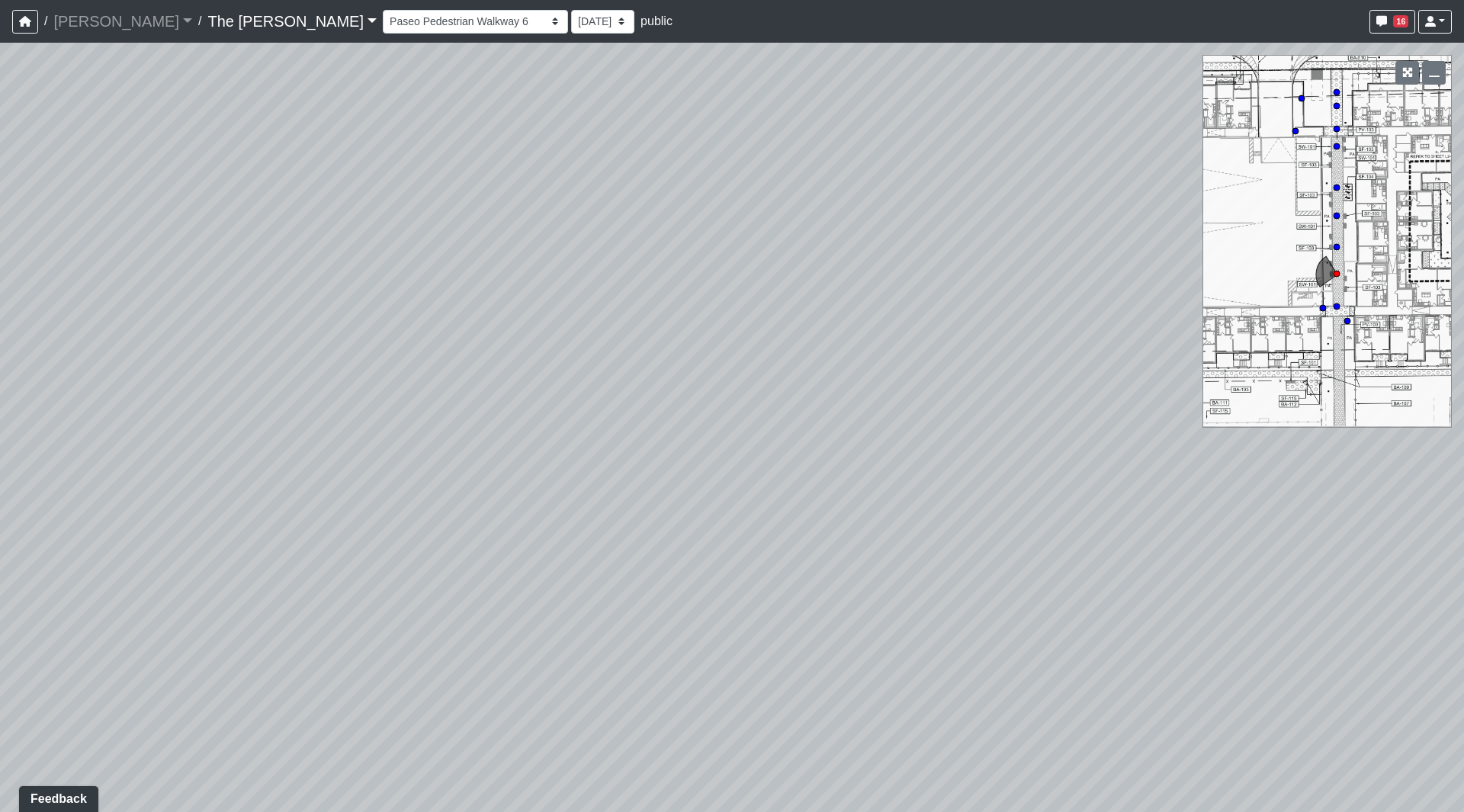
click at [1384, 543] on div "Loading... Paseo Pedestrian Walkway 9 Loading... Paseo Pedestrian Walkway 10 Lo…" at bounding box center [732, 426] width 1464 height 769
click at [530, 261] on div "Loading... Paseo Pedestrian Walkway 9 Loading... Paseo Pedestrian Walkway 10 Lo…" at bounding box center [732, 426] width 1464 height 769
drag, startPoint x: 1015, startPoint y: 581, endPoint x: 304, endPoint y: 529, distance: 712.9
click at [324, 531] on div "Loading... Paseo Pedestrian Walkway 9 Loading... Paseo Pedestrian Walkway 10 Lo…" at bounding box center [732, 426] width 1464 height 769
drag, startPoint x: 953, startPoint y: 444, endPoint x: 245, endPoint y: 476, distance: 708.7
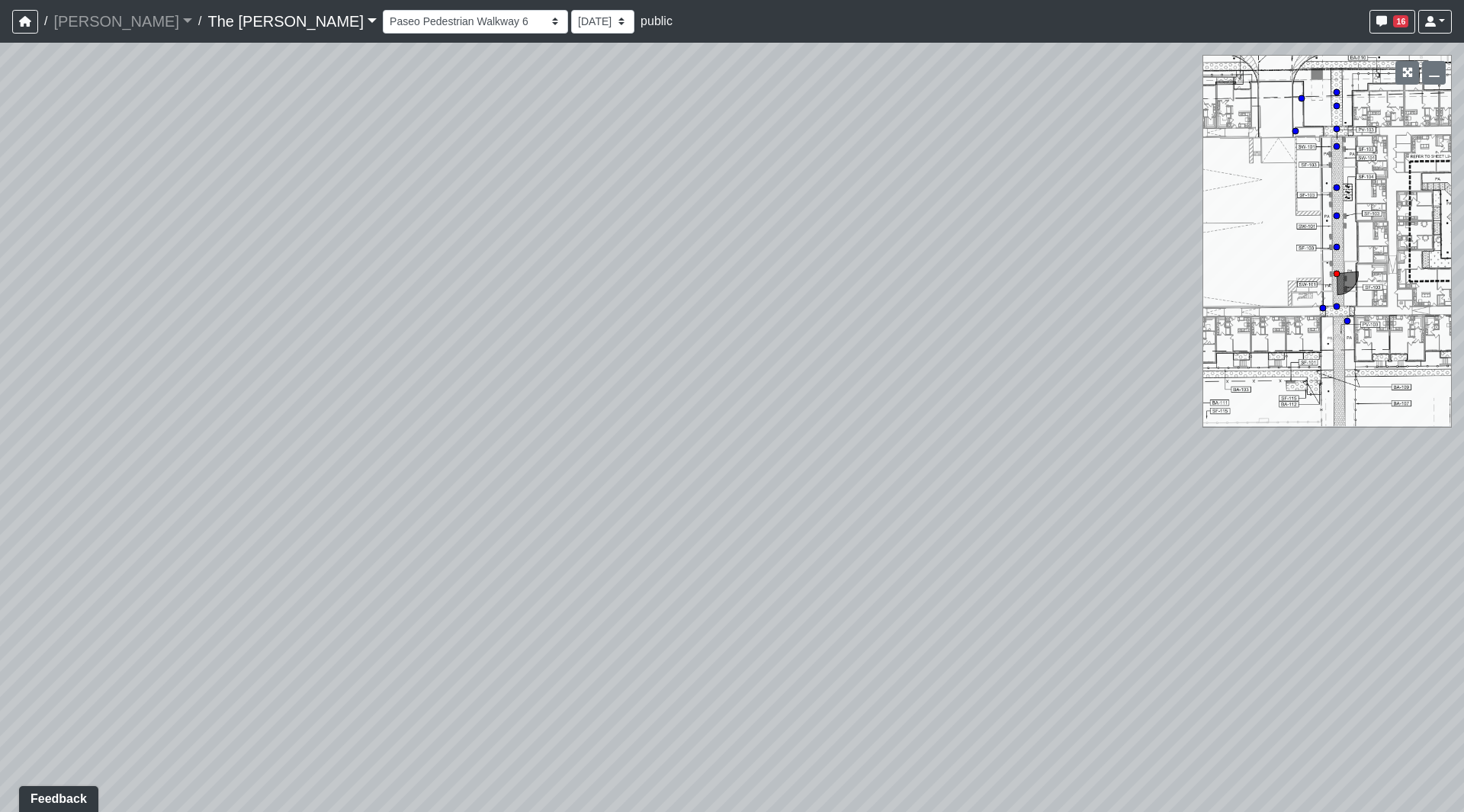
click at [253, 476] on div "Loading... Paseo Pedestrian Walkway 9 Loading... Paseo Pedestrian Walkway 10 Lo…" at bounding box center [732, 426] width 1464 height 769
drag, startPoint x: 808, startPoint y: 370, endPoint x: 554, endPoint y: 394, distance: 255.1
click at [554, 394] on div "Loading... Paseo Pedestrian Walkway 9 Loading... Paseo Pedestrian Walkway 10 Lo…" at bounding box center [732, 426] width 1464 height 769
click at [823, 351] on icon at bounding box center [816, 350] width 46 height 46
drag, startPoint x: 929, startPoint y: 482, endPoint x: 42, endPoint y: 581, distance: 892.5
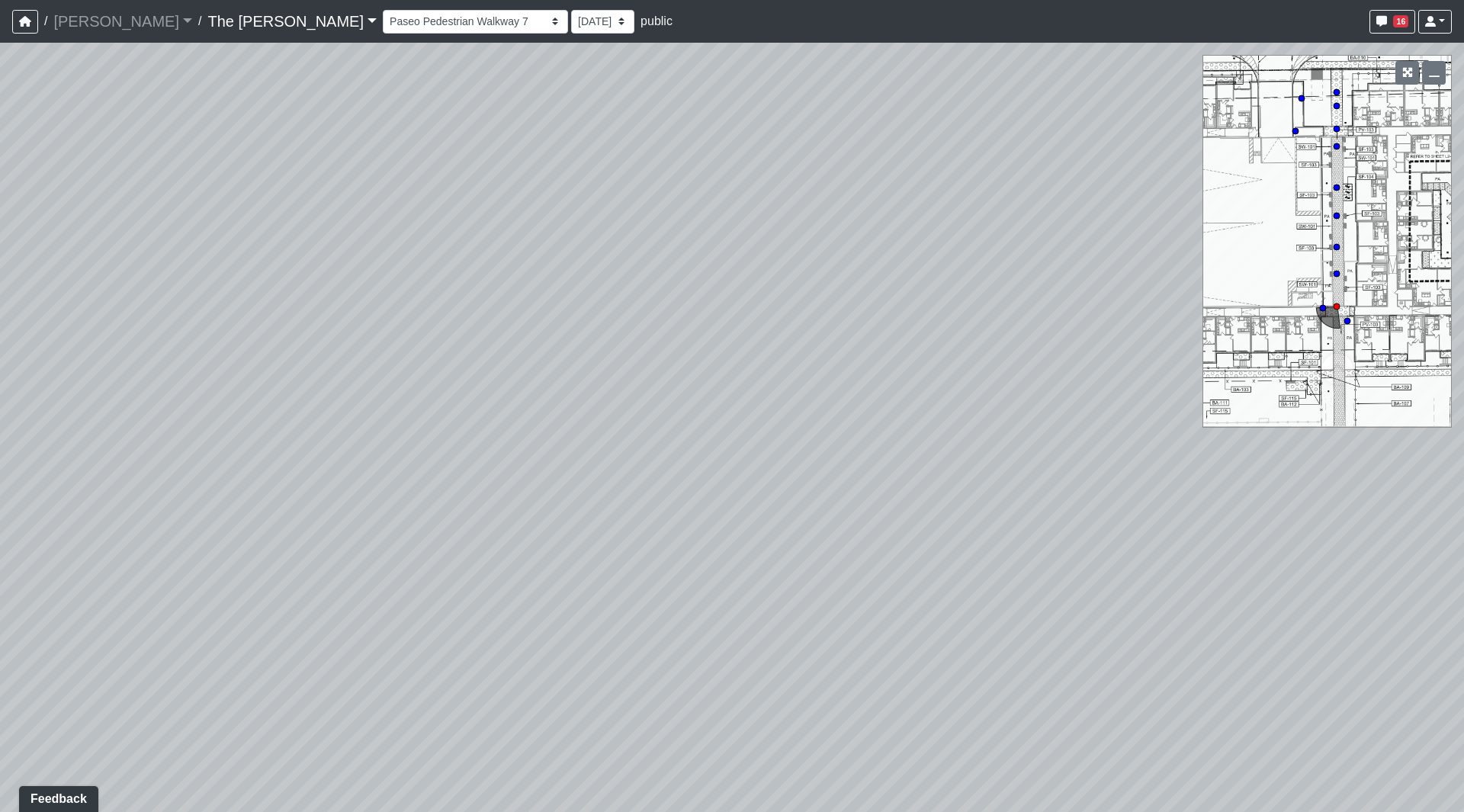
click at [75, 583] on div "Loading... Paseo Pedestrian Walkway 9 Loading... Paseo Pedestrian Walkway 10 Lo…" at bounding box center [732, 426] width 1464 height 769
drag, startPoint x: 596, startPoint y: 354, endPoint x: 0, endPoint y: 696, distance: 687.2
click at [0, 689] on div "Loading... Paseo Pedestrian Walkway 9 Loading... Paseo Pedestrian Walkway 10 Lo…" at bounding box center [732, 426] width 1464 height 769
drag, startPoint x: 863, startPoint y: 550, endPoint x: 410, endPoint y: 372, distance: 486.7
click at [415, 372] on div "Loading... Paseo Pedestrian Walkway 9 Loading... Paseo Pedestrian Walkway 10 Lo…" at bounding box center [732, 426] width 1464 height 769
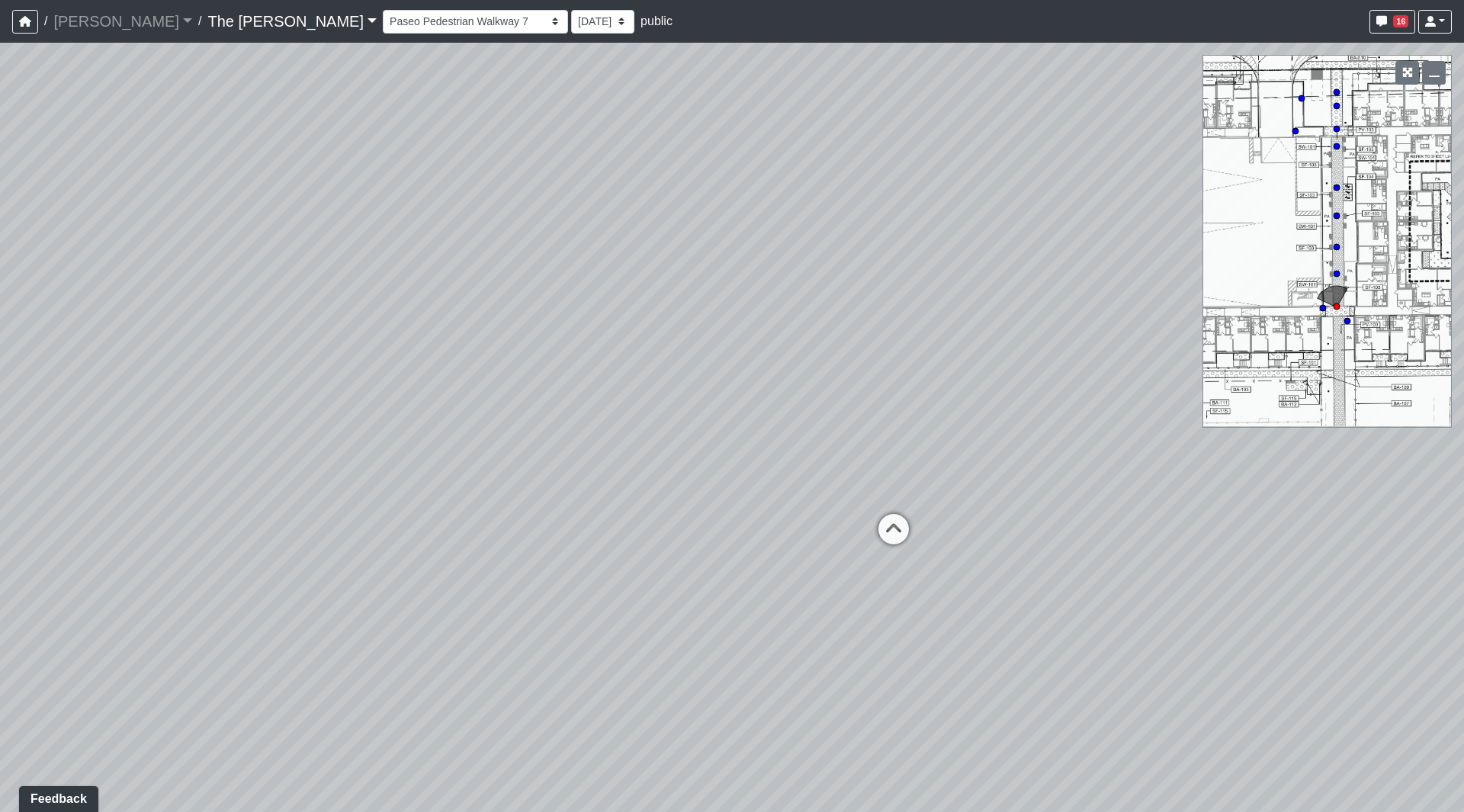
drag, startPoint x: 1290, startPoint y: 600, endPoint x: 1024, endPoint y: 486, distance: 289.4
click at [1024, 486] on div "Loading... Paseo Pedestrian Walkway 9 Loading... Paseo Pedestrian Walkway 10 Lo…" at bounding box center [732, 426] width 1464 height 769
click at [884, 531] on icon at bounding box center [882, 535] width 46 height 46
click at [877, 526] on icon at bounding box center [879, 526] width 46 height 46
drag, startPoint x: 550, startPoint y: 490, endPoint x: 1022, endPoint y: 576, distance: 479.8
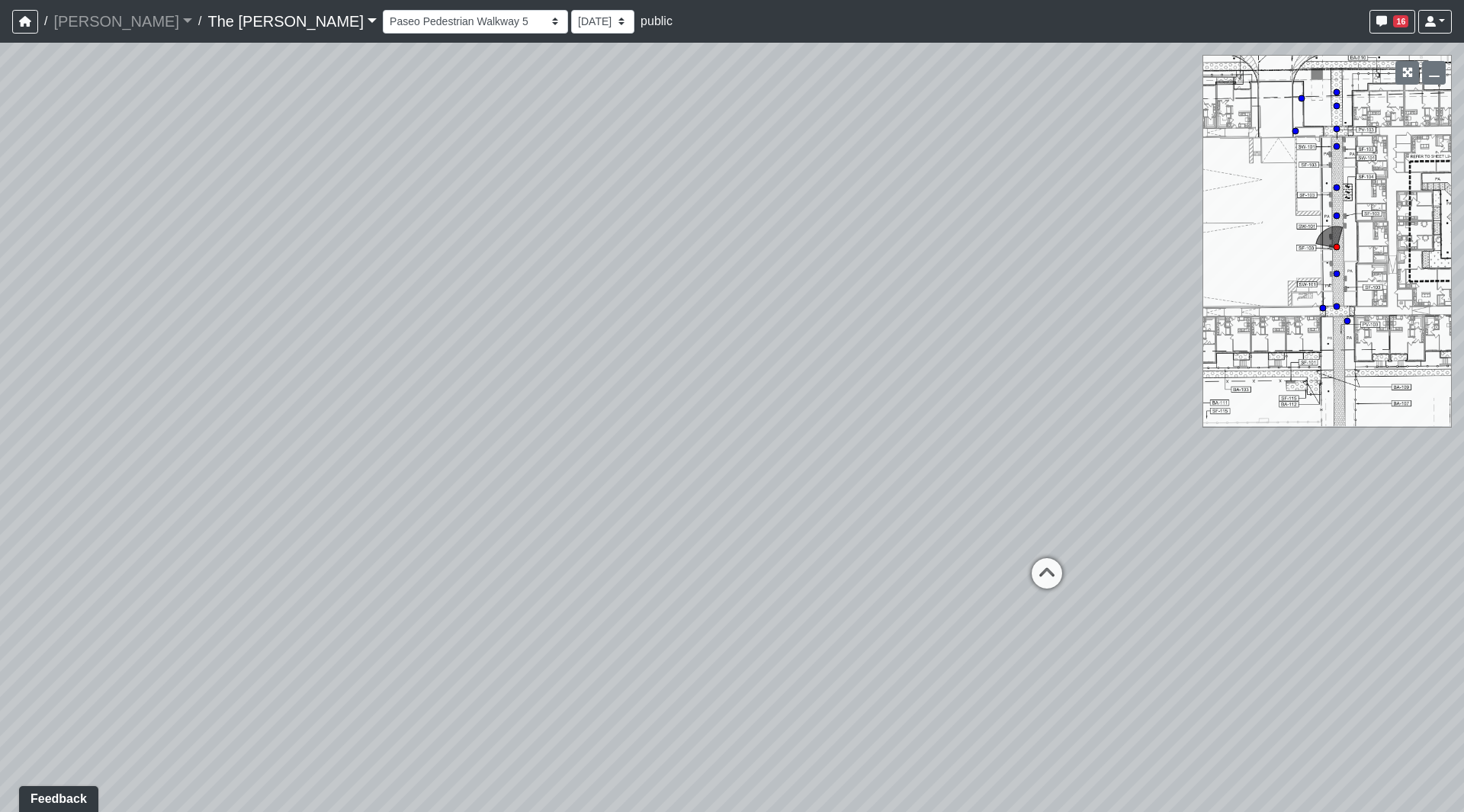
click at [1022, 576] on div "Loading... Paseo Pedestrian Walkway 9 Loading... Paseo Pedestrian Walkway 10 Lo…" at bounding box center [732, 426] width 1464 height 769
drag, startPoint x: 691, startPoint y: 462, endPoint x: 393, endPoint y: 500, distance: 300.4
click at [402, 499] on div "Loading... Paseo Pedestrian Walkway 9 Loading... Paseo Pedestrian Walkway 10 Lo…" at bounding box center [732, 426] width 1464 height 769
drag, startPoint x: 577, startPoint y: 446, endPoint x: 970, endPoint y: 445, distance: 393.0
click at [983, 439] on div "Loading... Paseo Pedestrian Walkway 9 Loading... Paseo Pedestrian Walkway 10 Lo…" at bounding box center [732, 426] width 1464 height 769
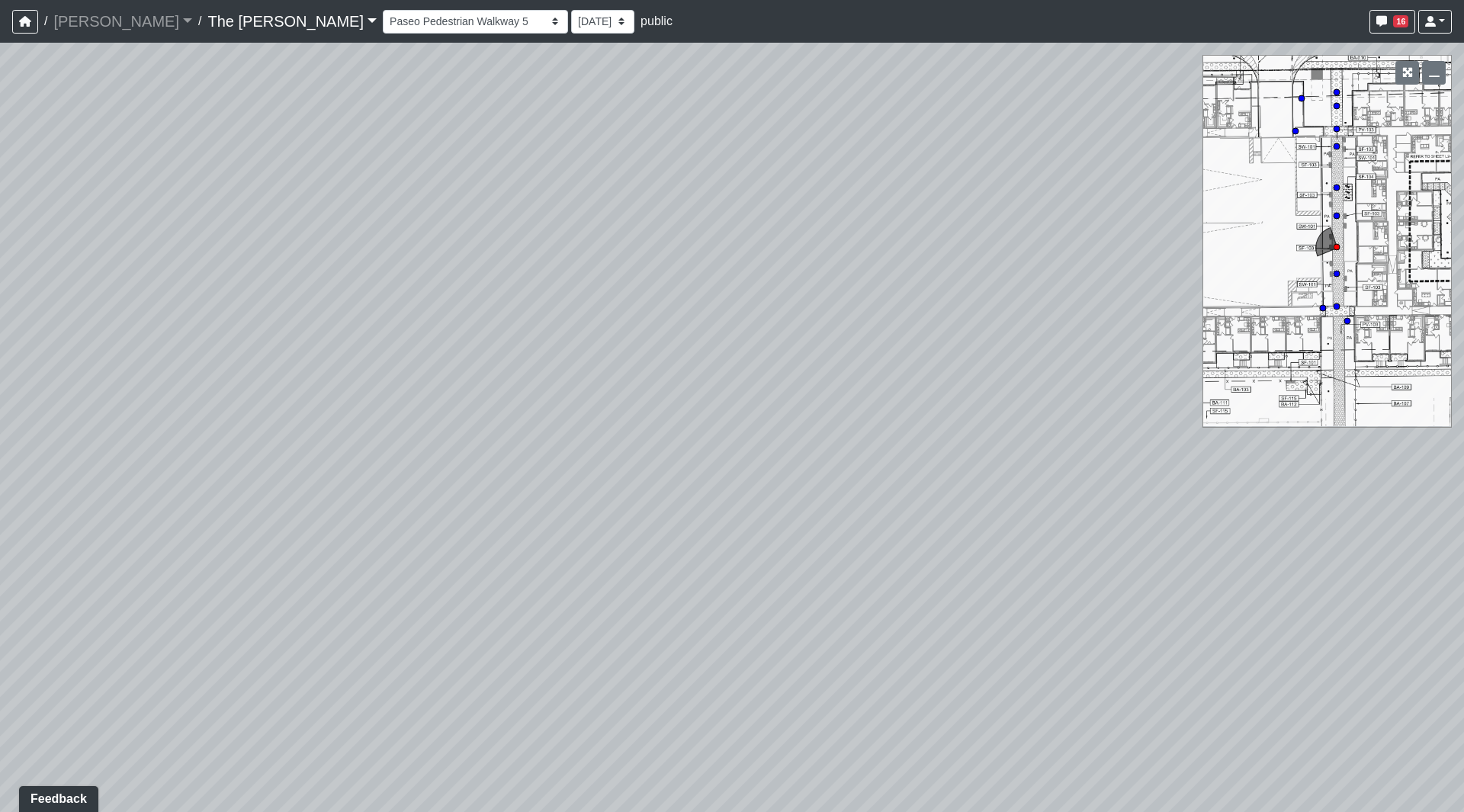
drag, startPoint x: 718, startPoint y: 446, endPoint x: 1072, endPoint y: 458, distance: 354.2
click at [1086, 448] on div "Loading... Paseo Pedestrian Walkway 9 Loading... Paseo Pedestrian Walkway 10 Lo…" at bounding box center [732, 426] width 1464 height 769
drag, startPoint x: 977, startPoint y: 436, endPoint x: 1249, endPoint y: 446, distance: 272.2
click at [1252, 447] on div "Loading... Paseo Pedestrian Walkway 9 Loading... Paseo Pedestrian Walkway 10 Lo…" at bounding box center [732, 426] width 1464 height 769
drag, startPoint x: 978, startPoint y: 412, endPoint x: 392, endPoint y: 409, distance: 586.0
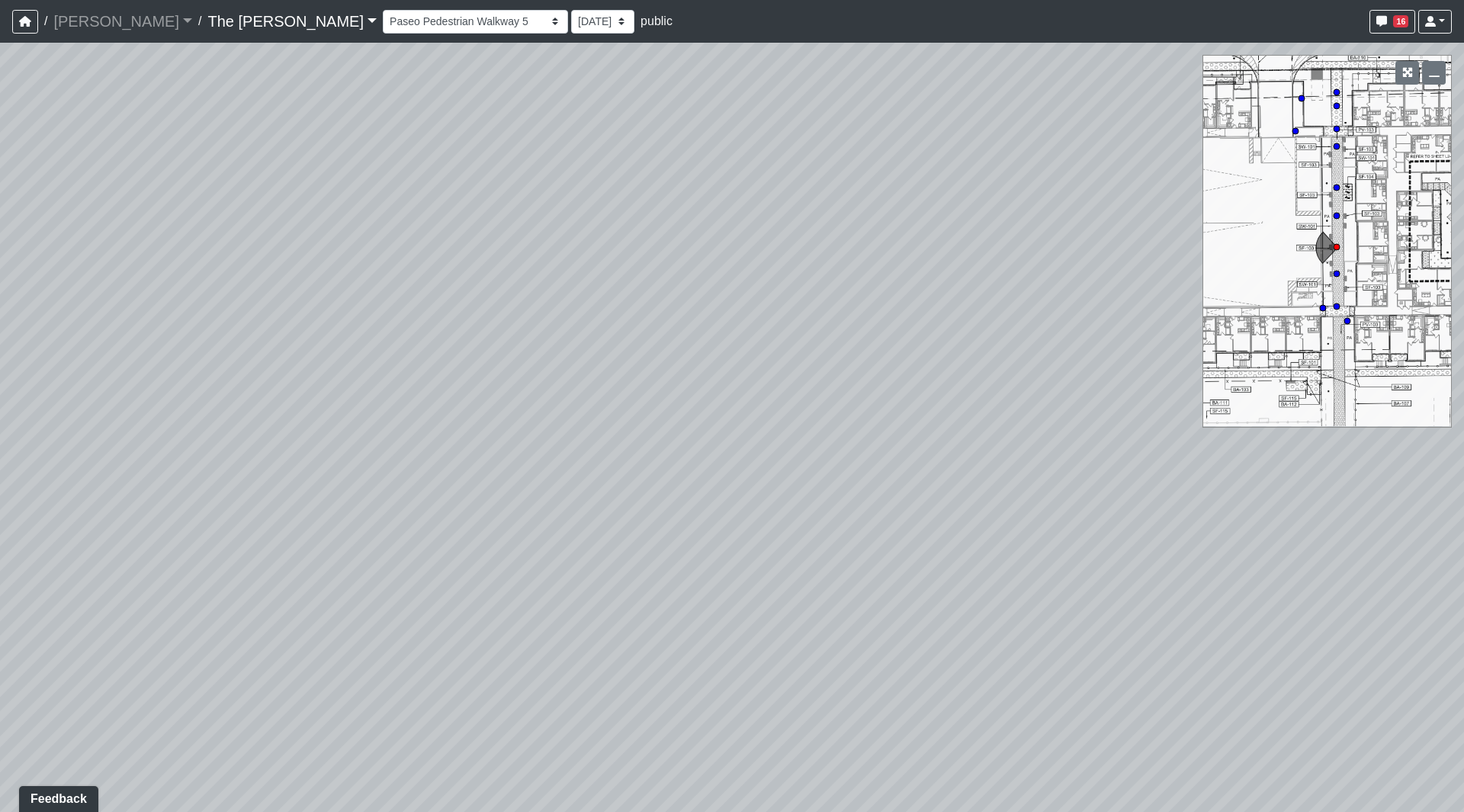
click at [392, 409] on div "Loading... Paseo Pedestrian Walkway 9 Loading... Paseo Pedestrian Walkway 10 Lo…" at bounding box center [732, 426] width 1464 height 769
drag, startPoint x: 988, startPoint y: 293, endPoint x: 750, endPoint y: 228, distance: 246.7
click at [699, 259] on div "Loading... Paseo Pedestrian Walkway 9 Loading... Paseo Pedestrian Walkway 10 Lo…" at bounding box center [732, 426] width 1464 height 769
drag, startPoint x: 771, startPoint y: 507, endPoint x: 994, endPoint y: 486, distance: 224.0
click at [1005, 484] on div "Loading... Paseo Pedestrian Walkway 9 Loading... Paseo Pedestrian Walkway 10 Lo…" at bounding box center [732, 426] width 1464 height 769
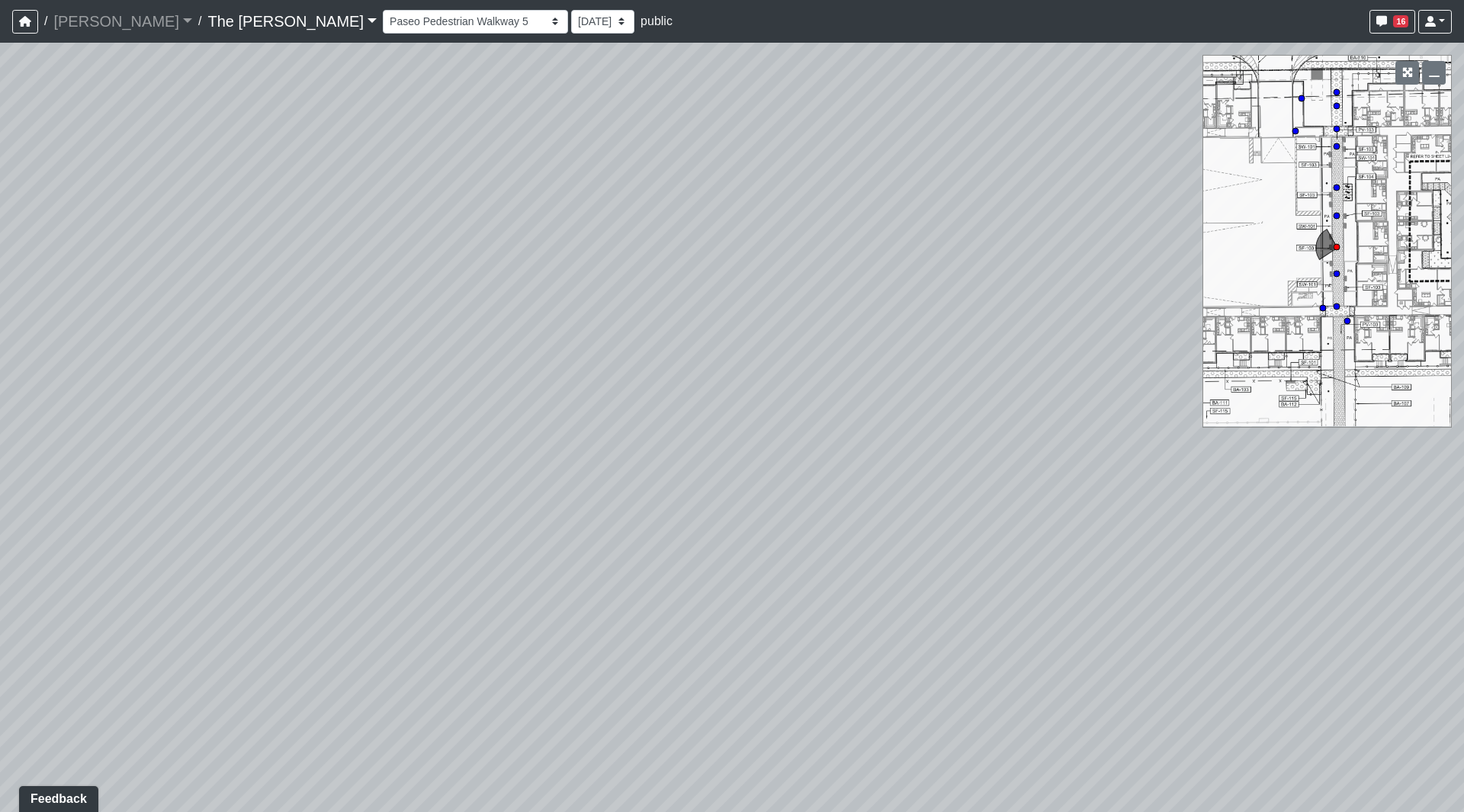
drag, startPoint x: 701, startPoint y: 486, endPoint x: 889, endPoint y: 626, distance: 234.4
click at [889, 626] on div "Loading... Paseo Pedestrian Walkway 9 Loading... Paseo Pedestrian Walkway 10 Lo…" at bounding box center [732, 426] width 1464 height 769
drag, startPoint x: 611, startPoint y: 456, endPoint x: 535, endPoint y: 459, distance: 76.1
click at [527, 466] on div "Loading... Paseo Pedestrian Walkway 9 Loading... Paseo Pedestrian Walkway 10 Lo…" at bounding box center [732, 426] width 1464 height 769
drag, startPoint x: 906, startPoint y: 534, endPoint x: 685, endPoint y: 354, distance: 285.0
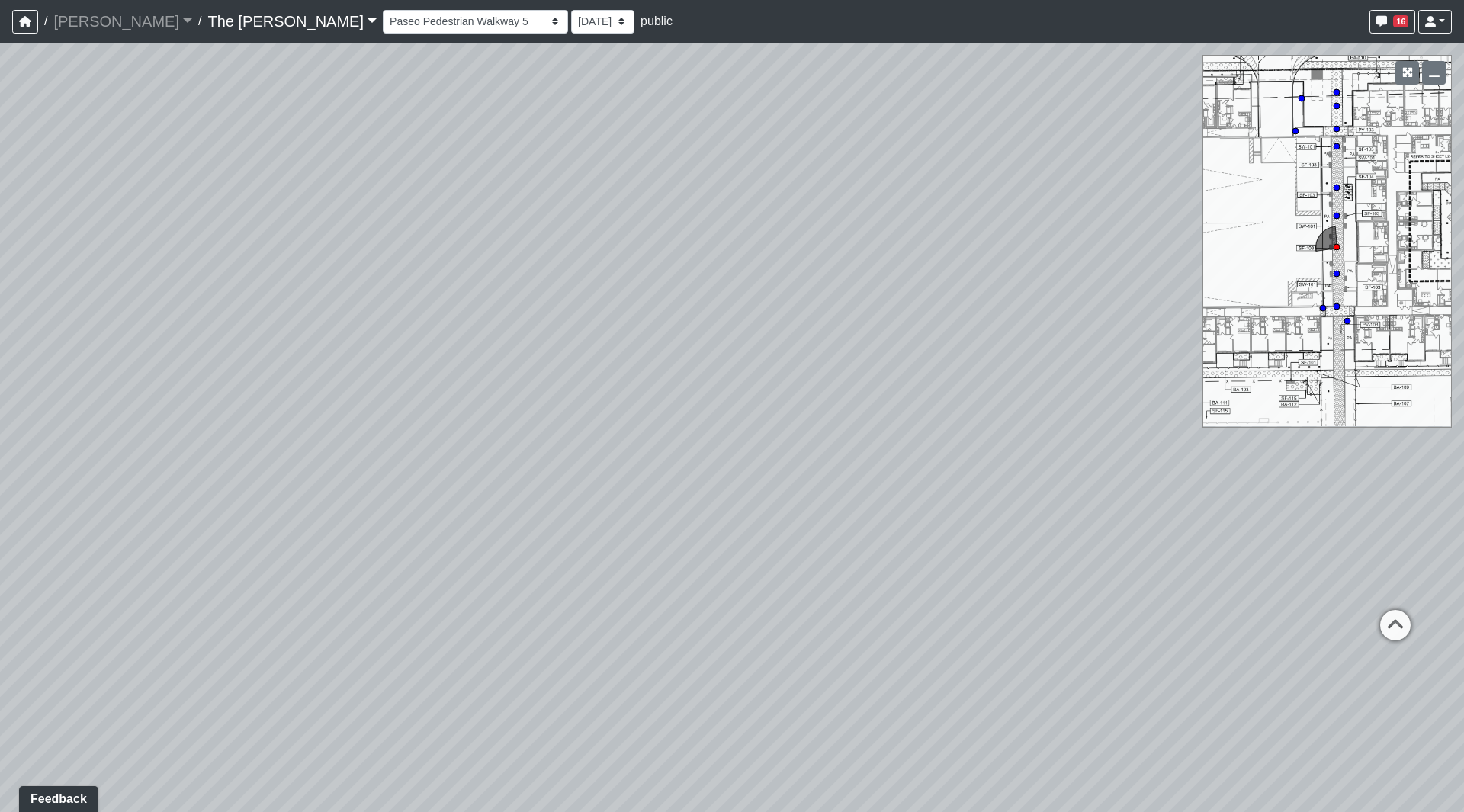
click at [685, 354] on div "Loading... Paseo Pedestrian Walkway 9 Loading... Paseo Pedestrian Walkway 10 Lo…" at bounding box center [732, 426] width 1464 height 769
drag, startPoint x: 955, startPoint y: 489, endPoint x: 723, endPoint y: 351, distance: 269.9
click at [718, 347] on div "Loading... Paseo Pedestrian Walkway 9 Loading... Paseo Pedestrian Walkway 10 Lo…" at bounding box center [732, 426] width 1464 height 769
drag, startPoint x: 854, startPoint y: 430, endPoint x: 805, endPoint y: 372, distance: 75.9
click at [855, 432] on div "Loading... Paseo Pedestrian Walkway 9 Loading... Paseo Pedestrian Walkway 10 Lo…" at bounding box center [732, 426] width 1464 height 769
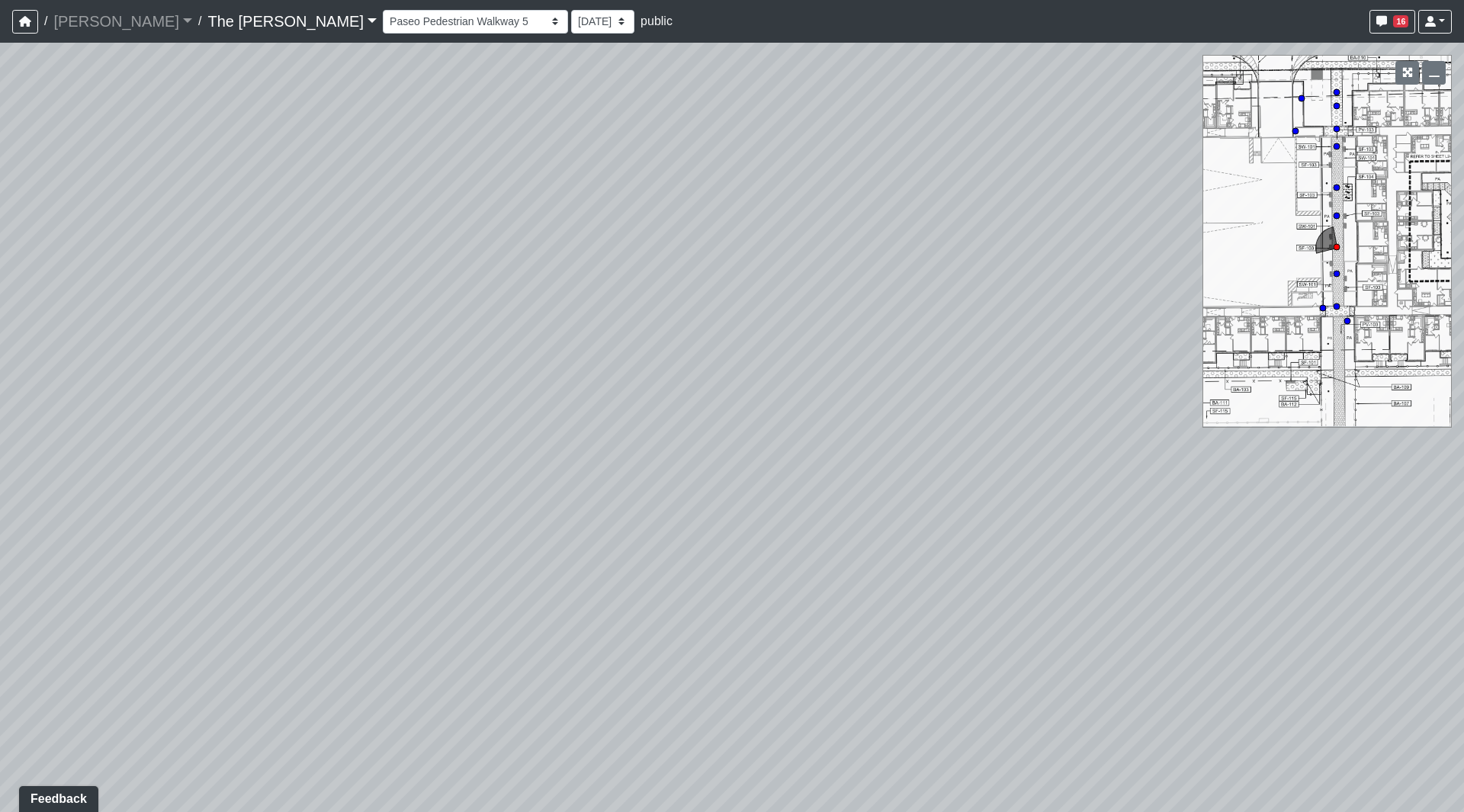
drag, startPoint x: 707, startPoint y: 187, endPoint x: 854, endPoint y: 277, distance: 172.4
click at [854, 277] on div "Loading... Paseo Pedestrian Walkway 9 Loading... Paseo Pedestrian Walkway 10 Lo…" at bounding box center [732, 426] width 1464 height 769
drag, startPoint x: 757, startPoint y: 513, endPoint x: 514, endPoint y: 520, distance: 243.1
click at [514, 520] on div "Loading... Paseo Pedestrian Walkway 9 Loading... Paseo Pedestrian Walkway 10 Lo…" at bounding box center [732, 426] width 1464 height 769
drag, startPoint x: 818, startPoint y: 357, endPoint x: 320, endPoint y: 305, distance: 500.7
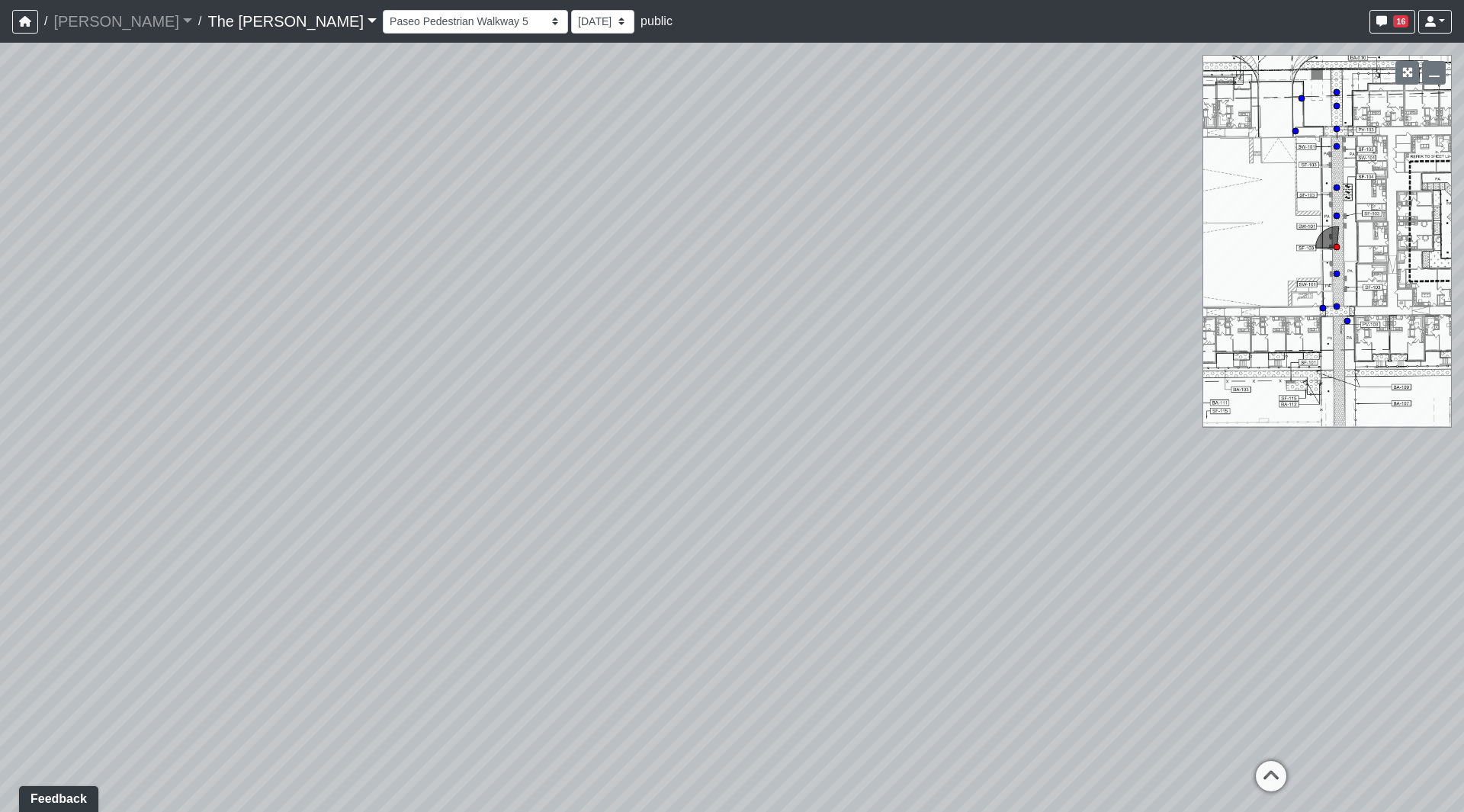
click at [320, 305] on div "Loading... Paseo Pedestrian Walkway 9 Loading... Paseo Pedestrian Walkway 10 Lo…" at bounding box center [732, 426] width 1464 height 769
drag, startPoint x: 636, startPoint y: 365, endPoint x: 0, endPoint y: 321, distance: 637.5
click at [19, 328] on div "Loading... Paseo Pedestrian Walkway 9 Loading... Paseo Pedestrian Walkway 10 Lo…" at bounding box center [732, 426] width 1464 height 769
drag, startPoint x: 699, startPoint y: 337, endPoint x: 0, endPoint y: 480, distance: 713.5
click at [0, 479] on div "Loading... Paseo Pedestrian Walkway 9 Loading... Paseo Pedestrian Walkway 10 Lo…" at bounding box center [732, 426] width 1464 height 769
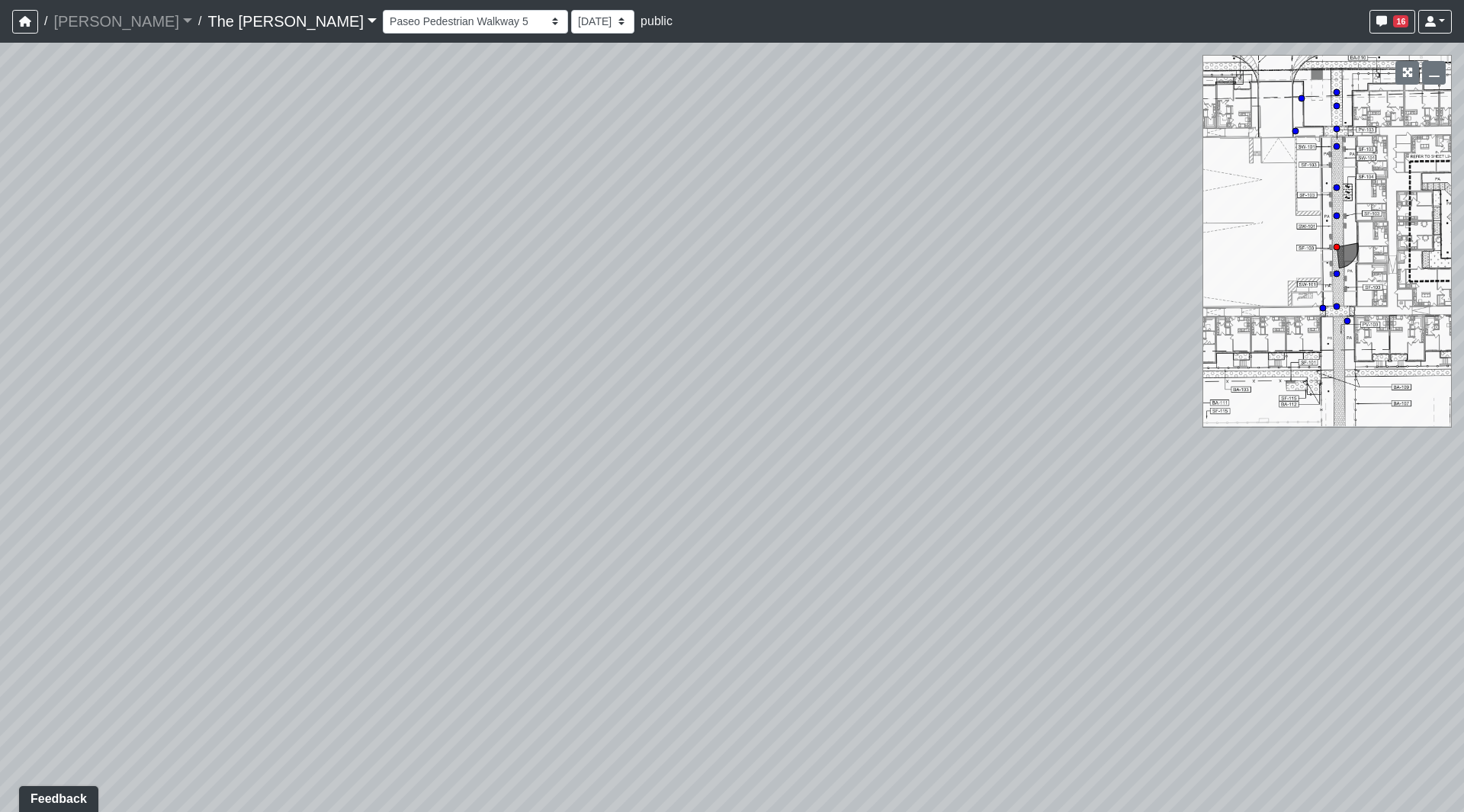
drag, startPoint x: 742, startPoint y: 491, endPoint x: 0, endPoint y: 421, distance: 745.3
click at [0, 421] on div "Loading... Paseo Pedestrian Walkway 9 Loading... Paseo Pedestrian Walkway 10 Lo…" at bounding box center [732, 426] width 1464 height 769
drag, startPoint x: 1014, startPoint y: 339, endPoint x: 506, endPoint y: 310, distance: 508.8
click at [506, 310] on div "Loading... Paseo Pedestrian Walkway 9 Loading... Paseo Pedestrian Walkway 10 Lo…" at bounding box center [732, 426] width 1464 height 769
drag, startPoint x: 856, startPoint y: 221, endPoint x: 354, endPoint y: 288, distance: 506.5
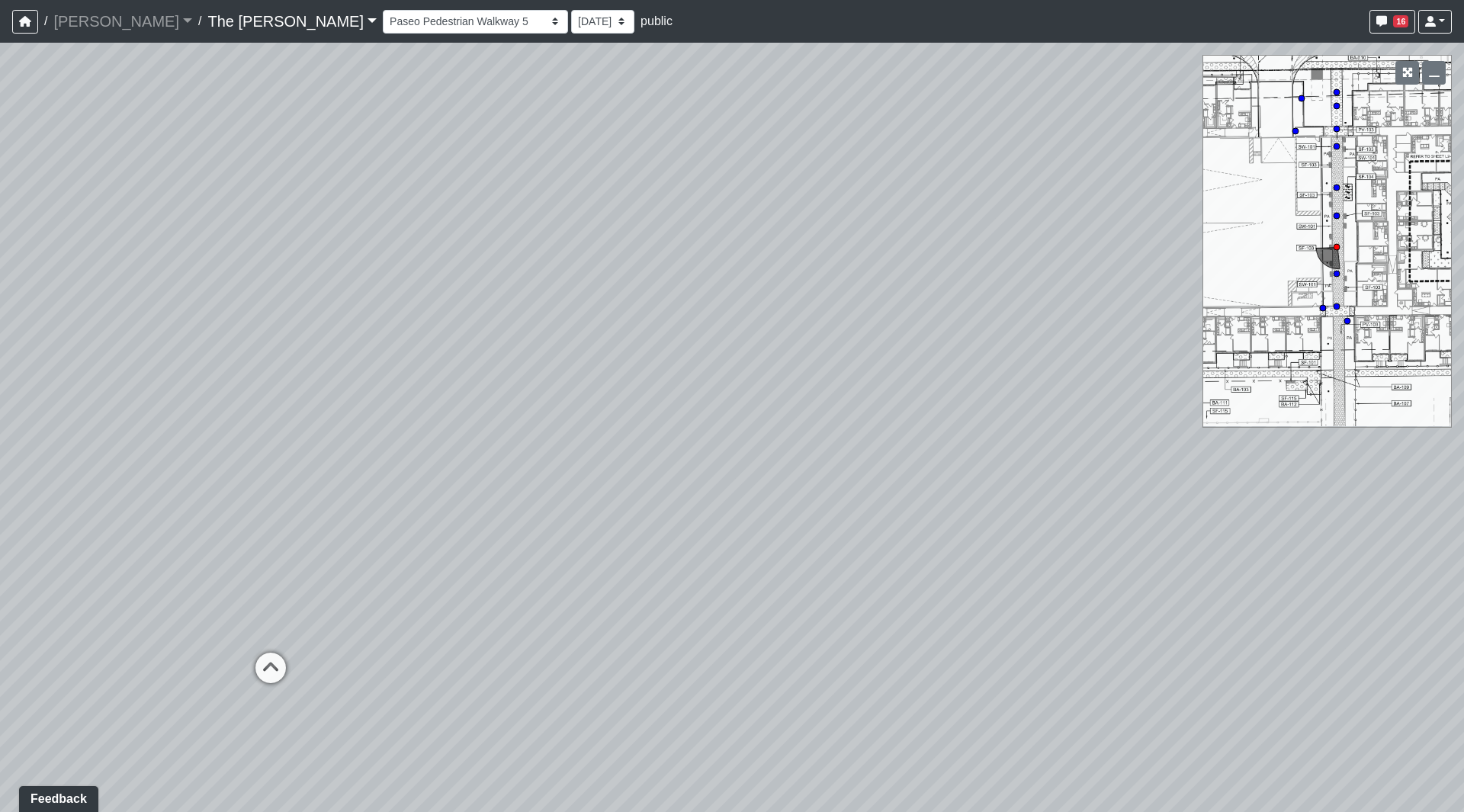
click at [355, 288] on div "Loading... Paseo Pedestrian Walkway 9 Loading... Paseo Pedestrian Walkway 10 Lo…" at bounding box center [732, 426] width 1464 height 769
drag, startPoint x: 847, startPoint y: 312, endPoint x: 304, endPoint y: 359, distance: 545.0
click at [300, 367] on div "Loading... Paseo Pedestrian Walkway 9 Loading... Paseo Pedestrian Walkway 10 Lo…" at bounding box center [732, 426] width 1464 height 769
drag, startPoint x: 956, startPoint y: 410, endPoint x: 682, endPoint y: 144, distance: 381.9
click at [682, 144] on div "Loading... Paseo Pedestrian Walkway 9 Loading... Paseo Pedestrian Walkway 10 Lo…" at bounding box center [732, 426] width 1464 height 769
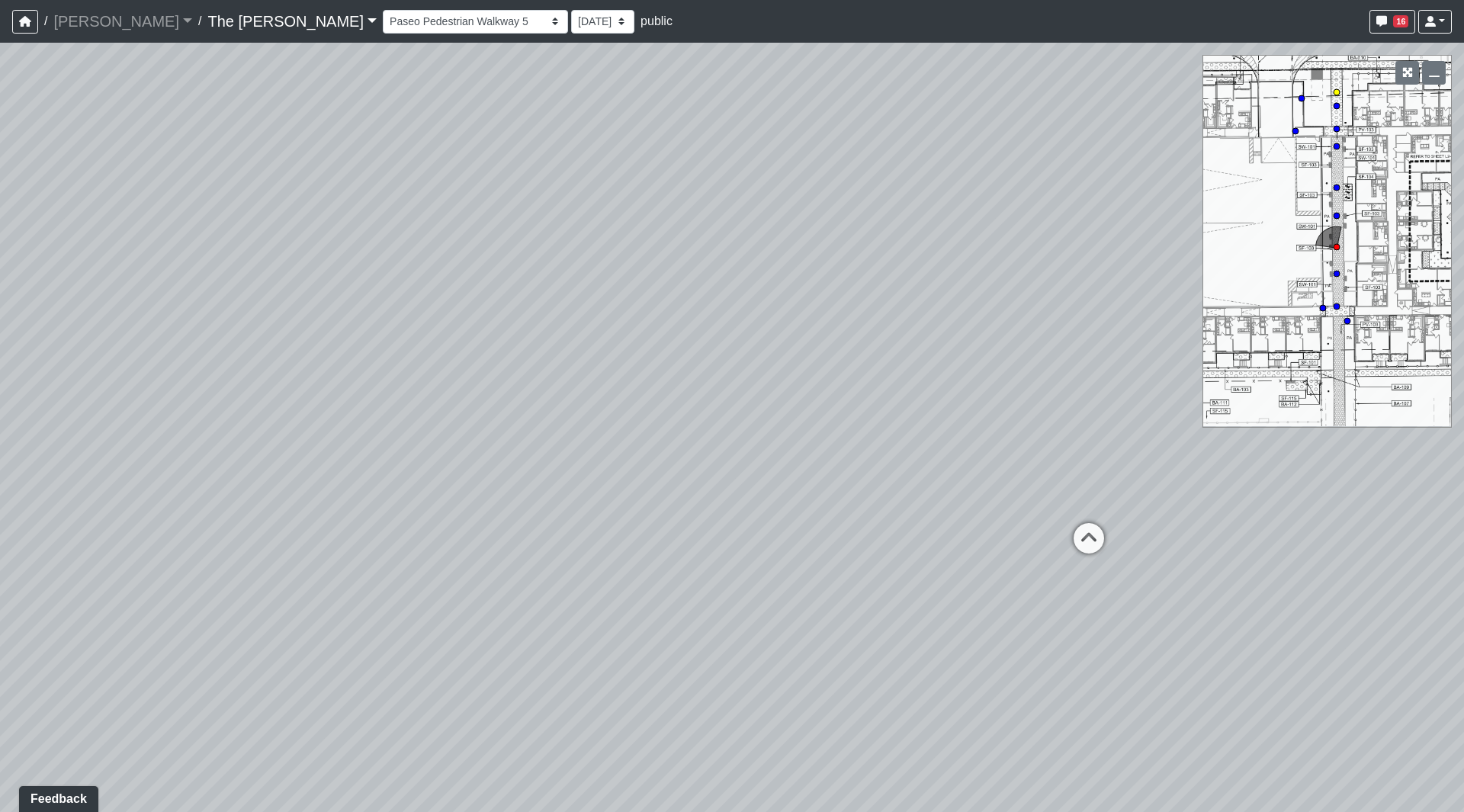
click at [1336, 93] on circle at bounding box center [1336, 91] width 6 height 6
drag, startPoint x: 579, startPoint y: 406, endPoint x: 1116, endPoint y: 389, distance: 537.3
click at [1197, 387] on div "Loading... Paseo Pedestrian Walkway 9 Loading... Paseo Pedestrian Walkway 10 Lo…" at bounding box center [732, 426] width 1464 height 769
click at [812, 402] on div "Loading... Paseo Pedestrian Walkway 9 Loading... Paseo Pedestrian Walkway 10 Lo…" at bounding box center [732, 426] width 1464 height 769
drag, startPoint x: 550, startPoint y: 328, endPoint x: 1117, endPoint y: 363, distance: 568.1
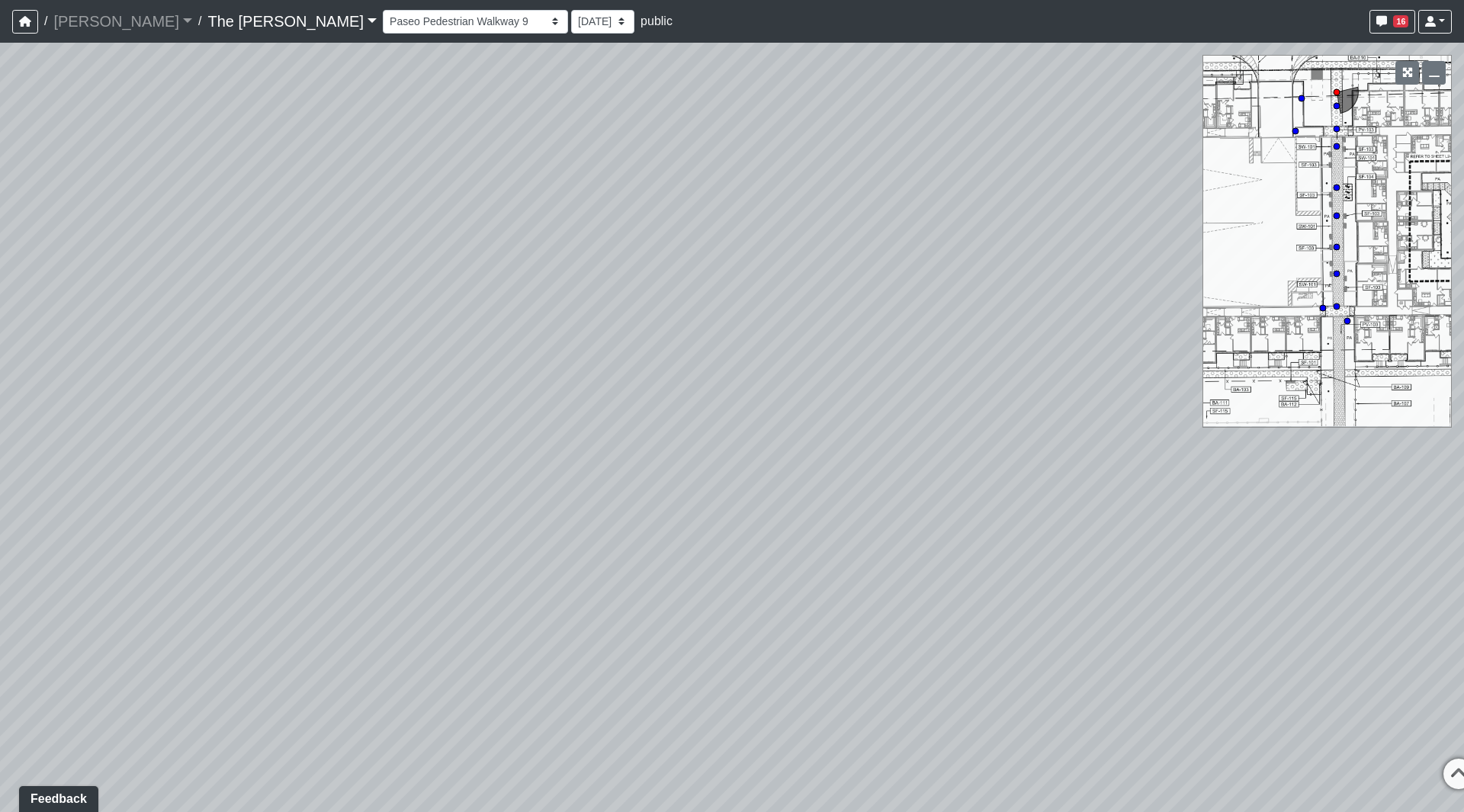
click at [1116, 363] on div "Loading... Paseo Pedestrian Walkway 9 Loading... Paseo Pedestrian Walkway 10 Lo…" at bounding box center [732, 426] width 1464 height 769
drag, startPoint x: 491, startPoint y: 381, endPoint x: 943, endPoint y: 379, distance: 452.0
click at [943, 379] on div "Loading... Paseo Pedestrian Walkway 9 Loading... Paseo Pedestrian Walkway 10 Lo…" at bounding box center [732, 426] width 1464 height 769
click at [63, 606] on icon at bounding box center [63, 621] width 46 height 46
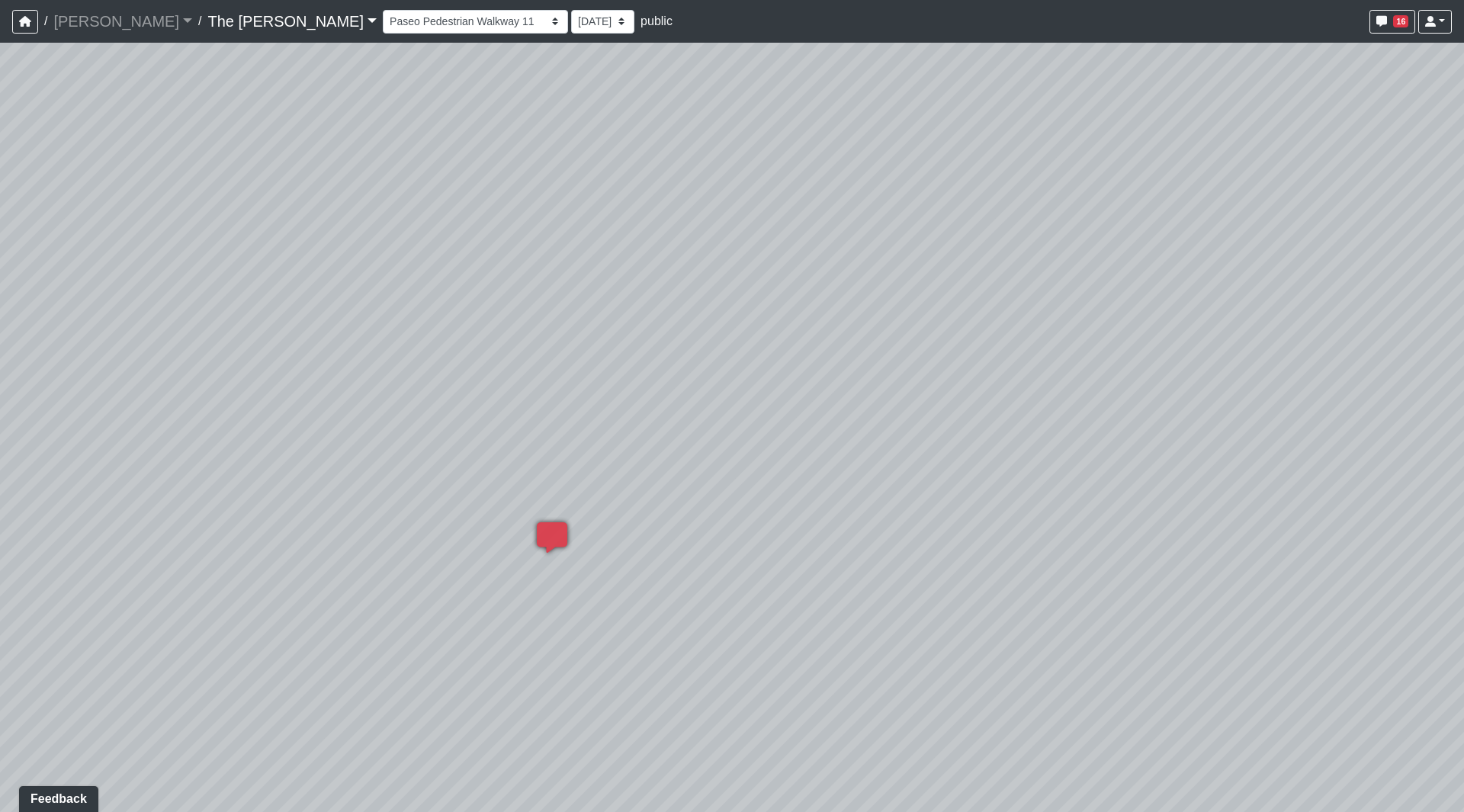
drag, startPoint x: 733, startPoint y: 269, endPoint x: 462, endPoint y: 332, distance: 278.2
click at [0, 423] on div "Loading... Paseo Pedestrian Walkway 9 Loading... Paseo Pedestrian Walkway 10 Lo…" at bounding box center [732, 426] width 1464 height 769
drag, startPoint x: 792, startPoint y: 554, endPoint x: 208, endPoint y: 160, distance: 704.5
click at [208, 160] on div "Loading... Paseo Pedestrian Walkway 9 Loading... Paseo Pedestrian Walkway 10 Lo…" at bounding box center [732, 426] width 1464 height 769
drag, startPoint x: 682, startPoint y: 250, endPoint x: 259, endPoint y: 370, distance: 439.7
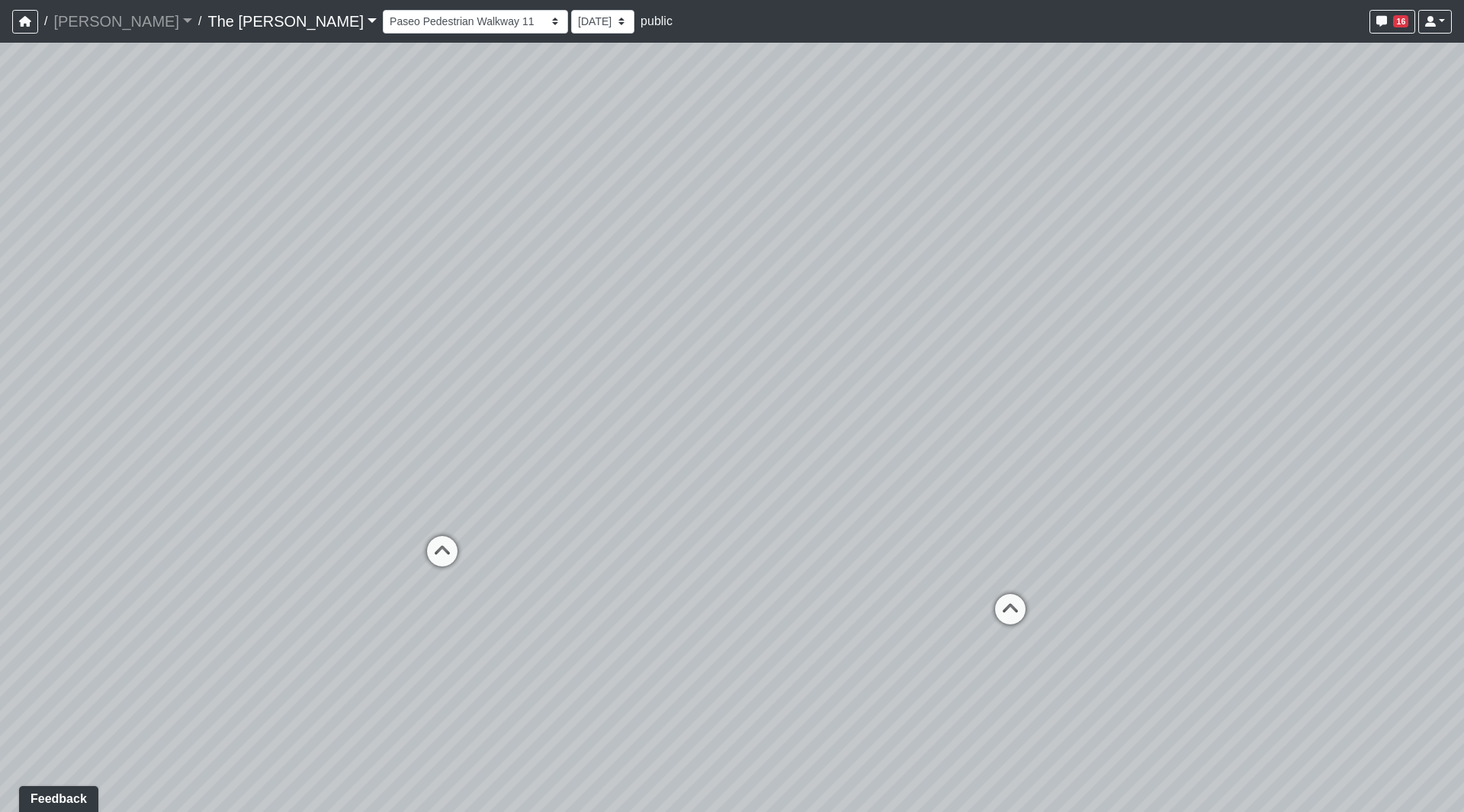
click at [223, 380] on div "Loading... Paseo Pedestrian Walkway 9 Loading... Paseo Pedestrian Walkway 10 Lo…" at bounding box center [732, 426] width 1464 height 769
drag, startPoint x: 620, startPoint y: 386, endPoint x: 962, endPoint y: 349, distance: 344.0
click at [962, 349] on div "Loading... Paseo Pedestrian Walkway 9 Loading... Paseo Pedestrian Walkway 10 Lo…" at bounding box center [732, 426] width 1464 height 769
drag, startPoint x: 941, startPoint y: 367, endPoint x: 1256, endPoint y: 387, distance: 315.6
click at [1260, 386] on div "Loading... Paseo Pedestrian Walkway 9 Loading... Paseo Pedestrian Walkway 10 Lo…" at bounding box center [732, 426] width 1464 height 769
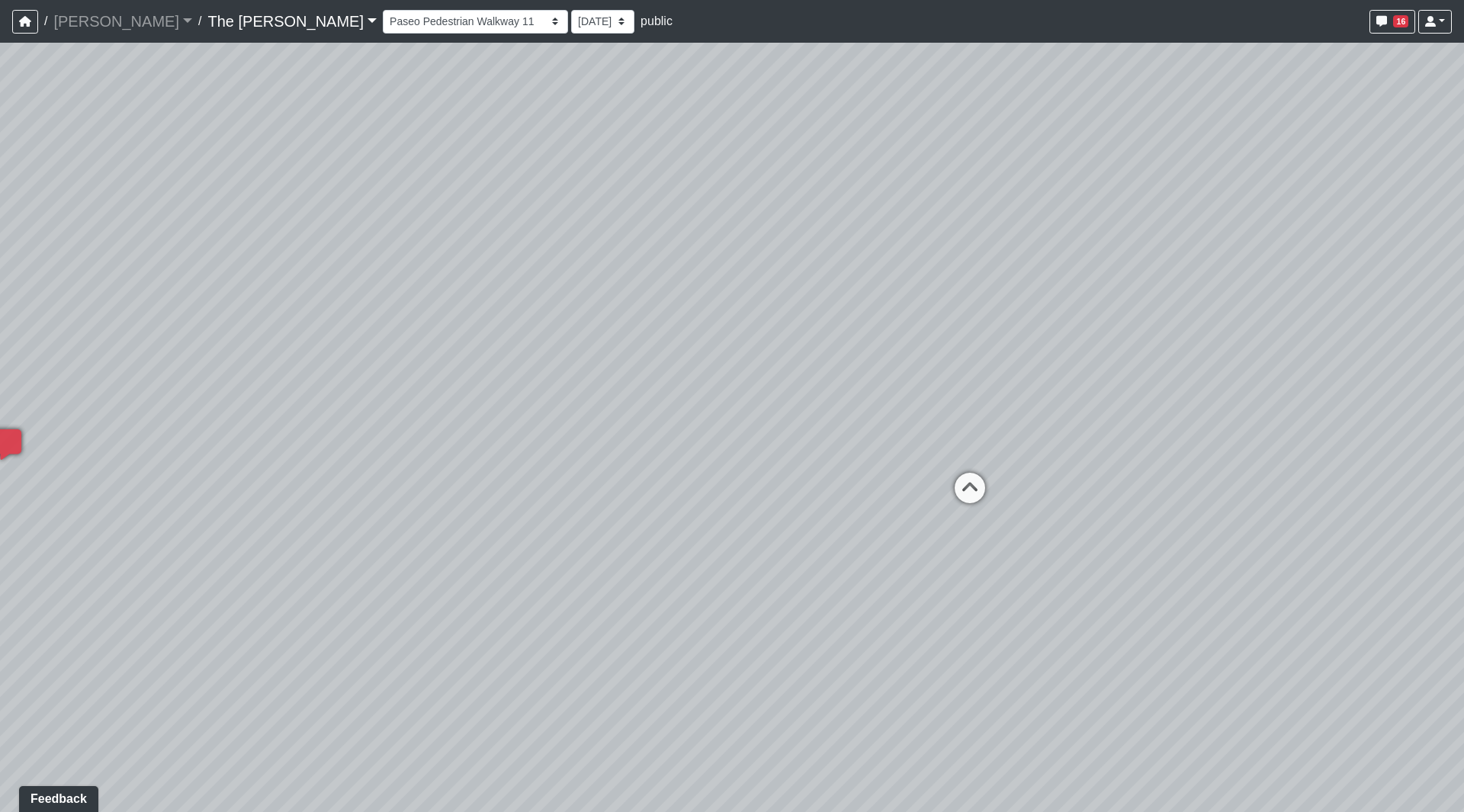
drag, startPoint x: 1152, startPoint y: 462, endPoint x: 601, endPoint y: 452, distance: 551.1
click at [601, 452] on div "Loading... Paseo Pedestrian Walkway 9 Loading... Paseo Pedestrian Walkway 10 Lo…" at bounding box center [732, 426] width 1464 height 769
drag, startPoint x: 914, startPoint y: 354, endPoint x: 668, endPoint y: 377, distance: 247.1
click at [668, 377] on div "Loading... Paseo Pedestrian Walkway 9 Loading... Paseo Pedestrian Walkway 10 Lo…" at bounding box center [732, 426] width 1464 height 769
click at [946, 315] on div "Loading... Paseo Pedestrian Walkway 9 Loading... Paseo Pedestrian Walkway 10 Lo…" at bounding box center [732, 426] width 1464 height 769
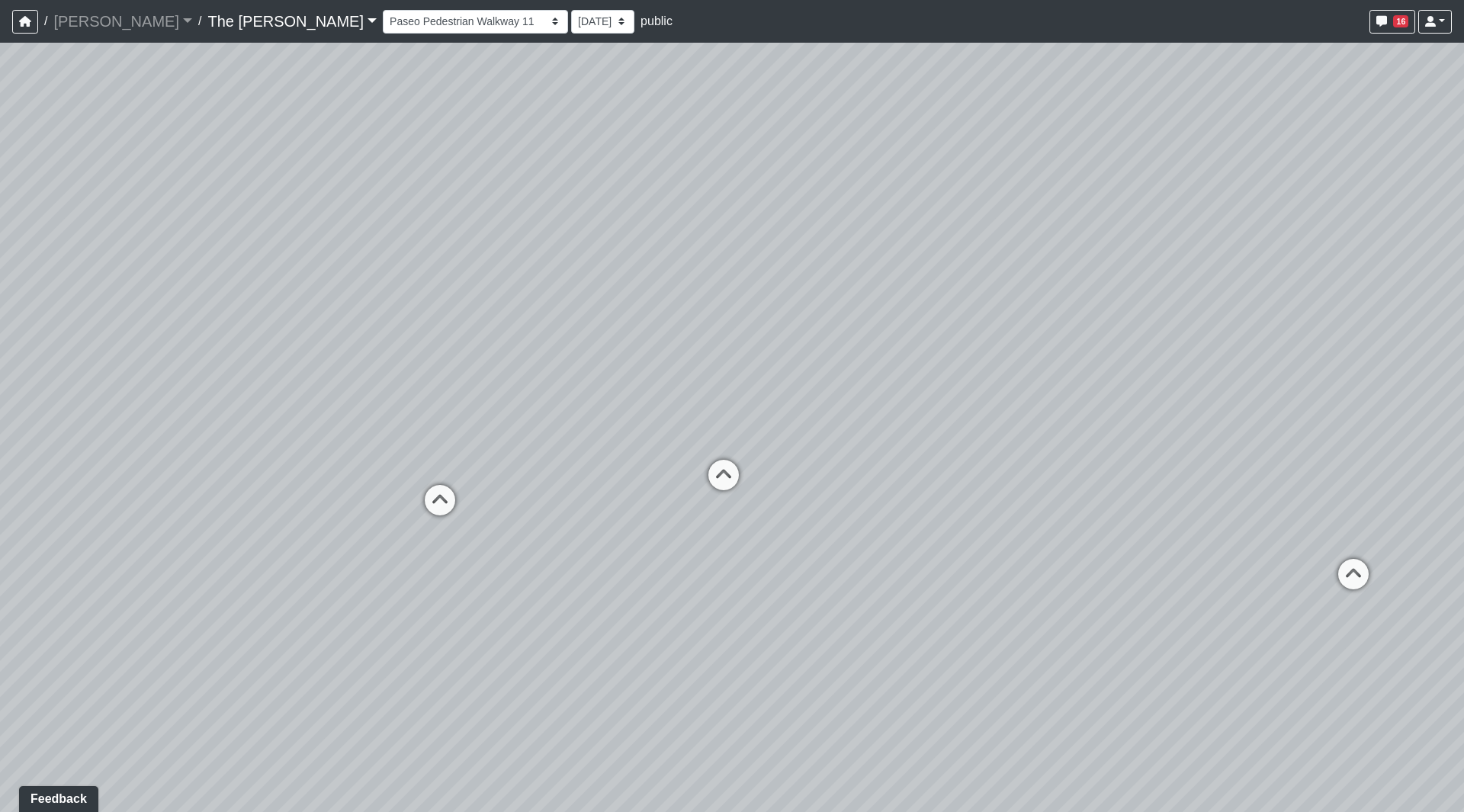
drag, startPoint x: 946, startPoint y: 315, endPoint x: 813, endPoint y: 284, distance: 136.6
click at [760, 293] on div "Loading... Paseo Pedestrian Walkway 9 Loading... Paseo Pedestrian Walkway 10 Lo…" at bounding box center [732, 426] width 1464 height 769
drag, startPoint x: 1170, startPoint y: 520, endPoint x: 1096, endPoint y: 490, distance: 79.8
click at [1106, 488] on div "Loading... Paseo Pedestrian Walkway 9 Loading... Paseo Pedestrian Walkway 10 Lo…" at bounding box center [732, 426] width 1464 height 769
drag, startPoint x: 685, startPoint y: 331, endPoint x: 595, endPoint y: 301, distance: 94.9
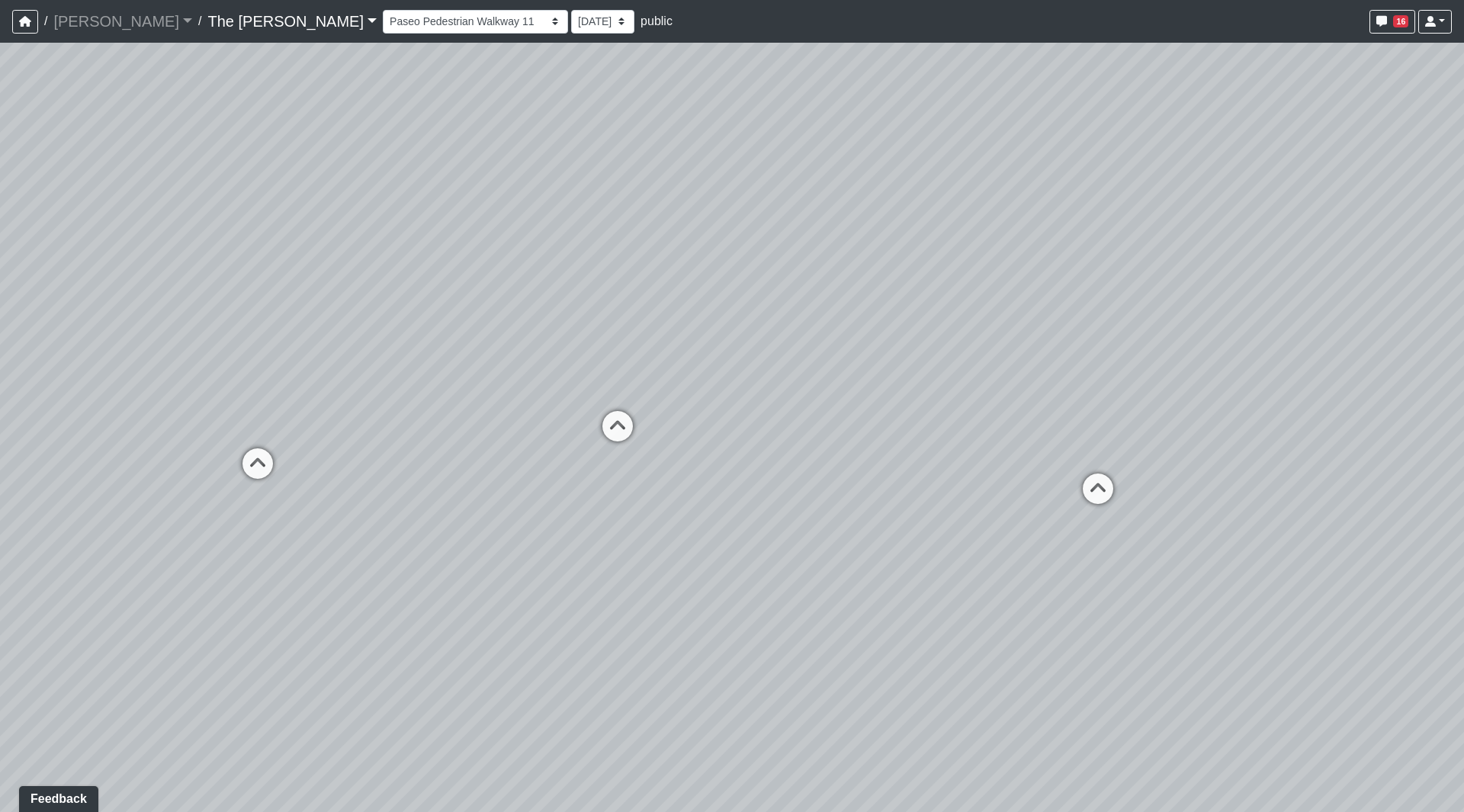
click at [595, 301] on div "Loading... Paseo Pedestrian Walkway 9 Loading... Paseo Pedestrian Walkway 10 Lo…" at bounding box center [732, 426] width 1464 height 769
drag, startPoint x: 857, startPoint y: 416, endPoint x: 650, endPoint y: 511, distance: 227.8
click at [650, 531] on div "Loading... Paseo Pedestrian Walkway 9 Loading... Paseo Pedestrian Walkway 10 Lo…" at bounding box center [732, 426] width 1464 height 769
drag, startPoint x: 564, startPoint y: 398, endPoint x: 651, endPoint y: 373, distance: 90.5
click at [651, 373] on div "Loading... Paseo Pedestrian Walkway 9 Loading... Paseo Pedestrian Walkway 10 Lo…" at bounding box center [732, 426] width 1464 height 769
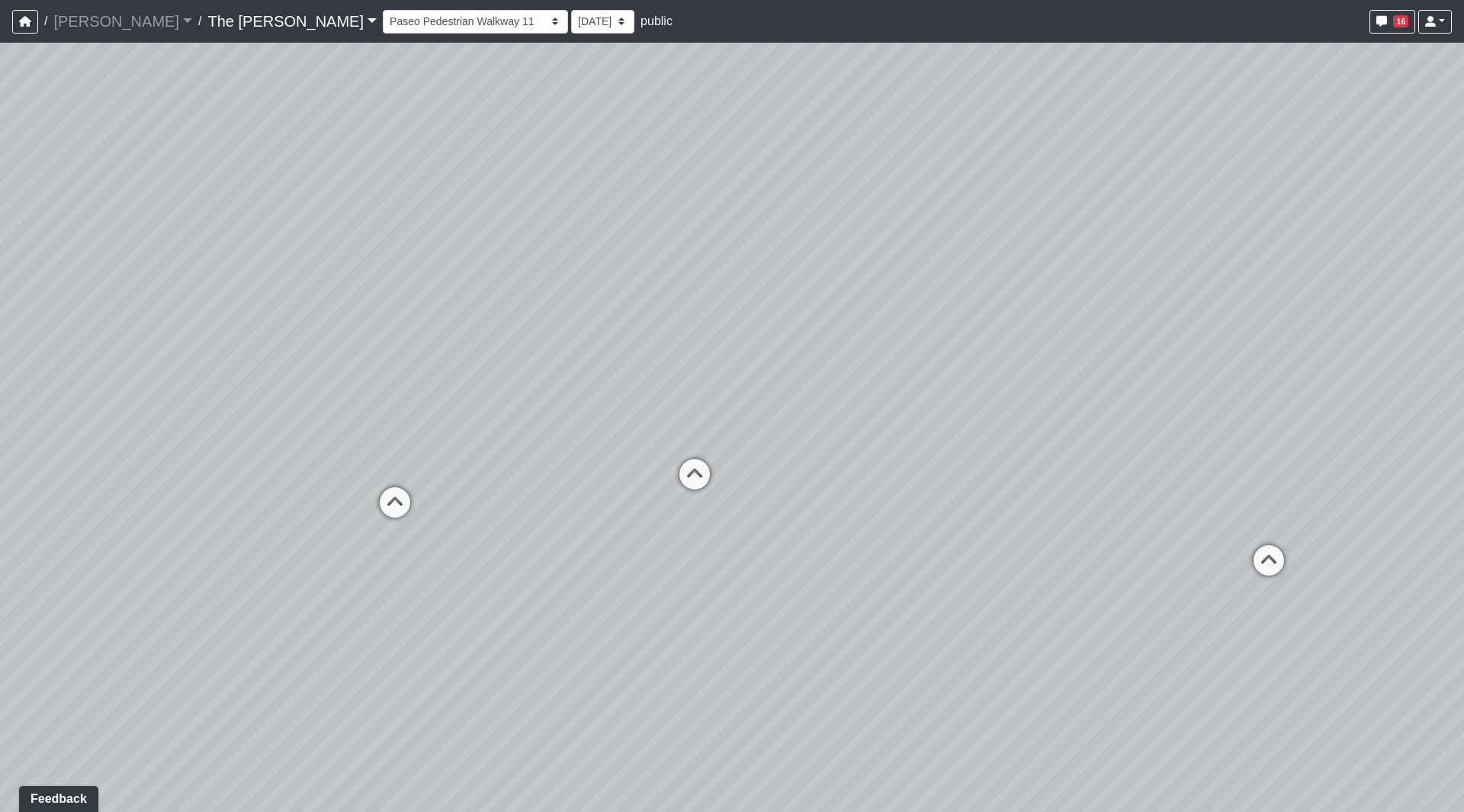
drag, startPoint x: 739, startPoint y: 350, endPoint x: 1263, endPoint y: 380, distance: 524.9
click at [1333, 380] on div "Loading... Paseo Pedestrian Walkway 9 Loading... Paseo Pedestrian Walkway 10 Lo…" at bounding box center [732, 426] width 1464 height 769
drag, startPoint x: 754, startPoint y: 392, endPoint x: 1080, endPoint y: 473, distance: 335.9
click at [1091, 475] on div "Loading... Paseo Pedestrian Walkway 9 Loading... Paseo Pedestrian Walkway 10 Lo…" at bounding box center [732, 426] width 1464 height 769
drag, startPoint x: 647, startPoint y: 440, endPoint x: 1094, endPoint y: 443, distance: 447.0
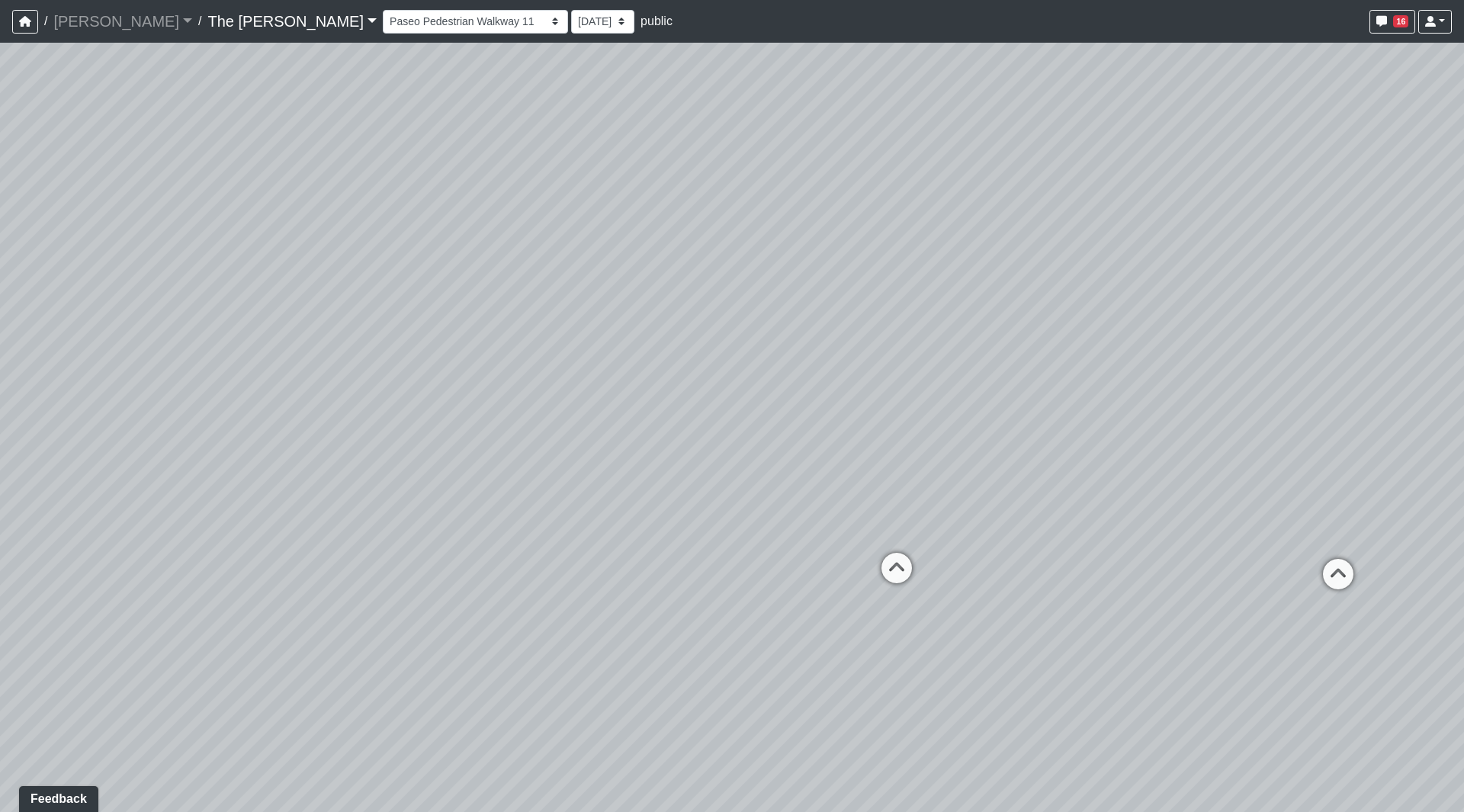
click at [1129, 442] on div "Loading... Paseo Pedestrian Walkway 9 Loading... Paseo Pedestrian Walkway 10 Lo…" at bounding box center [732, 426] width 1464 height 769
drag, startPoint x: 441, startPoint y: 318, endPoint x: 539, endPoint y: 354, distance: 104.4
click at [590, 341] on div "Loading... Paseo Pedestrian Walkway 9 Loading... Paseo Pedestrian Walkway 10 Lo…" at bounding box center [732, 426] width 1464 height 769
drag, startPoint x: 652, startPoint y: 419, endPoint x: 684, endPoint y: 411, distance: 33.0
click at [692, 411] on div "Loading... Paseo Pedestrian Walkway 9 Loading... Paseo Pedestrian Walkway 10 Lo…" at bounding box center [732, 426] width 1464 height 769
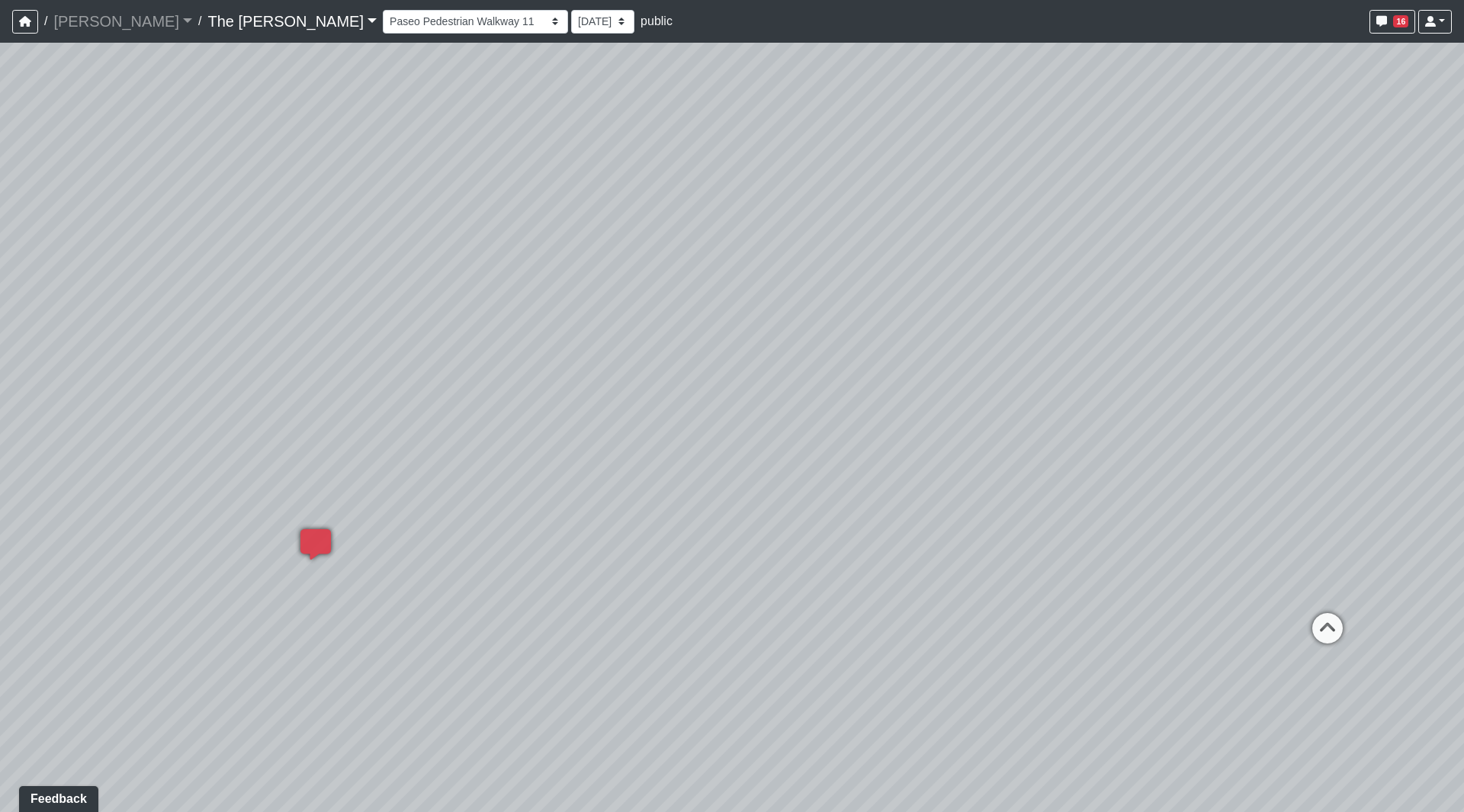
click at [421, 524] on div "Loading... Paseo Pedestrian Walkway 9 Loading... Paseo Pedestrian Walkway 10 Lo…" at bounding box center [732, 426] width 1464 height 769
click at [398, 548] on div "Loading... Paseo Pedestrian Walkway 9 Loading... Paseo Pedestrian Walkway 10 Lo…" at bounding box center [732, 426] width 1464 height 769
click at [405, 543] on div "Loading... Paseo Pedestrian Walkway 9 Loading... Paseo Pedestrian Walkway 10 Lo…" at bounding box center [732, 426] width 1464 height 769
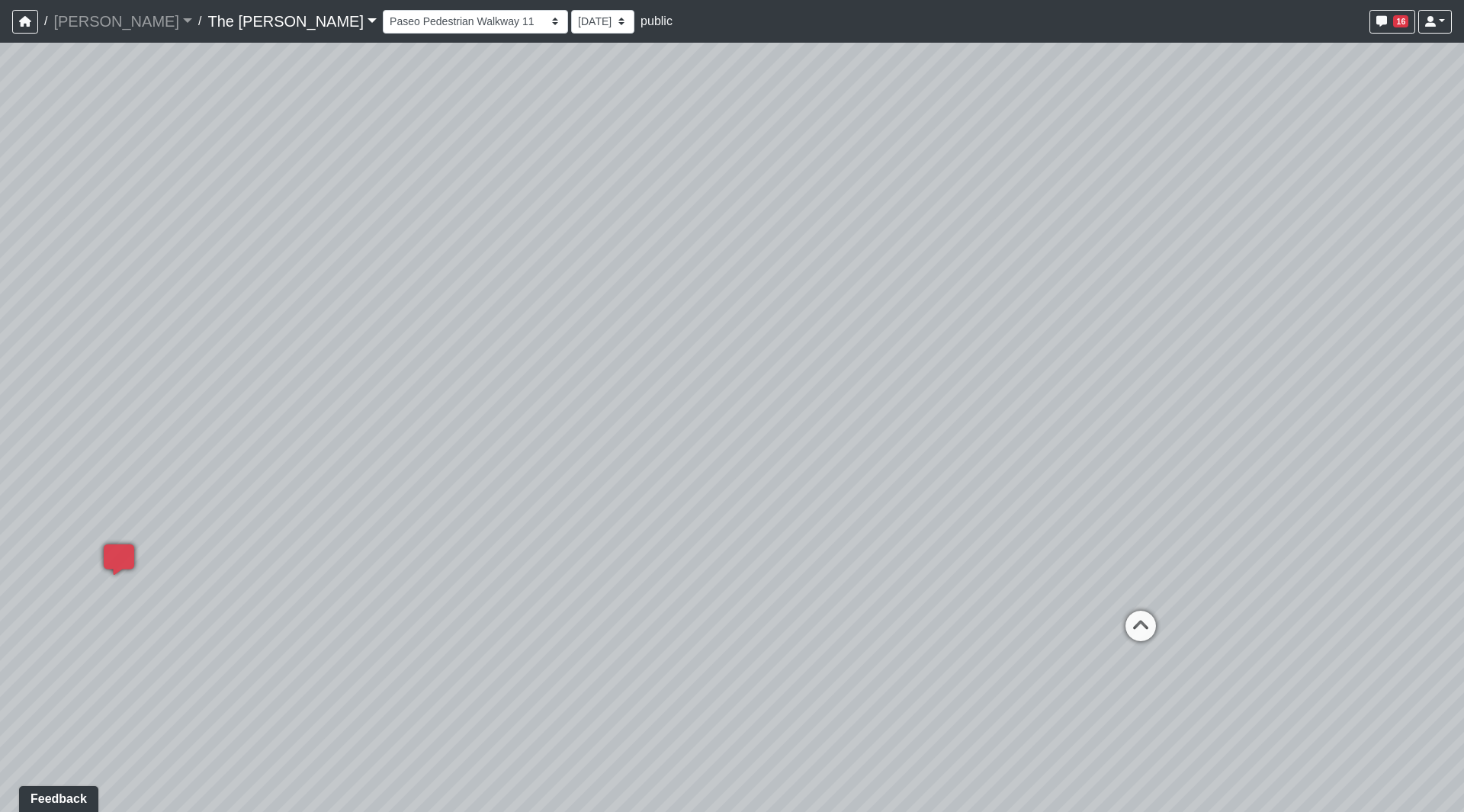
drag, startPoint x: 509, startPoint y: 432, endPoint x: 172, endPoint y: 453, distance: 337.7
click at [169, 453] on div "Loading... Paseo Pedestrian Walkway 9 Loading... Paseo Pedestrian Walkway 10 Lo…" at bounding box center [732, 426] width 1464 height 769
drag, startPoint x: 978, startPoint y: 451, endPoint x: 502, endPoint y: 420, distance: 477.0
click at [481, 421] on div "Loading... Paseo Pedestrian Walkway 9 Loading... Paseo Pedestrian Walkway 10 Lo…" at bounding box center [732, 426] width 1464 height 769
drag, startPoint x: 1027, startPoint y: 431, endPoint x: 927, endPoint y: 439, distance: 100.3
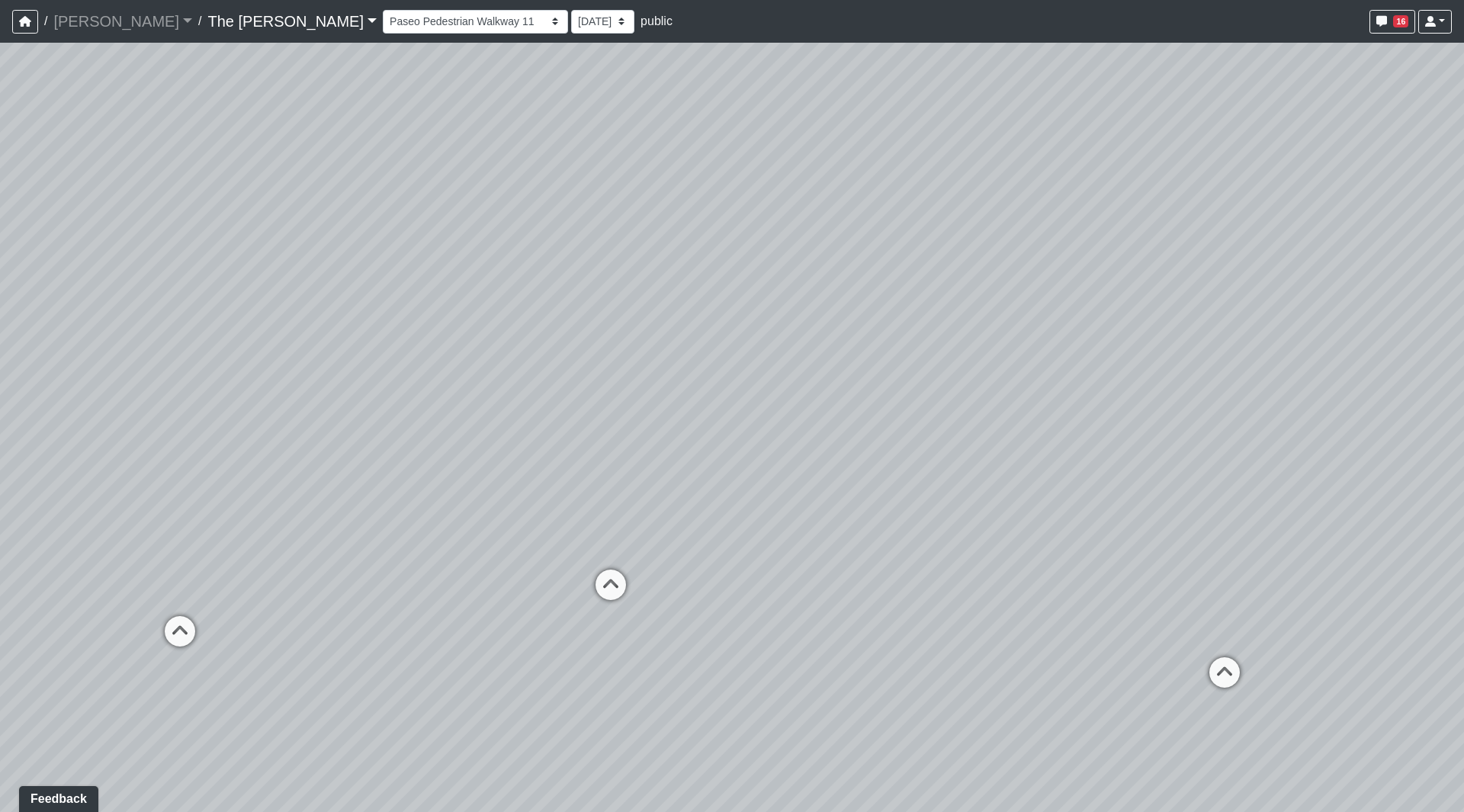
click at [770, 429] on div "Loading... Paseo Pedestrian Walkway 9 Loading... Paseo Pedestrian Walkway 10 Lo…" at bounding box center [732, 426] width 1464 height 769
click at [1064, 642] on icon at bounding box center [1061, 661] width 46 height 46
select select "9KMQh3w65Kzt3ewxJznQat"
click at [1001, 588] on div "Loading... Paseo Pedestrian Walkway 9 Loading... Paseo Pedestrian Walkway 10 Lo…" at bounding box center [732, 426] width 1464 height 769
drag, startPoint x: 922, startPoint y: 569, endPoint x: 817, endPoint y: 551, distance: 106.5
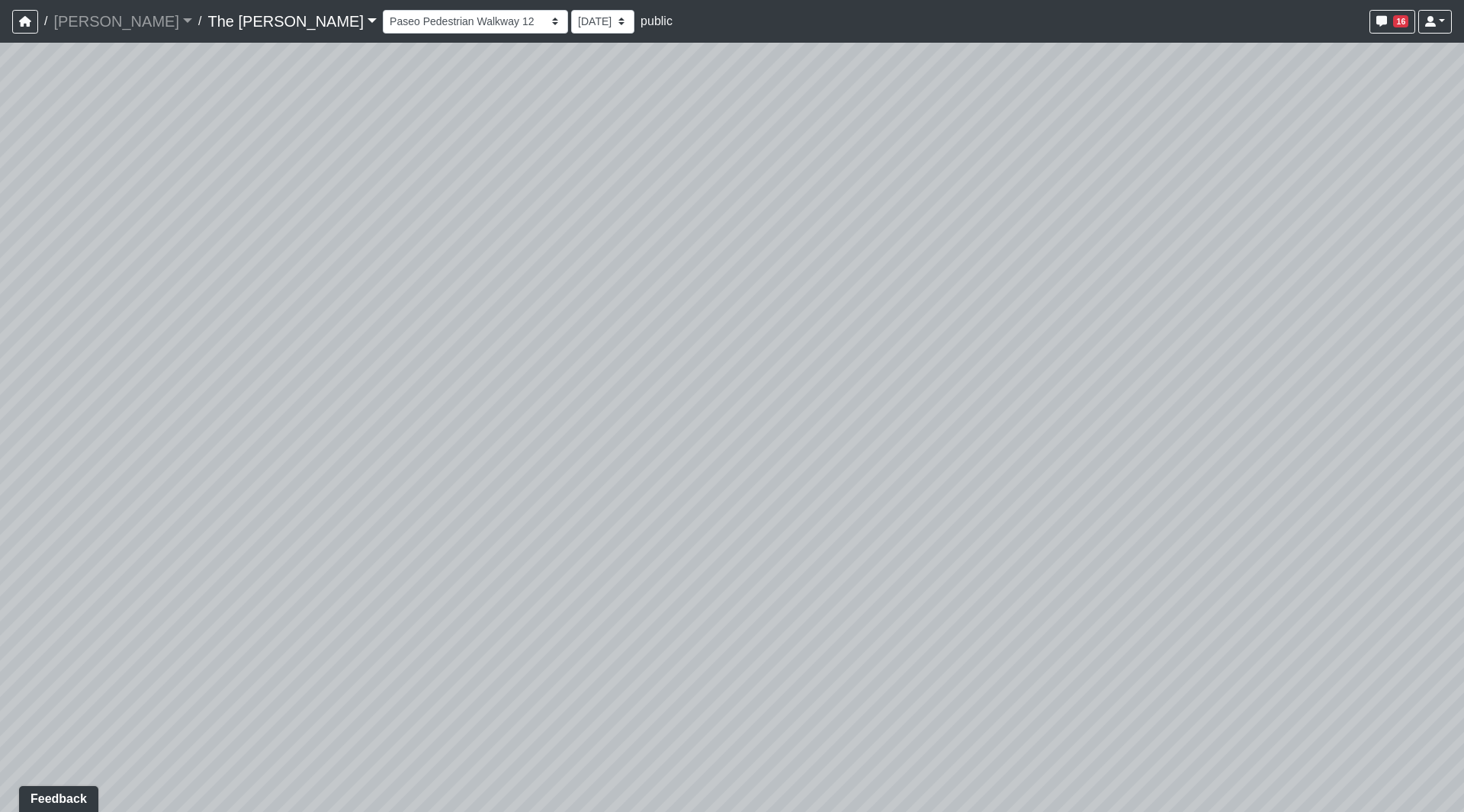
click at [817, 551] on div "Loading... Paseo Pedestrian Walkway 9 Loading... Paseo Pedestrian Walkway 10 Lo…" at bounding box center [732, 426] width 1464 height 769
click at [836, 529] on div "Loading... Paseo Pedestrian Walkway 9 Loading... Paseo Pedestrian Walkway 10 Lo…" at bounding box center [732, 426] width 1464 height 769
drag, startPoint x: 883, startPoint y: 533, endPoint x: 918, endPoint y: 536, distance: 35.1
click at [929, 536] on div "Loading... Paseo Pedestrian Walkway 9 Loading... Paseo Pedestrian Walkway 10 Lo…" at bounding box center [732, 426] width 1464 height 769
drag, startPoint x: 636, startPoint y: 481, endPoint x: 1043, endPoint y: 484, distance: 407.0
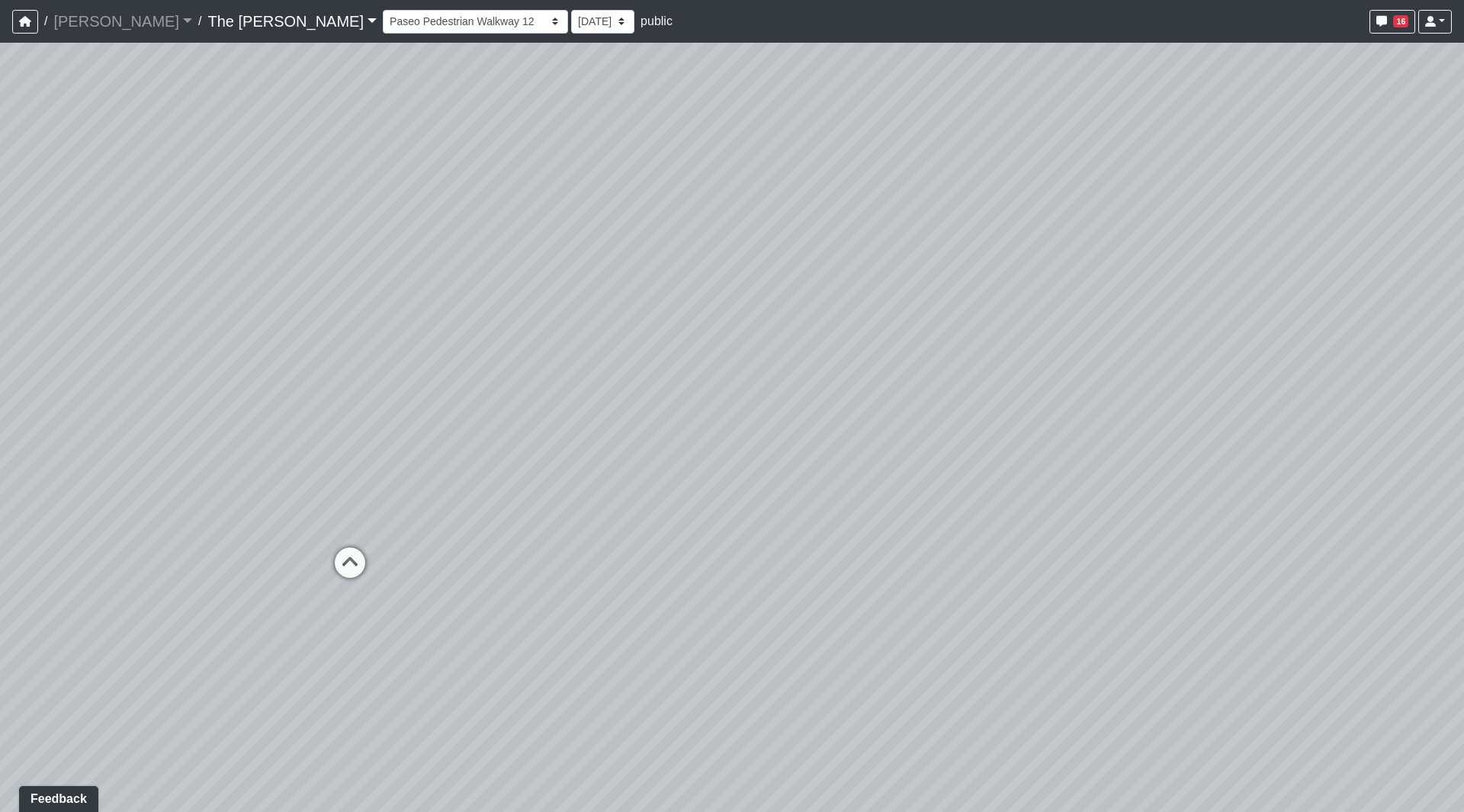
click at [1043, 484] on div "Loading... Paseo Pedestrian Walkway 9 Loading... Paseo Pedestrian Walkway 10 Lo…" at bounding box center [732, 426] width 1464 height 769
drag, startPoint x: 683, startPoint y: 347, endPoint x: 757, endPoint y: 312, distance: 81.9
click at [757, 312] on div "Loading... Paseo Pedestrian Walkway 9 Loading... Paseo Pedestrian Walkway 10 Lo…" at bounding box center [732, 426] width 1464 height 769
drag, startPoint x: 542, startPoint y: 358, endPoint x: 573, endPoint y: 353, distance: 31.4
click at [512, 350] on div "Loading... Paseo Pedestrian Walkway 9 Loading... Paseo Pedestrian Walkway 10 Lo…" at bounding box center [732, 426] width 1464 height 769
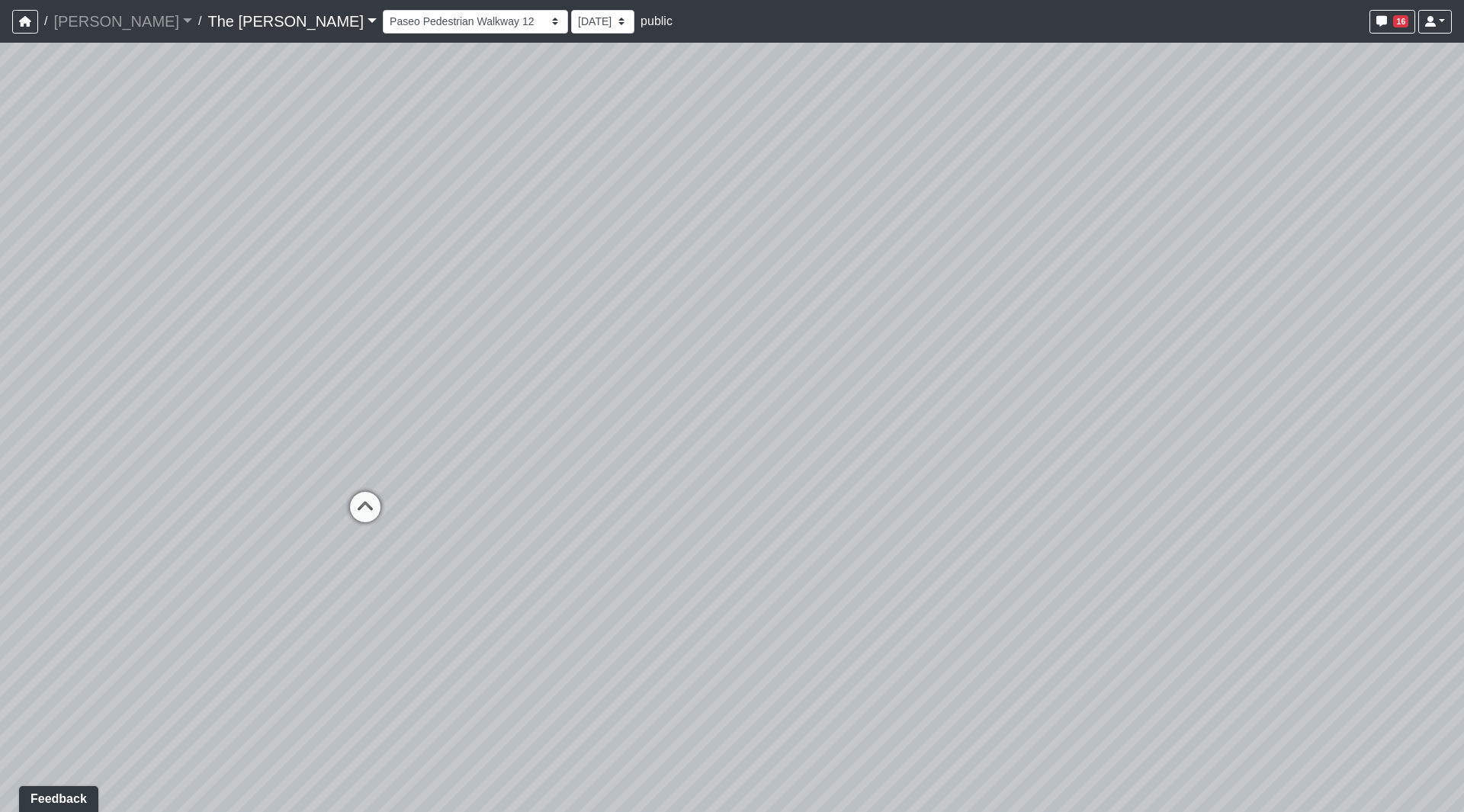
drag, startPoint x: 928, startPoint y: 367, endPoint x: 964, endPoint y: 368, distance: 36.0
click at [964, 368] on div "Loading... Paseo Pedestrian Walkway 9 Loading... Paseo Pedestrian Walkway 10 Lo…" at bounding box center [732, 426] width 1464 height 769
drag, startPoint x: 1120, startPoint y: 336, endPoint x: 806, endPoint y: 311, distance: 315.0
click at [806, 311] on div "Loading... Paseo Pedestrian Walkway 9 Loading... Paseo Pedestrian Walkway 10 Lo…" at bounding box center [732, 426] width 1464 height 769
drag, startPoint x: 788, startPoint y: 367, endPoint x: 988, endPoint y: 414, distance: 205.4
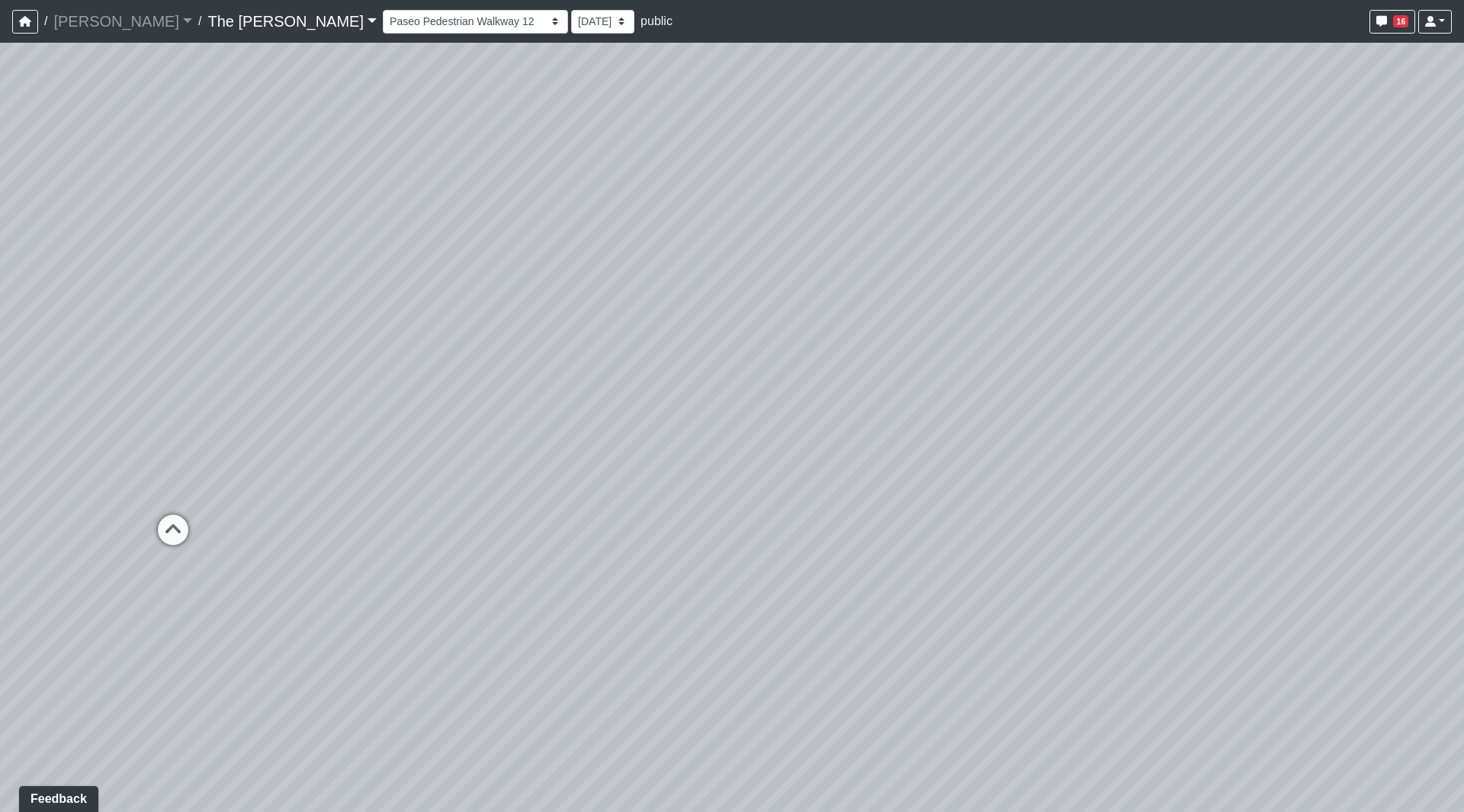
click at [988, 414] on div "Loading... Paseo Pedestrian Walkway 9 Loading... Paseo Pedestrian Walkway 10 Lo…" at bounding box center [732, 426] width 1464 height 769
drag, startPoint x: 1175, startPoint y: 369, endPoint x: 1285, endPoint y: 372, distance: 110.0
click at [1285, 372] on div "Loading... Paseo Pedestrian Walkway 9 Loading... Paseo Pedestrian Walkway 10 Lo…" at bounding box center [732, 426] width 1464 height 769
drag, startPoint x: 1153, startPoint y: 329, endPoint x: 1433, endPoint y: 348, distance: 280.6
click at [1425, 346] on div "Loading... Paseo Pedestrian Walkway 9 Loading... Paseo Pedestrian Walkway 10 Lo…" at bounding box center [732, 426] width 1464 height 769
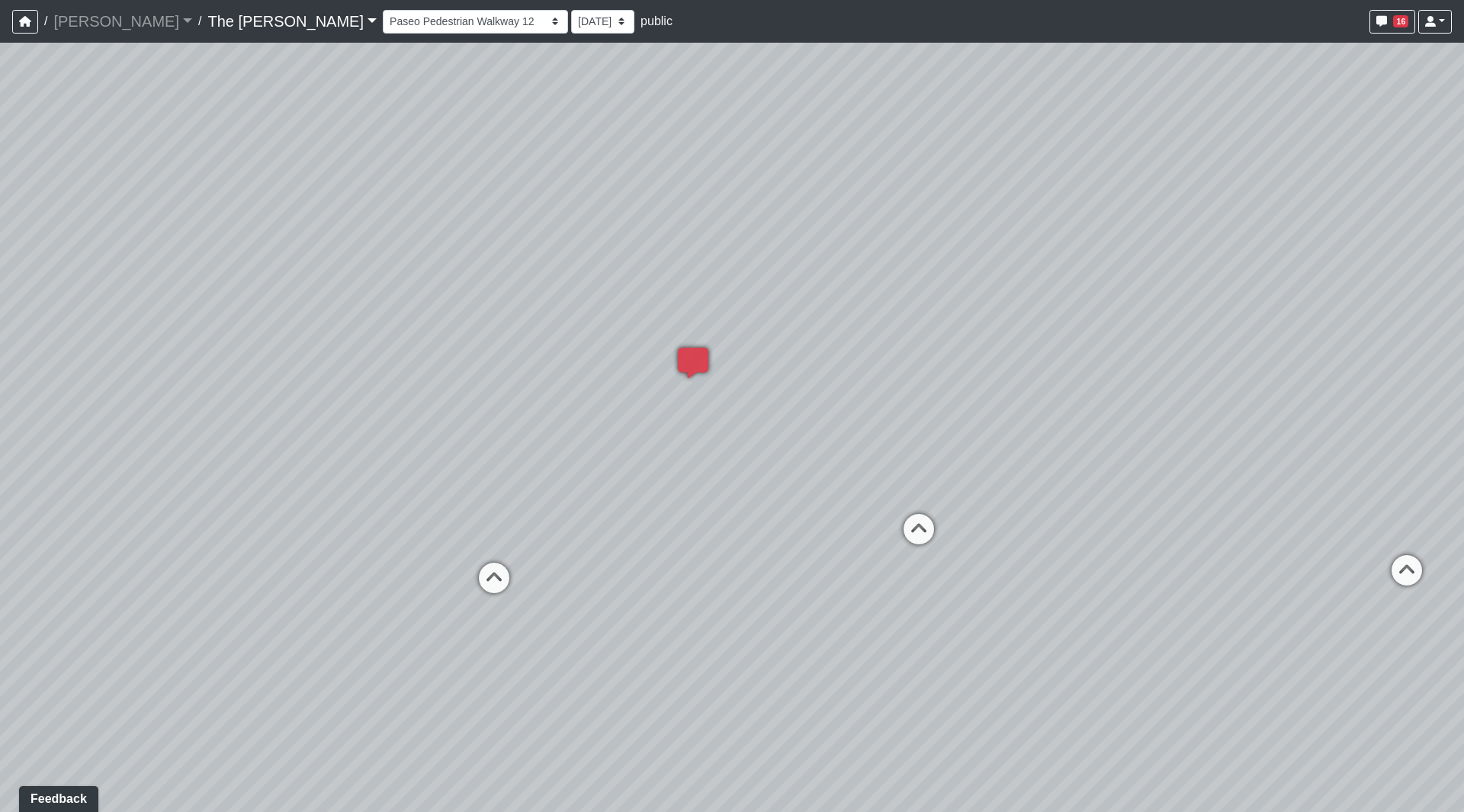
drag, startPoint x: 678, startPoint y: 302, endPoint x: 790, endPoint y: 395, distance: 145.6
click at [956, 304] on div "Loading... Paseo Pedestrian Walkway 9 Loading... Paseo Pedestrian Walkway 10 Lo…" at bounding box center [732, 426] width 1464 height 769
drag, startPoint x: 838, startPoint y: 381, endPoint x: 548, endPoint y: 336, distance: 293.5
click at [508, 340] on div "Loading... Paseo Pedestrian Walkway 9 Loading... Paseo Pedestrian Walkway 10 Lo…" at bounding box center [732, 426] width 1464 height 769
drag, startPoint x: 0, startPoint y: 364, endPoint x: 2, endPoint y: 354, distance: 10.2
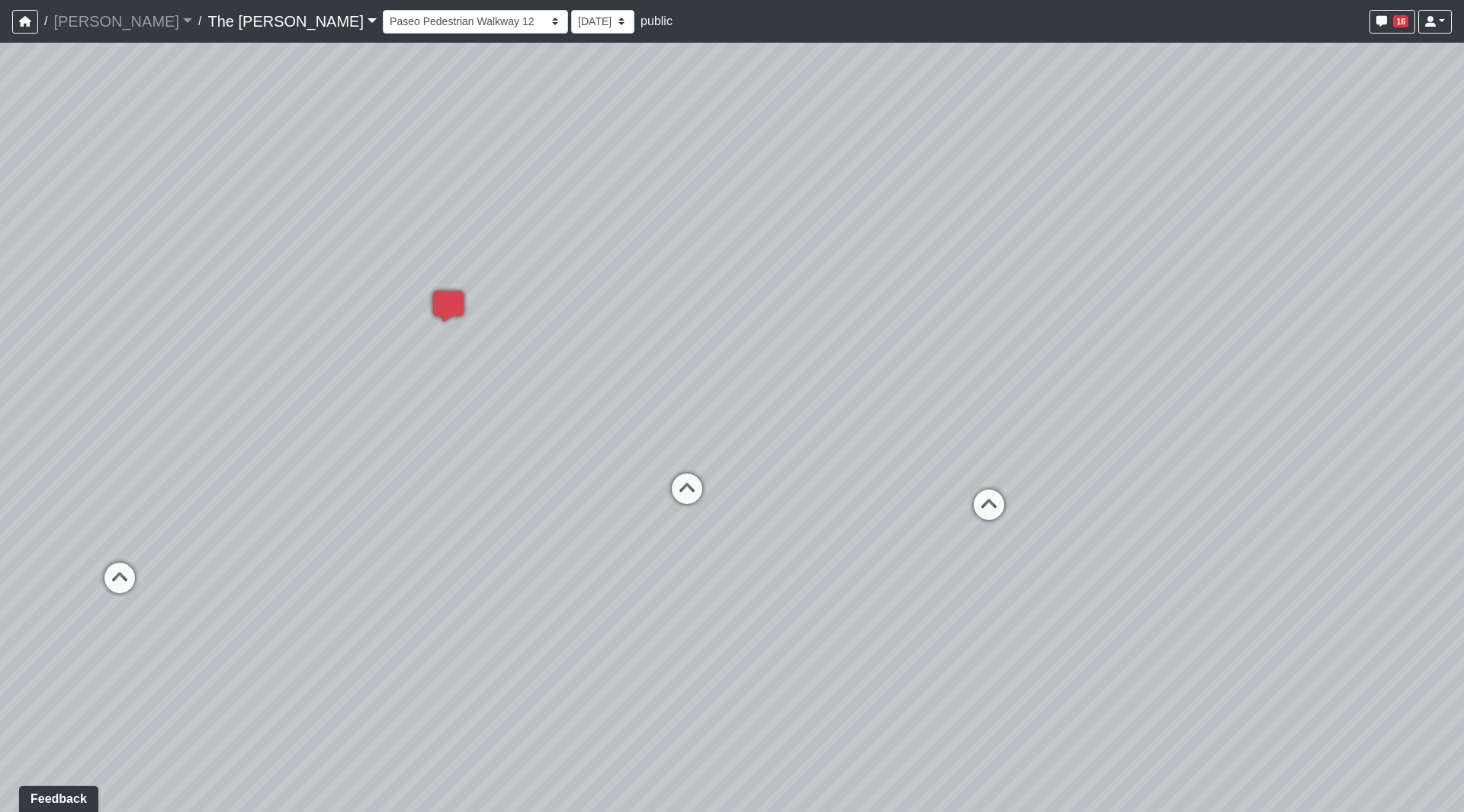
click at [0, 359] on div "Loading... Paseo Pedestrian Walkway 9 Loading... Paseo Pedestrian Walkway 10 Lo…" at bounding box center [732, 426] width 1464 height 769
drag, startPoint x: 807, startPoint y: 391, endPoint x: 99, endPoint y: 361, distance: 708.6
click at [80, 364] on div "Loading... Paseo Pedestrian Walkway 9 Loading... Paseo Pedestrian Walkway 10 Lo…" at bounding box center [732, 426] width 1464 height 769
drag, startPoint x: 1052, startPoint y: 536, endPoint x: 1021, endPoint y: 475, distance: 68.4
click at [1021, 475] on div "Loading... Paseo Pedestrian Walkway 9 Loading... Paseo Pedestrian Walkway 10 Lo…" at bounding box center [732, 426] width 1464 height 769
